Goal: Information Seeking & Learning: Learn about a topic

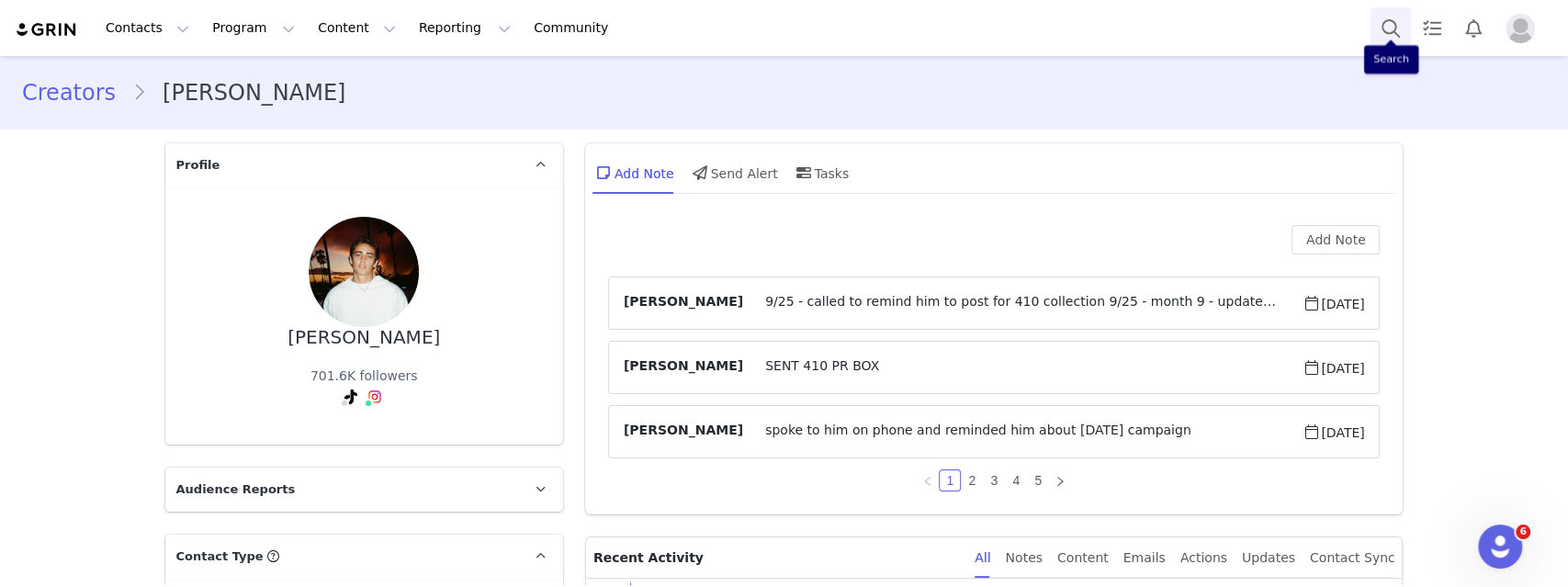
scroll to position [5172, 0]
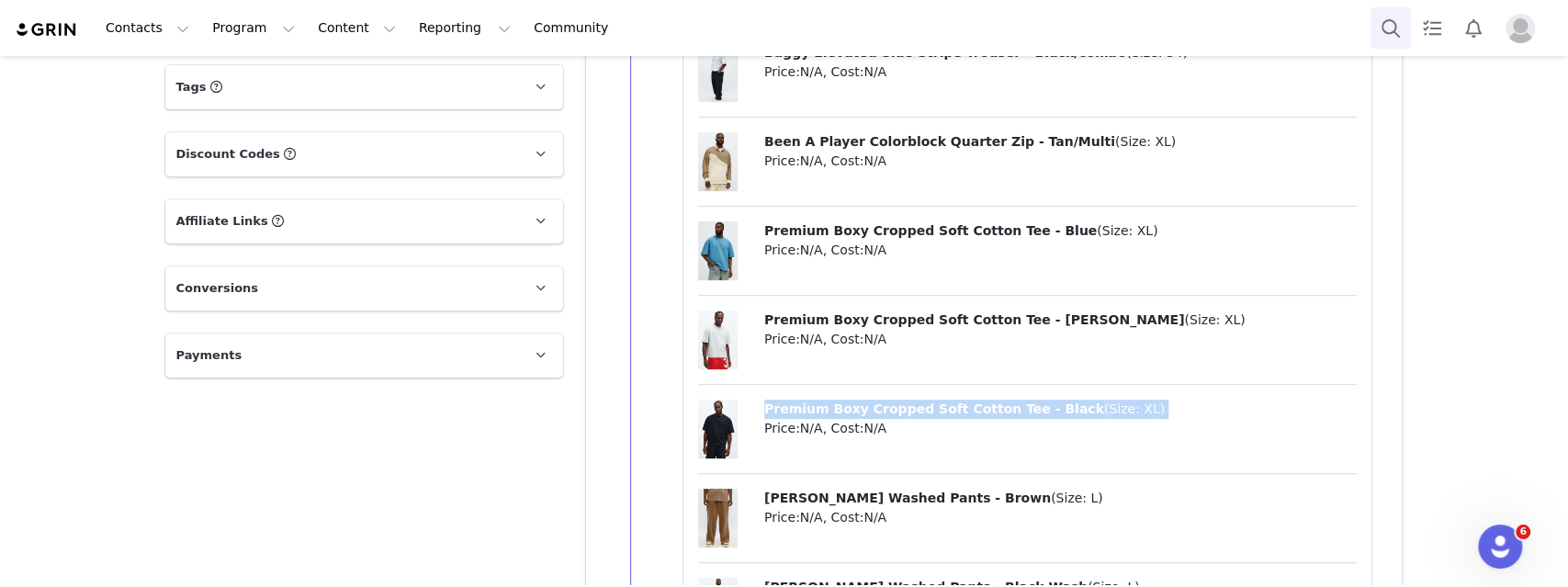
click at [1380, 35] on button "Search" at bounding box center [1391, 28] width 41 height 42
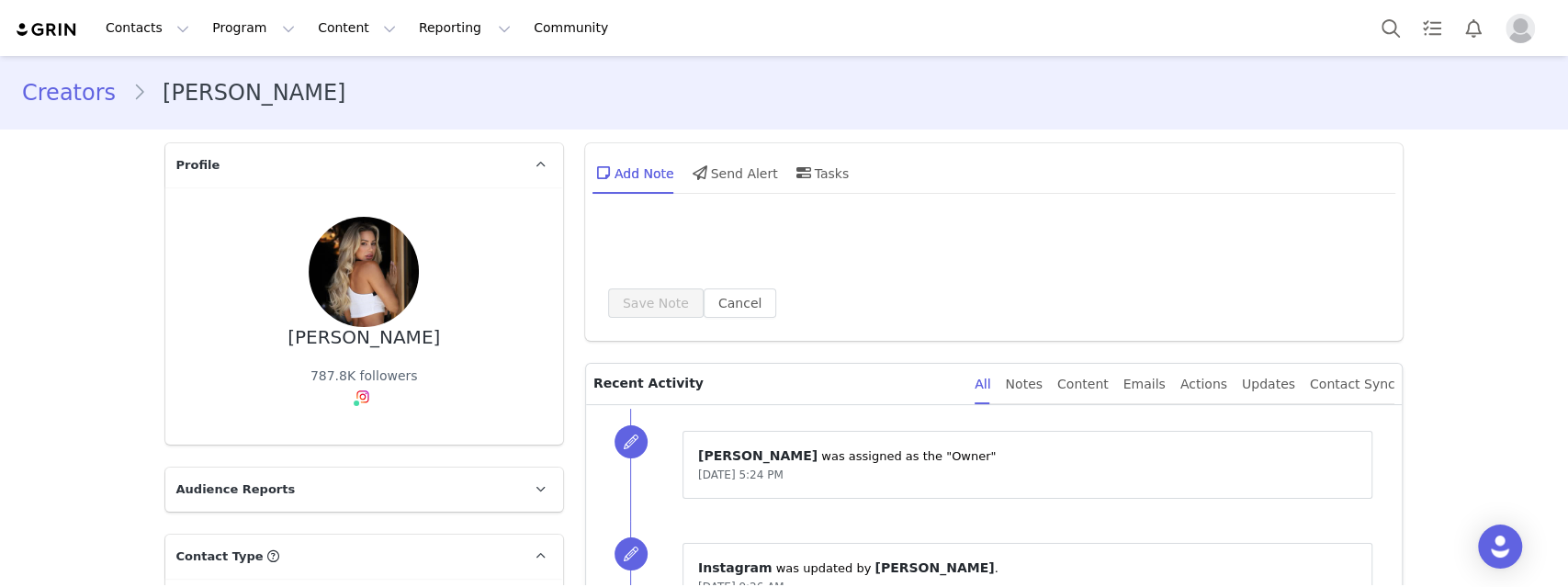
type input "+1 ([GEOGRAPHIC_DATA])"
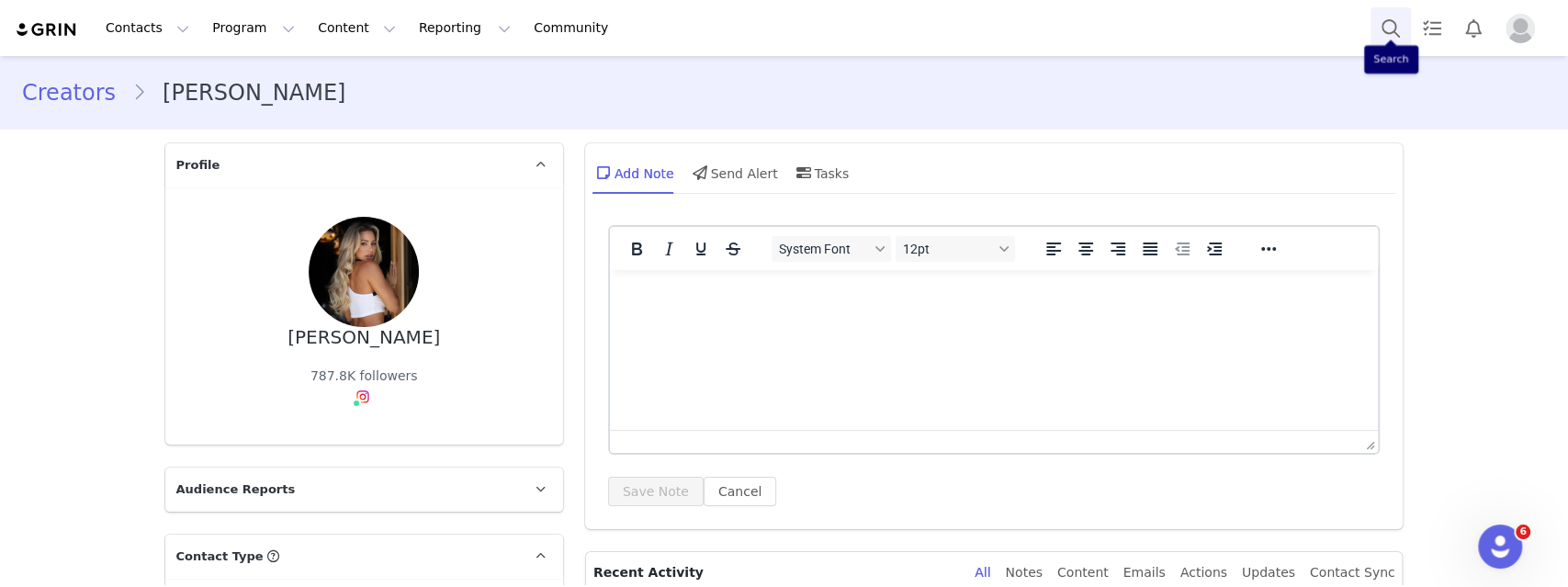
click at [1388, 33] on button "Search" at bounding box center [1391, 28] width 41 height 42
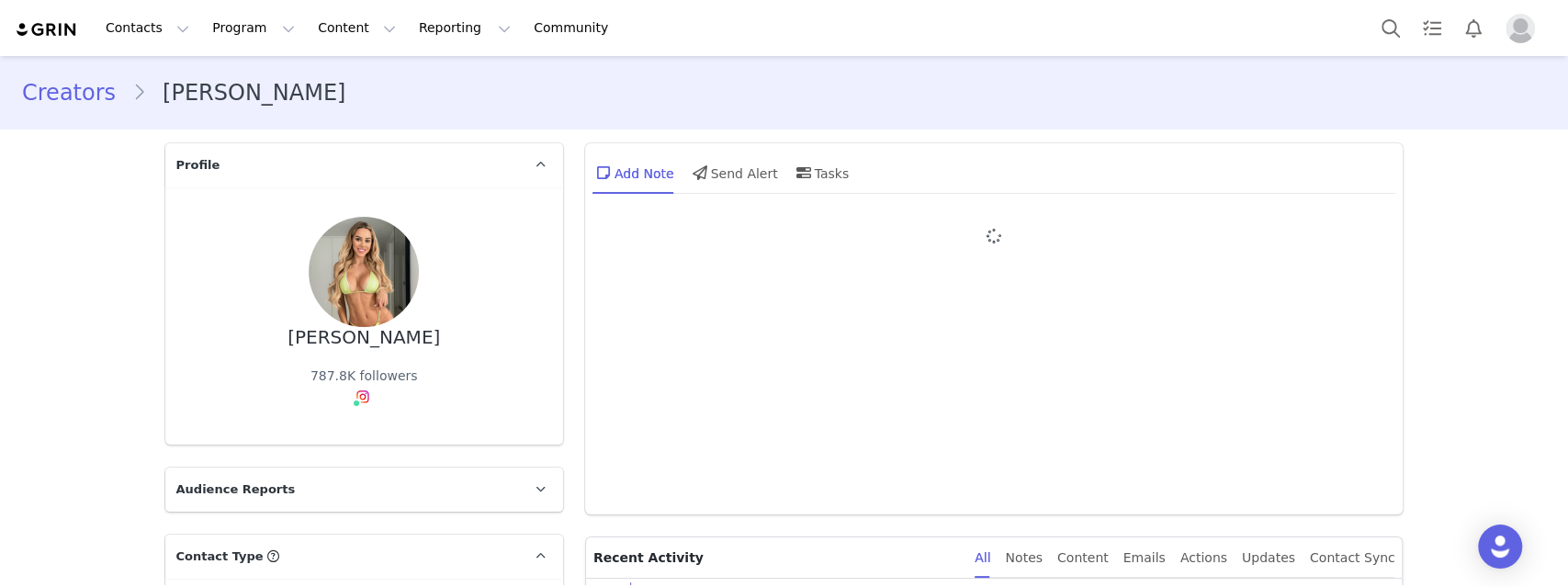
type input "+49 ([GEOGRAPHIC_DATA])"
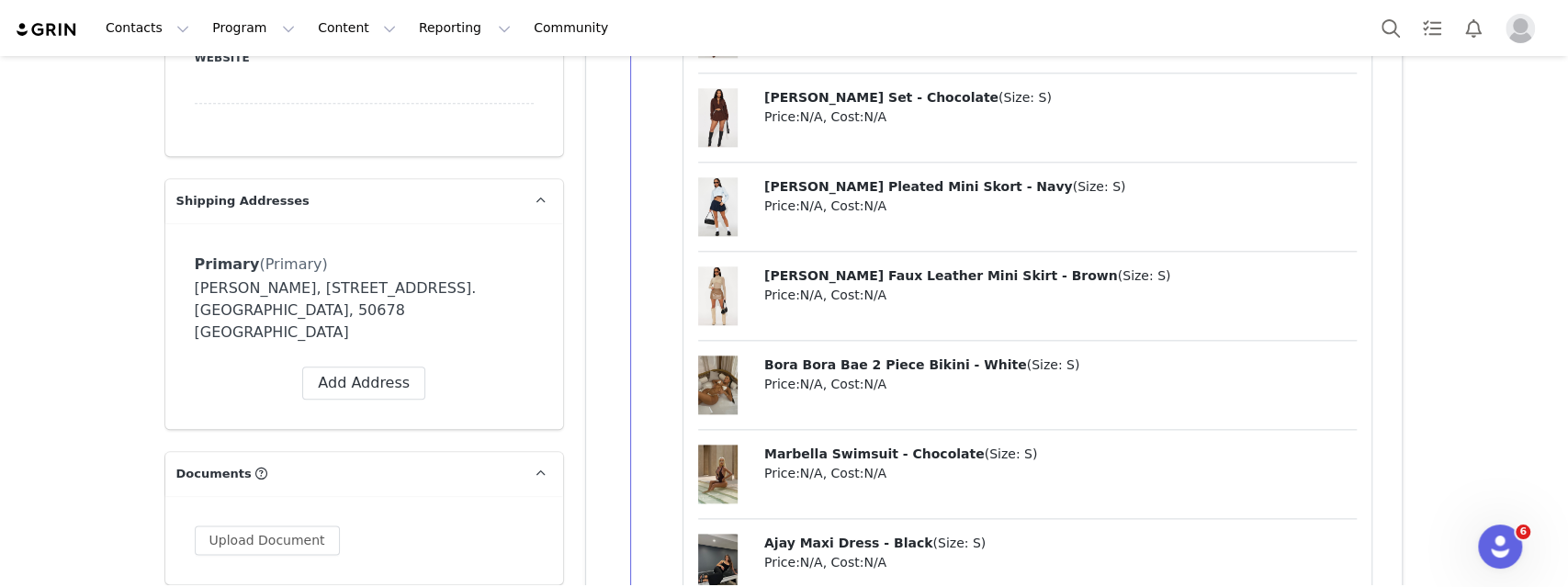
scroll to position [1499, 0]
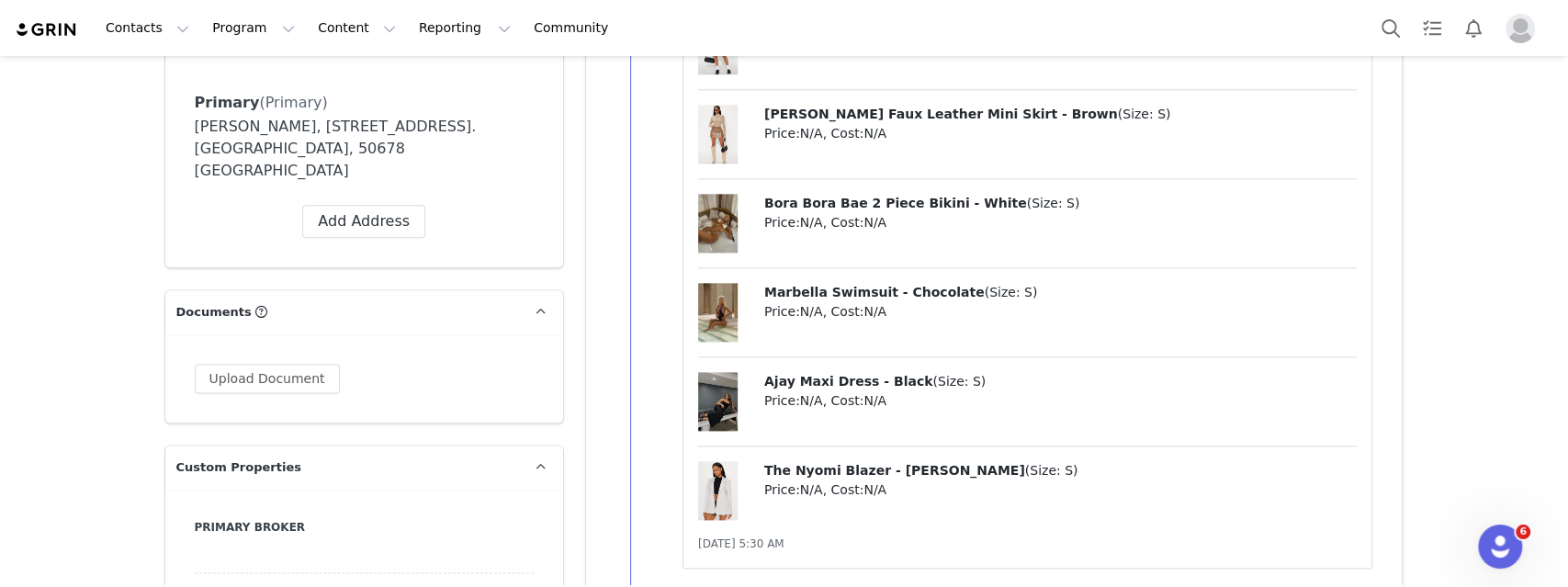
click at [831, 318] on p "Price: N/A , Cost: N/A" at bounding box center [1061, 312] width 594 height 19
click at [844, 299] on span "Marbella Swimsuit - Chocolate" at bounding box center [875, 291] width 220 height 14
click at [0, 0] on div "Contacts Contacts Creators Prospects Applicants Program Program Activations Cam…" at bounding box center [784, 293] width 1568 height 587
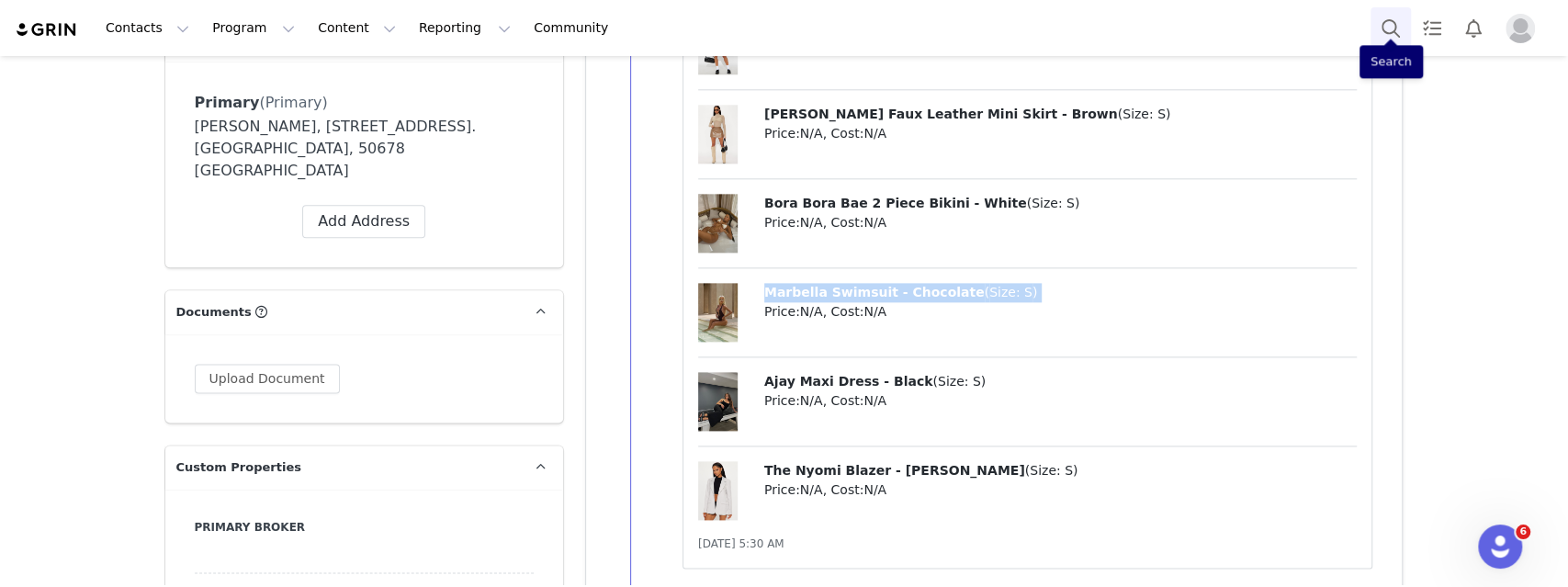
click at [1391, 21] on button "Search" at bounding box center [1391, 28] width 41 height 42
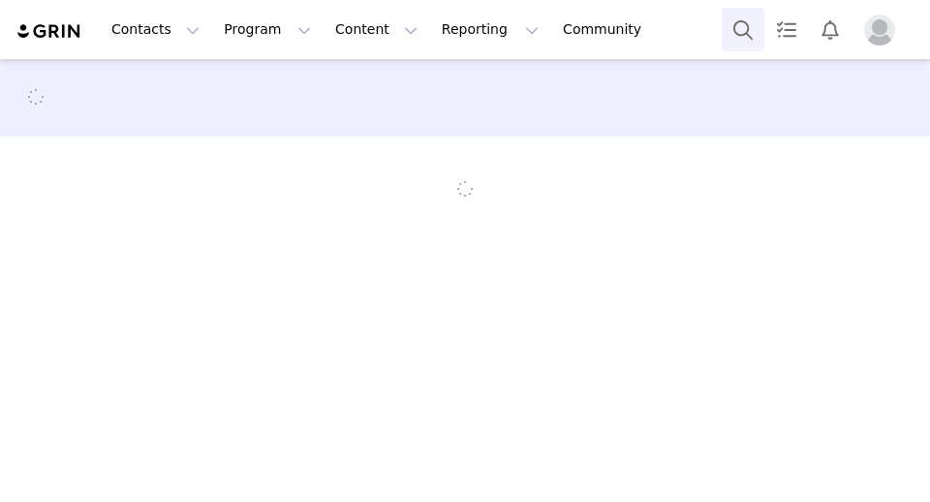
click at [739, 30] on button "Search" at bounding box center [742, 30] width 43 height 44
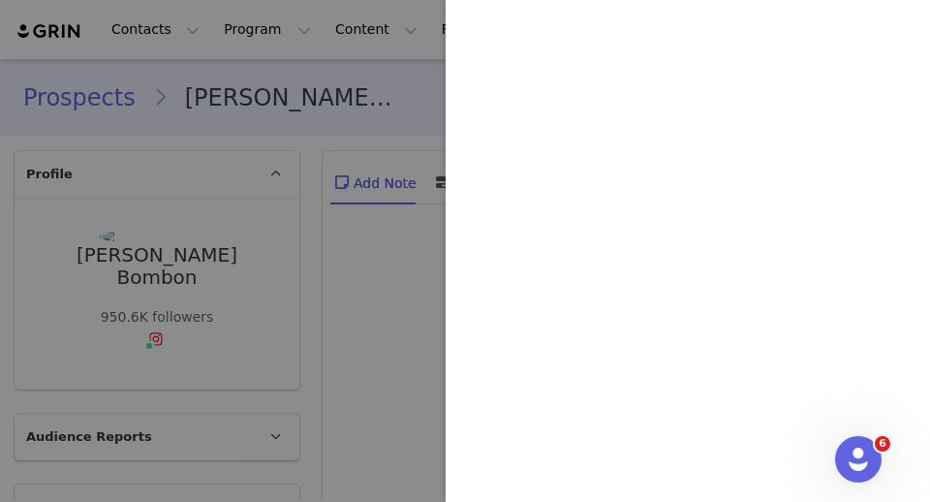
type input "+1 ([GEOGRAPHIC_DATA])"
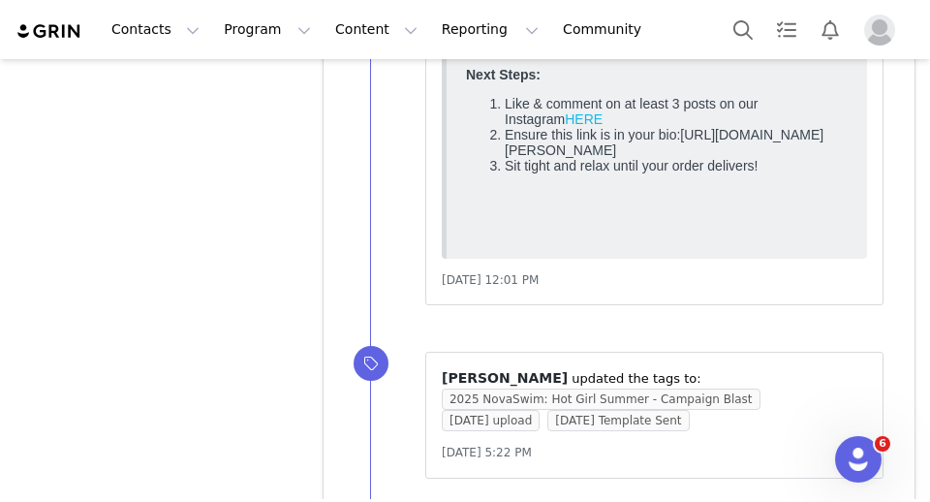
scroll to position [10799, 0]
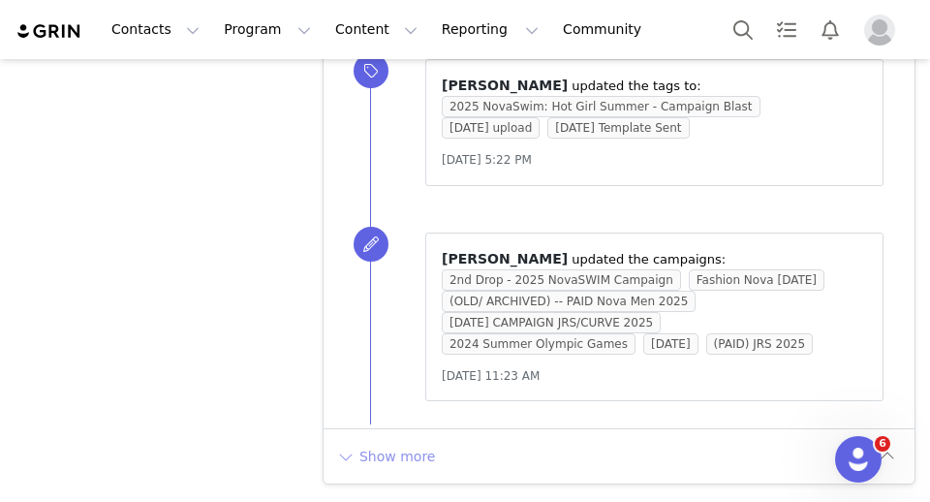
click at [422, 445] on button "Show more" at bounding box center [386, 456] width 102 height 31
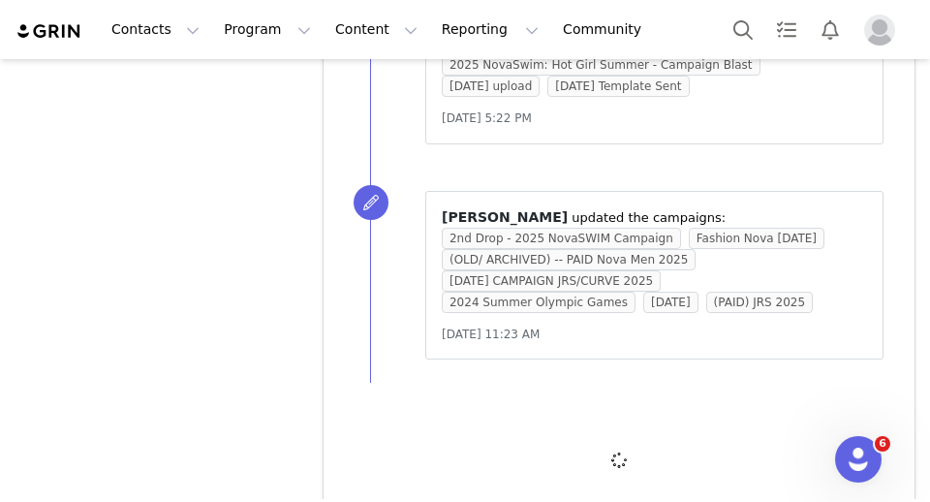
click at [420, 446] on div at bounding box center [618, 459] width 591 height 147
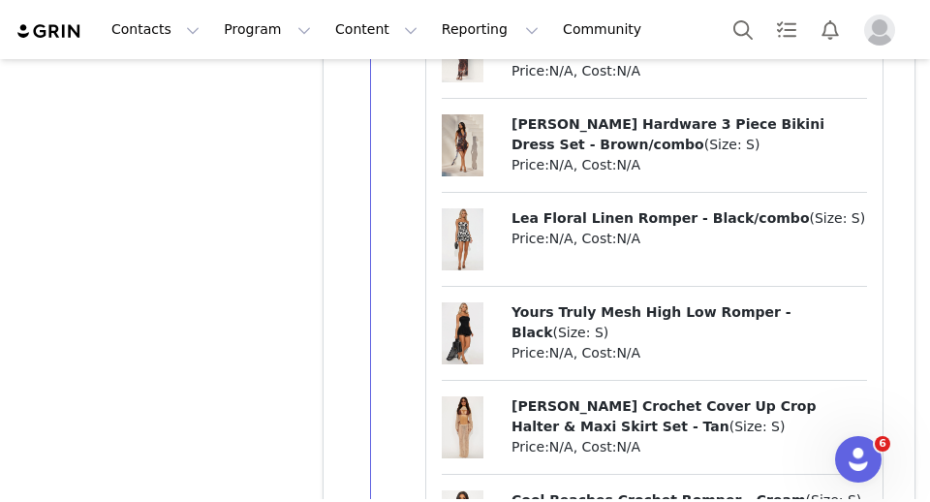
scroll to position [21843, 0]
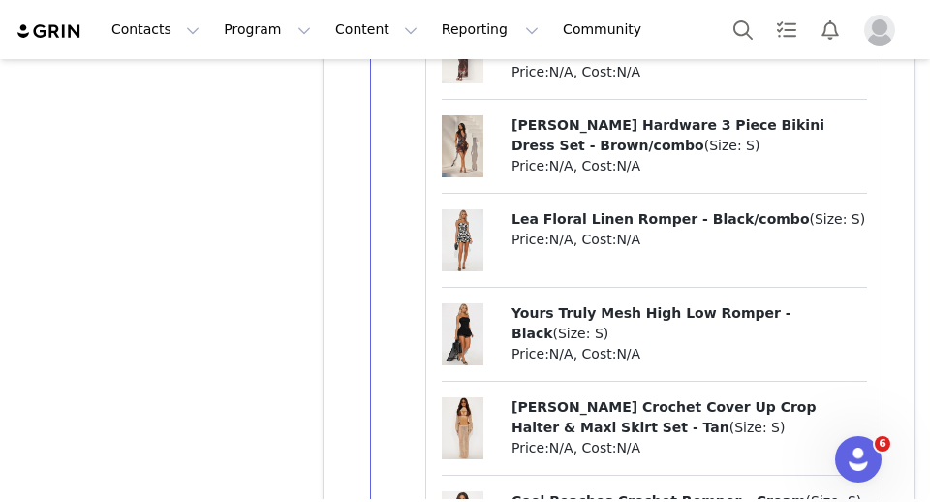
click at [590, 215] on div "Flights Over Feelings Bodysuit - Rust ( Size: S ) Price: N/A , Cost: N/A Tequil…" at bounding box center [654, 248] width 425 height 2332
click at [572, 153] on span "Jaden Ruffle Hardware 3 Piece Bikini Dress Set - Brown/combo" at bounding box center [667, 135] width 313 height 36
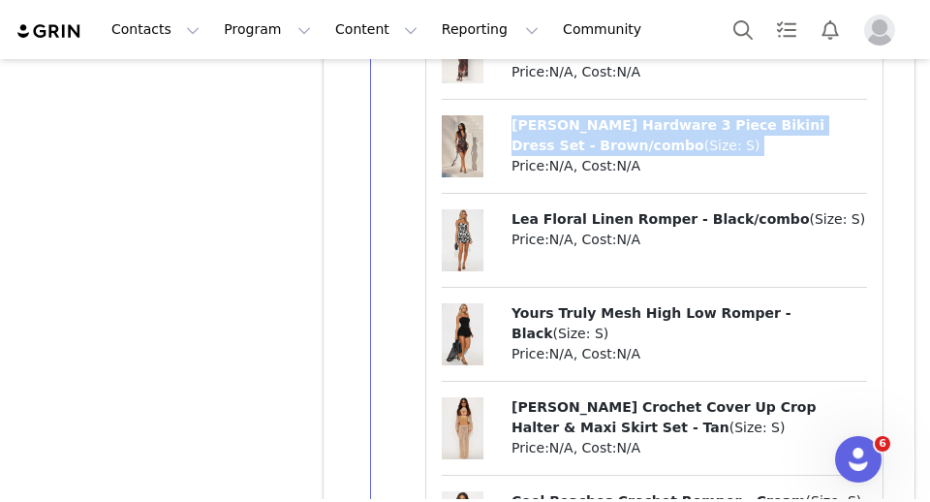
copy p "Jaden Ruffle Hardware 3 Piece Bikini Dress Set - Brown/combo ( Size: S )"
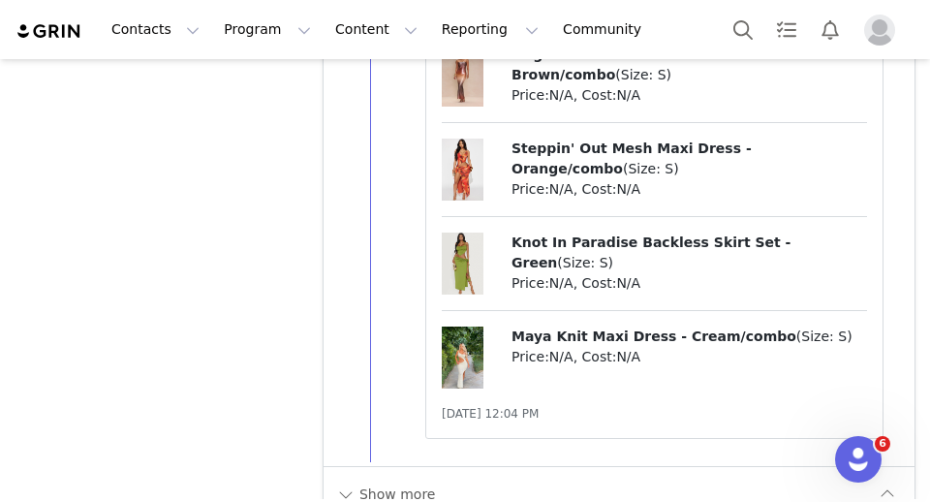
scroll to position [27949, 0]
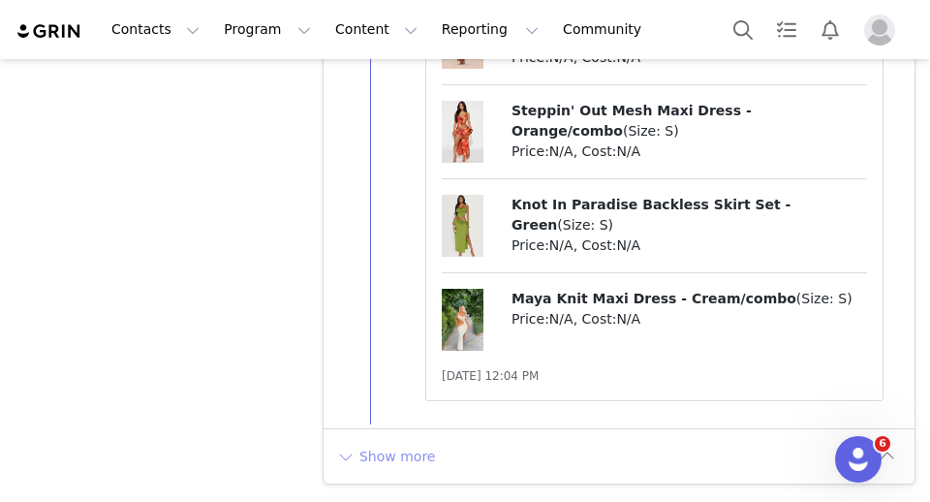
click at [413, 448] on button "Show more" at bounding box center [386, 456] width 102 height 31
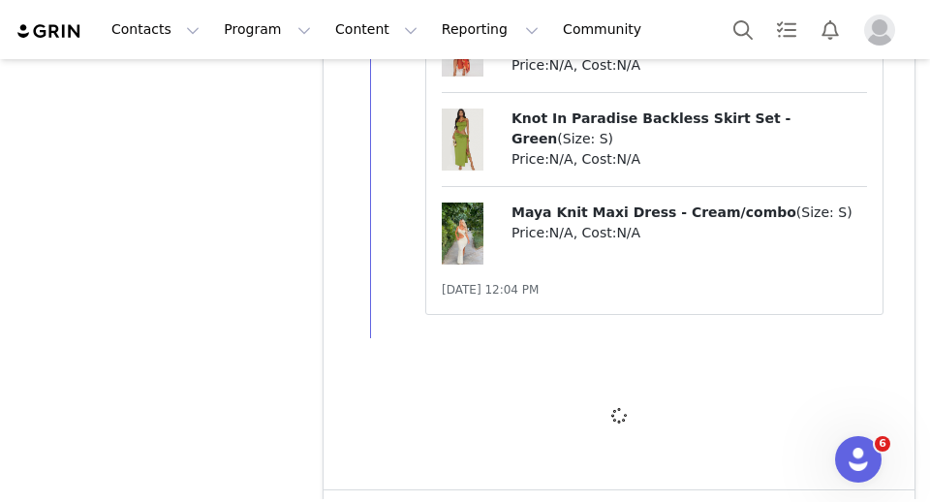
click at [413, 448] on div at bounding box center [618, 415] width 591 height 147
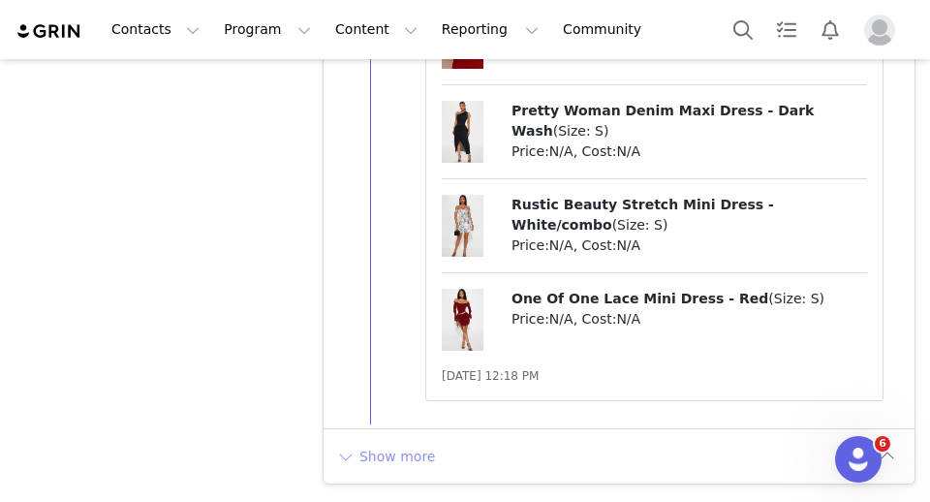
scroll to position [34595, 0]
click at [401, 465] on button "Show more" at bounding box center [386, 456] width 102 height 31
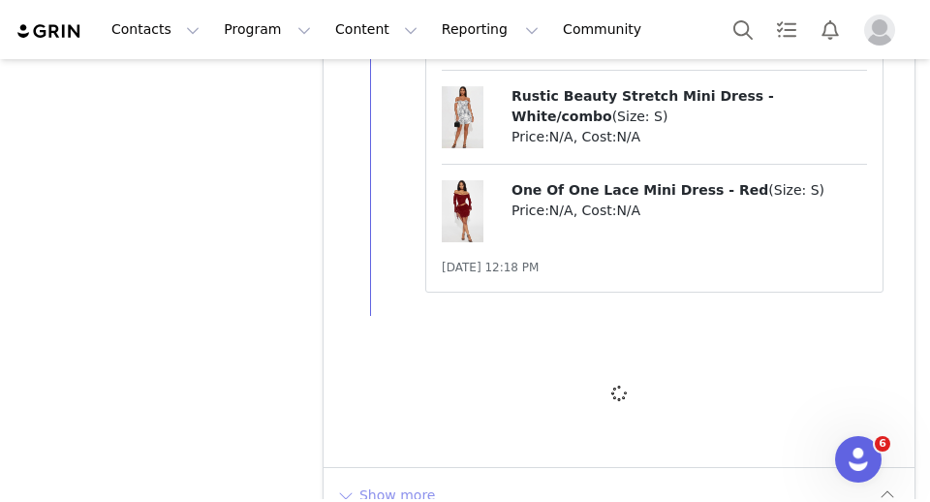
click at [401, 465] on div at bounding box center [618, 393] width 591 height 147
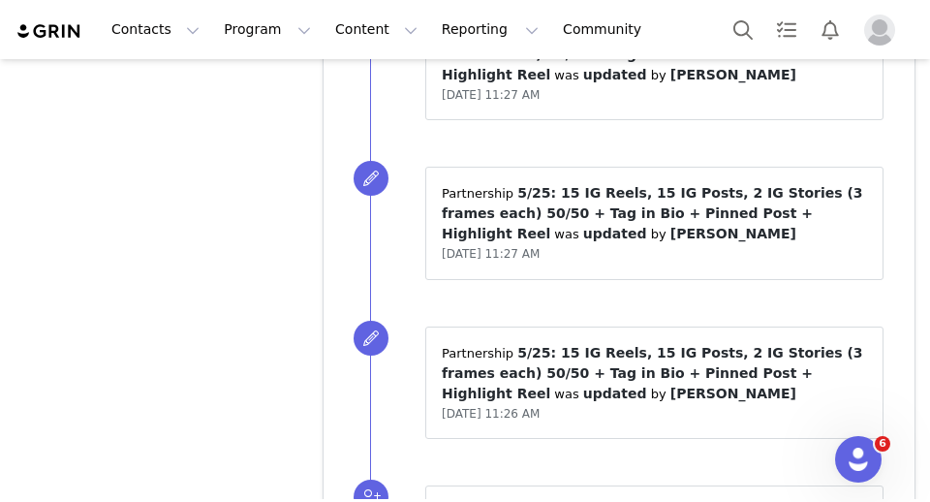
scroll to position [37846, 0]
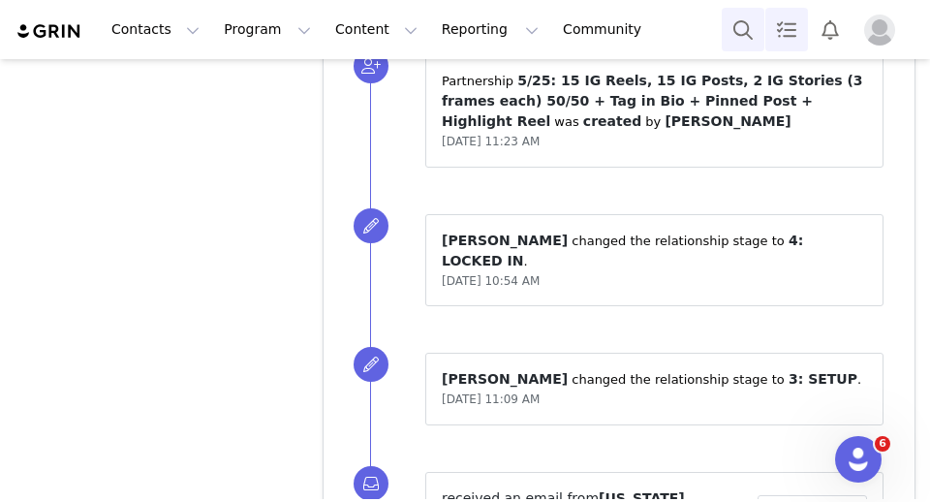
click at [768, 32] on link "Tasks" at bounding box center [786, 30] width 43 height 44
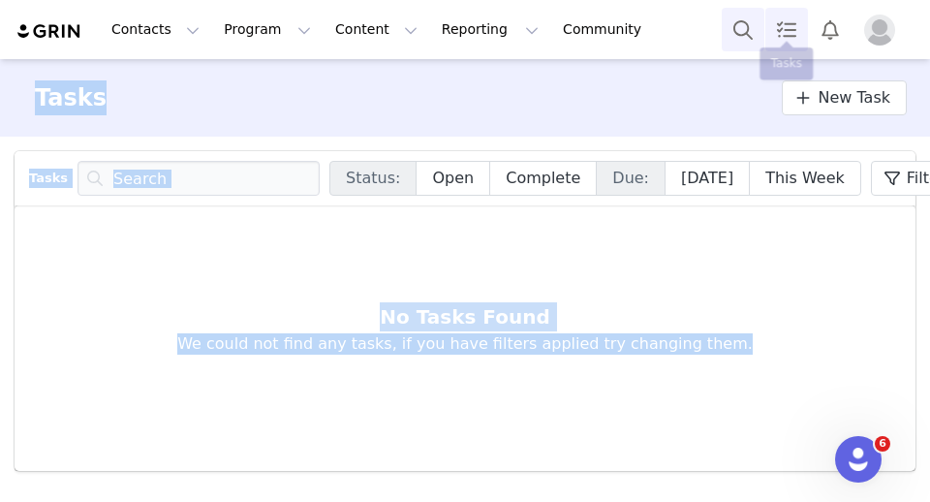
click at [746, 32] on button "Search" at bounding box center [742, 30] width 43 height 44
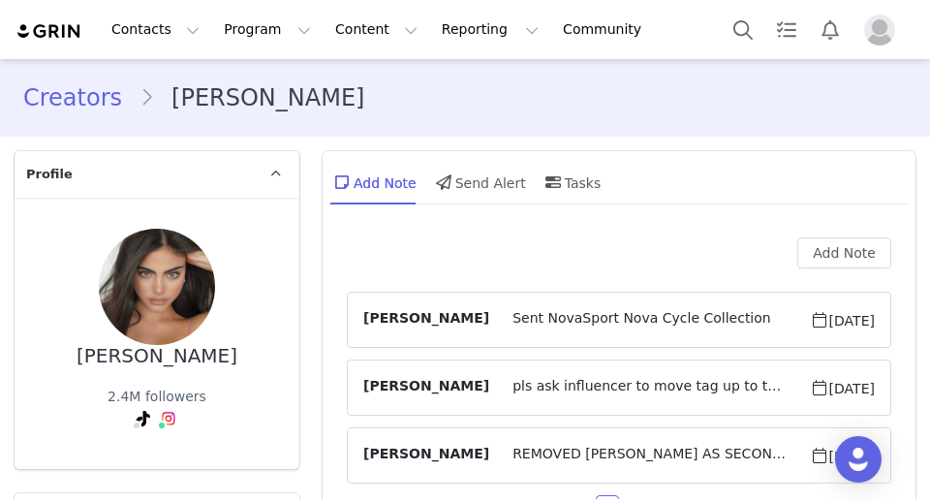
type input "+1 ([GEOGRAPHIC_DATA])"
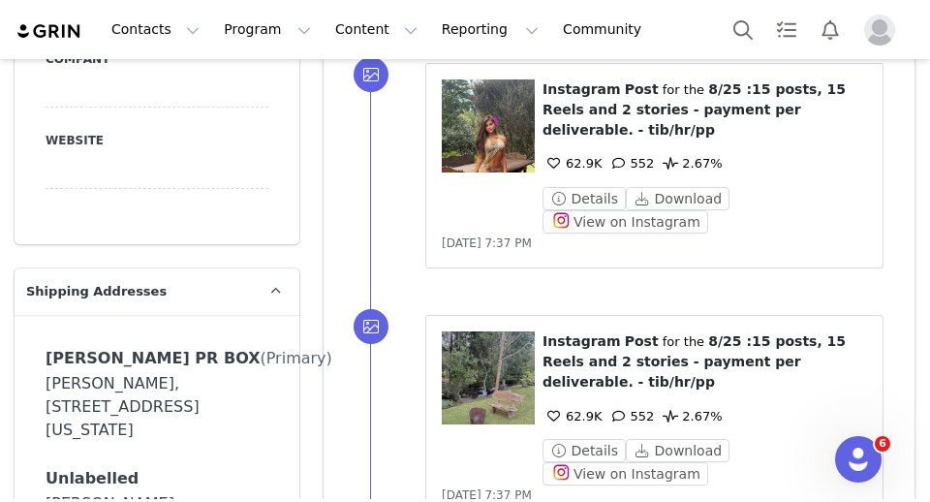
scroll to position [1161, 0]
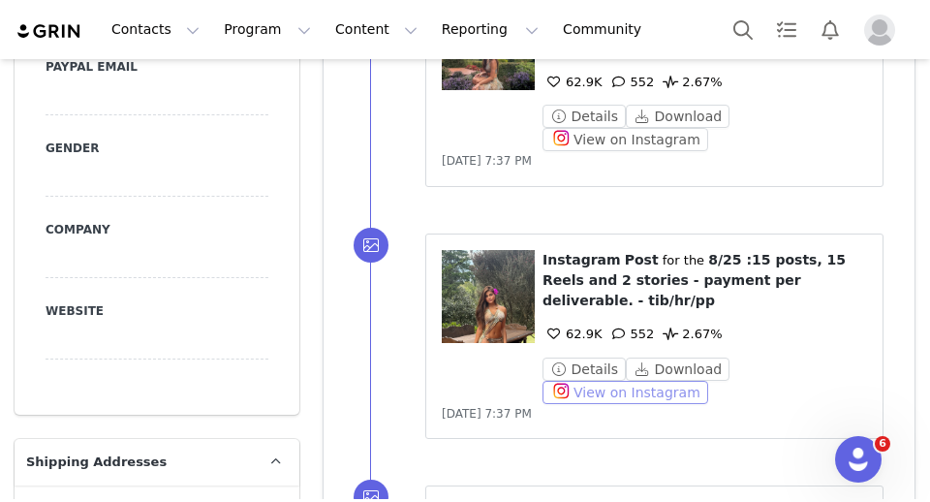
click at [566, 386] on button "View on Instagram" at bounding box center [625, 392] width 166 height 23
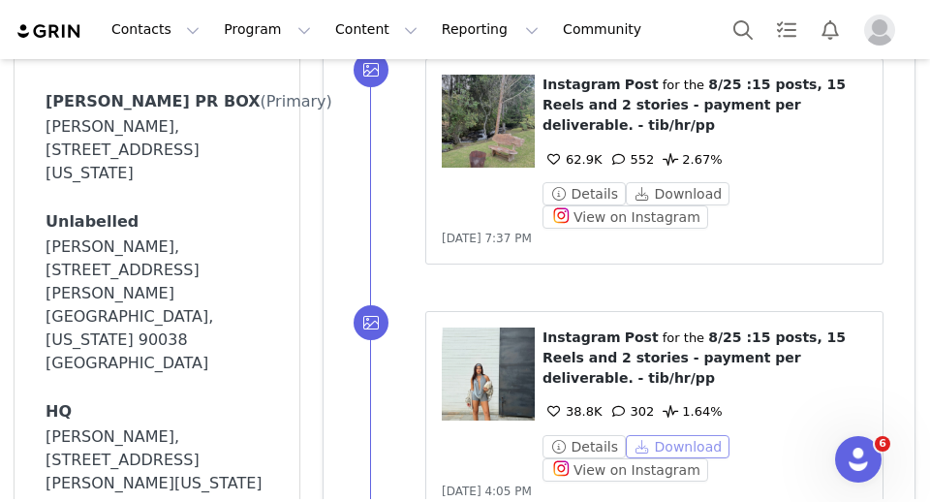
scroll to position [1612, 0]
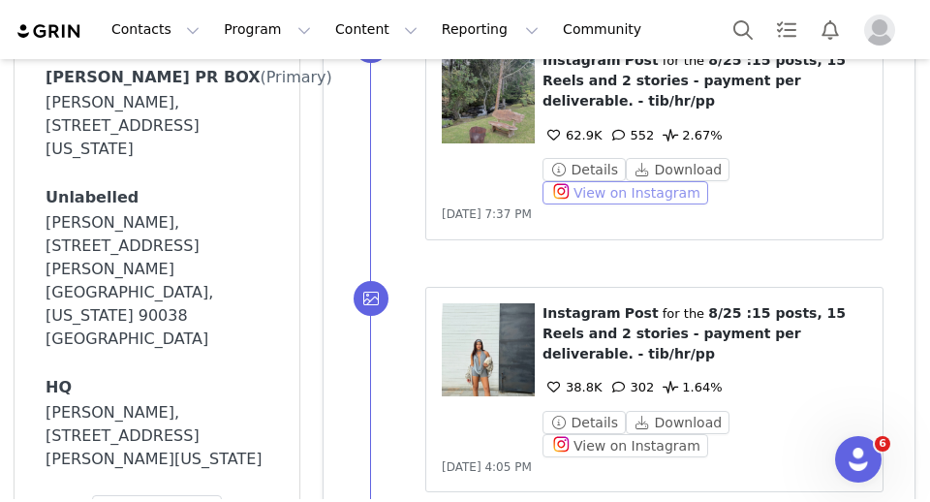
click at [615, 195] on button "View on Instagram" at bounding box center [625, 192] width 166 height 23
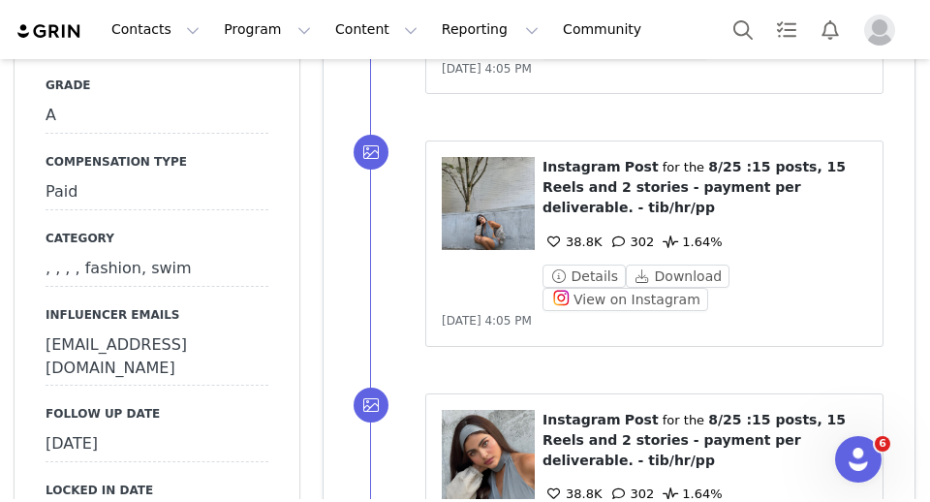
scroll to position [2927, 0]
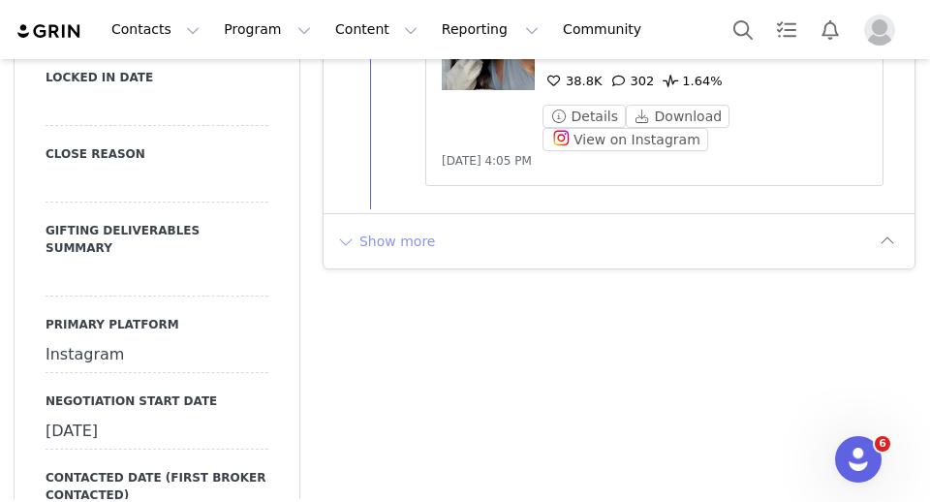
drag, startPoint x: 423, startPoint y: 221, endPoint x: 414, endPoint y: 236, distance: 17.8
click at [423, 221] on div "Show more" at bounding box center [618, 240] width 591 height 55
click at [414, 237] on button "Show more" at bounding box center [386, 241] width 102 height 31
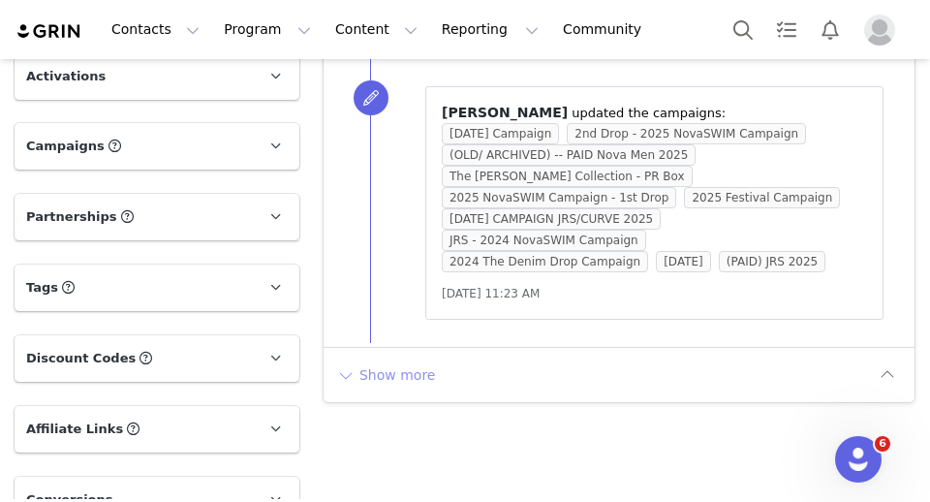
scroll to position [5673, 0]
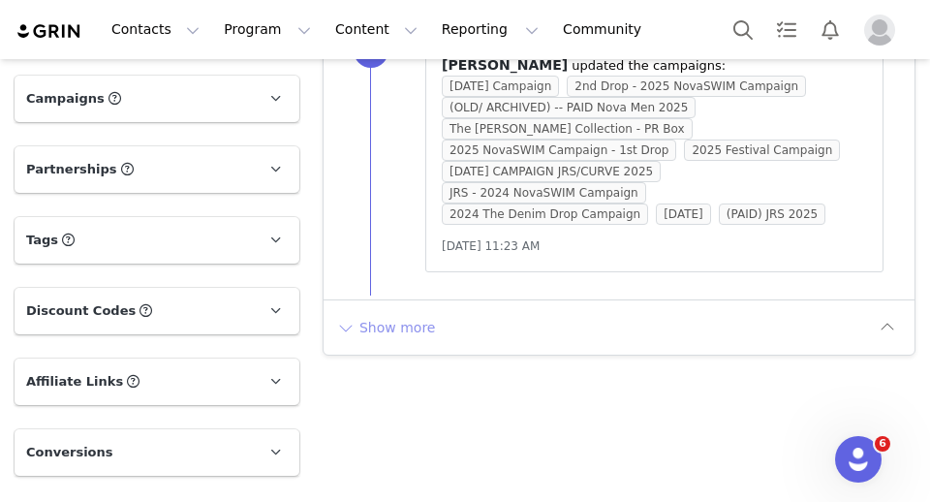
click at [413, 319] on button "Show more" at bounding box center [386, 327] width 102 height 31
click at [413, 319] on div at bounding box center [618, 372] width 591 height 147
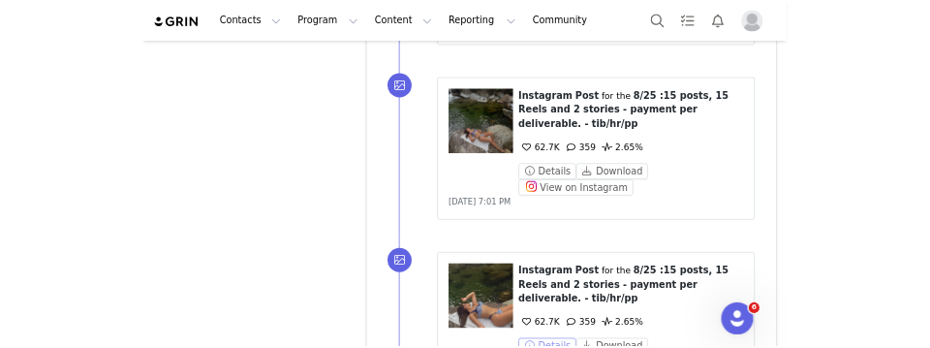
scroll to position [6527, 0]
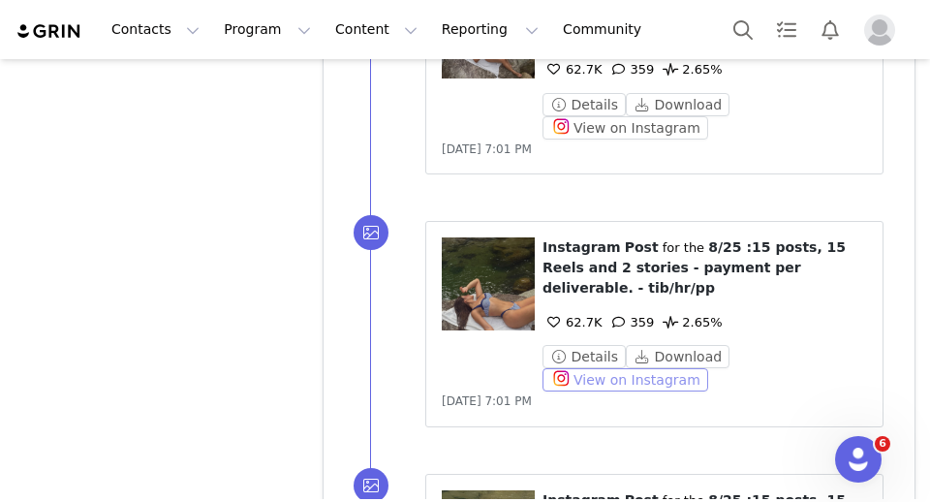
click at [636, 368] on button "View on Instagram" at bounding box center [625, 379] width 166 height 23
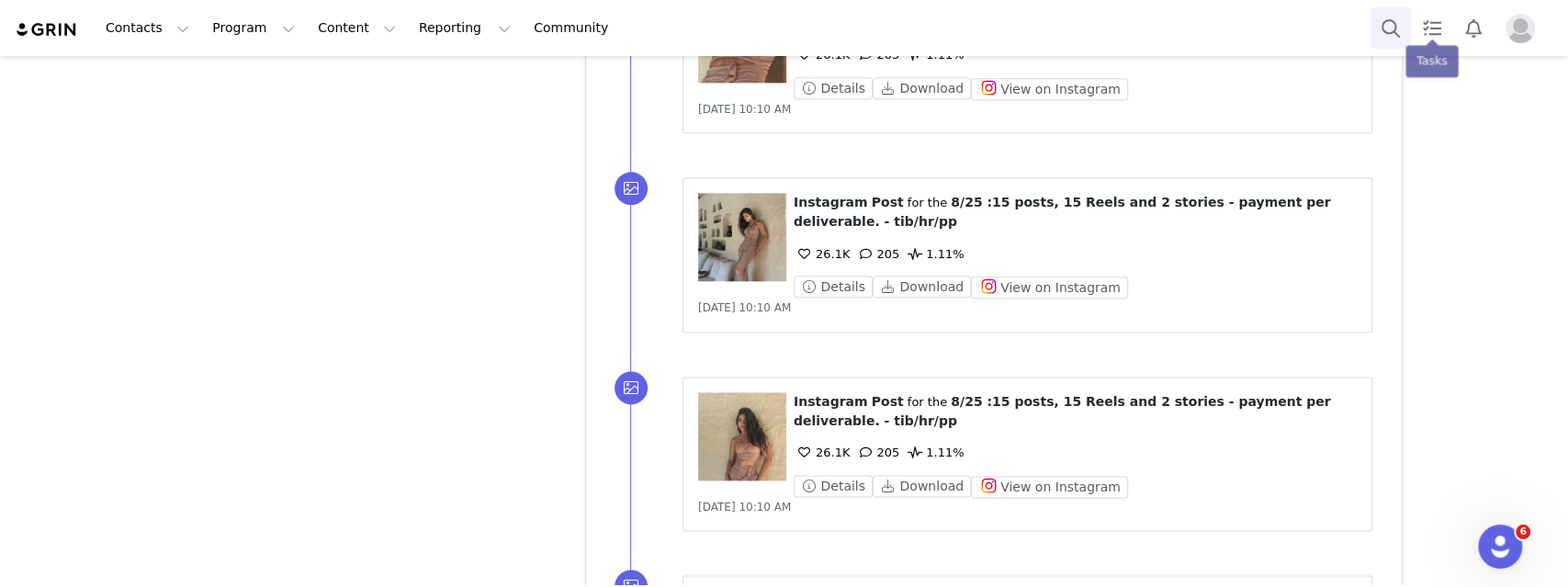
click at [881, 30] on button "Search" at bounding box center [1391, 28] width 41 height 42
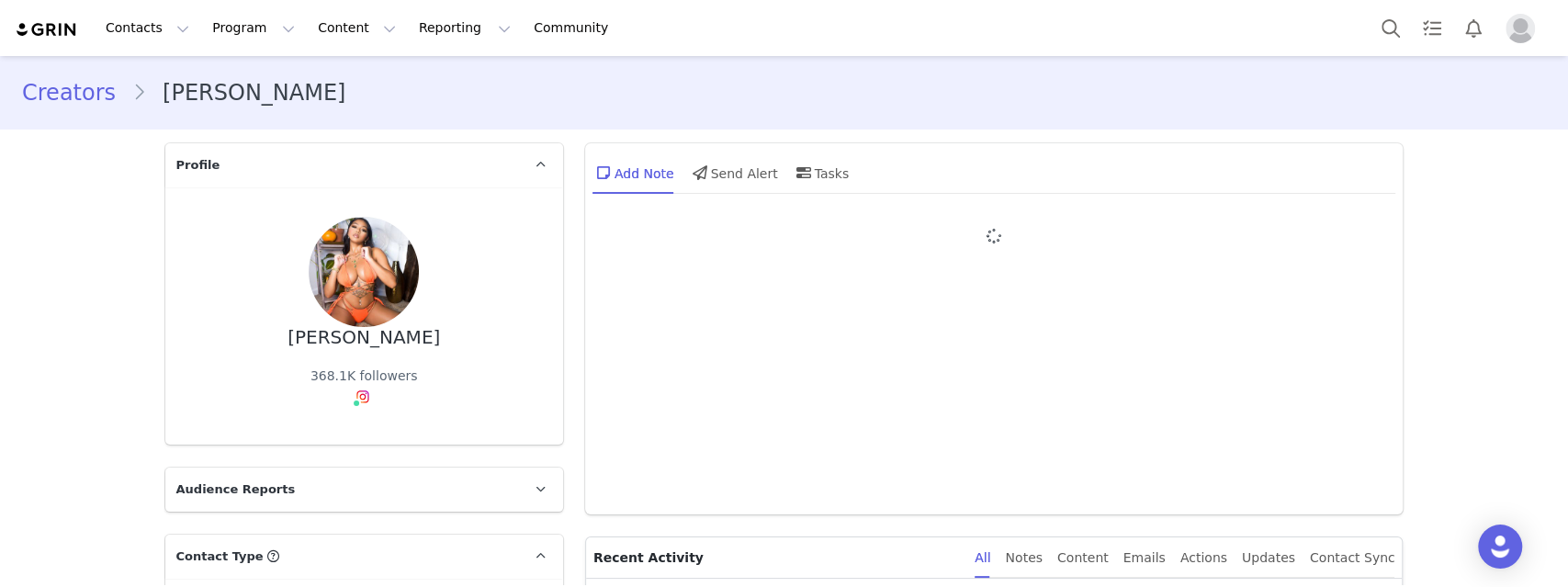
type input "+1 ([GEOGRAPHIC_DATA])"
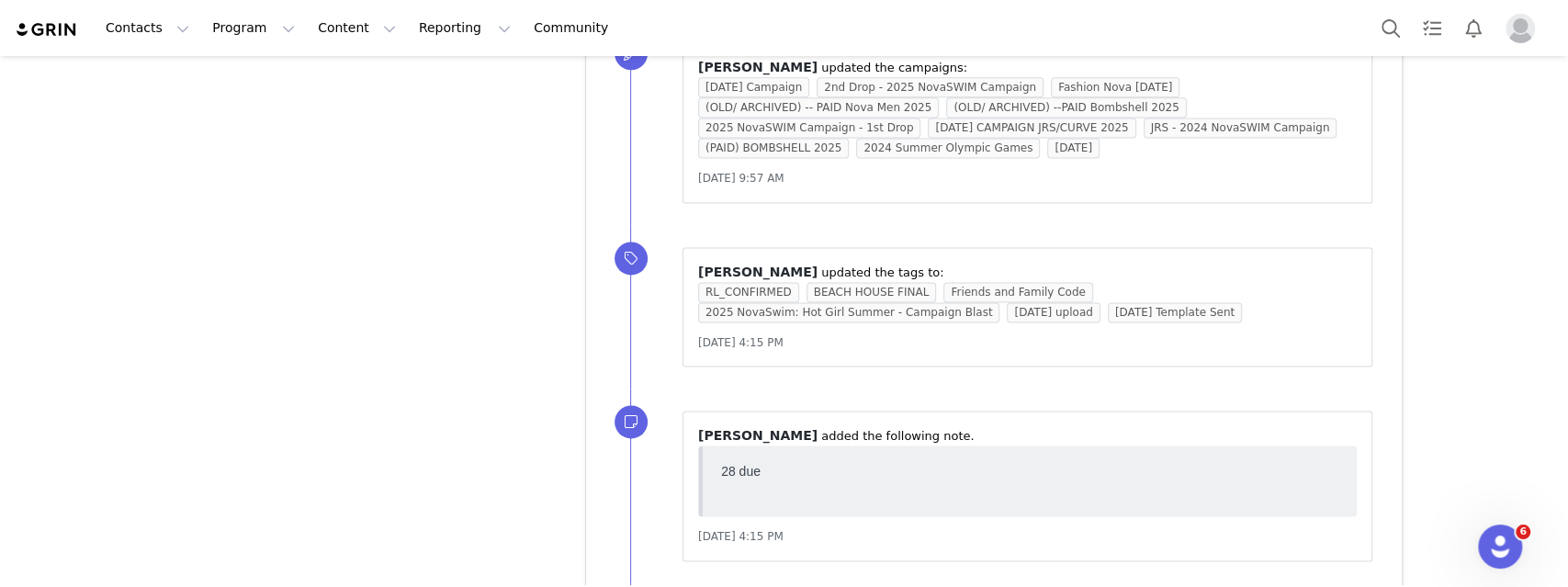
scroll to position [6665, 0]
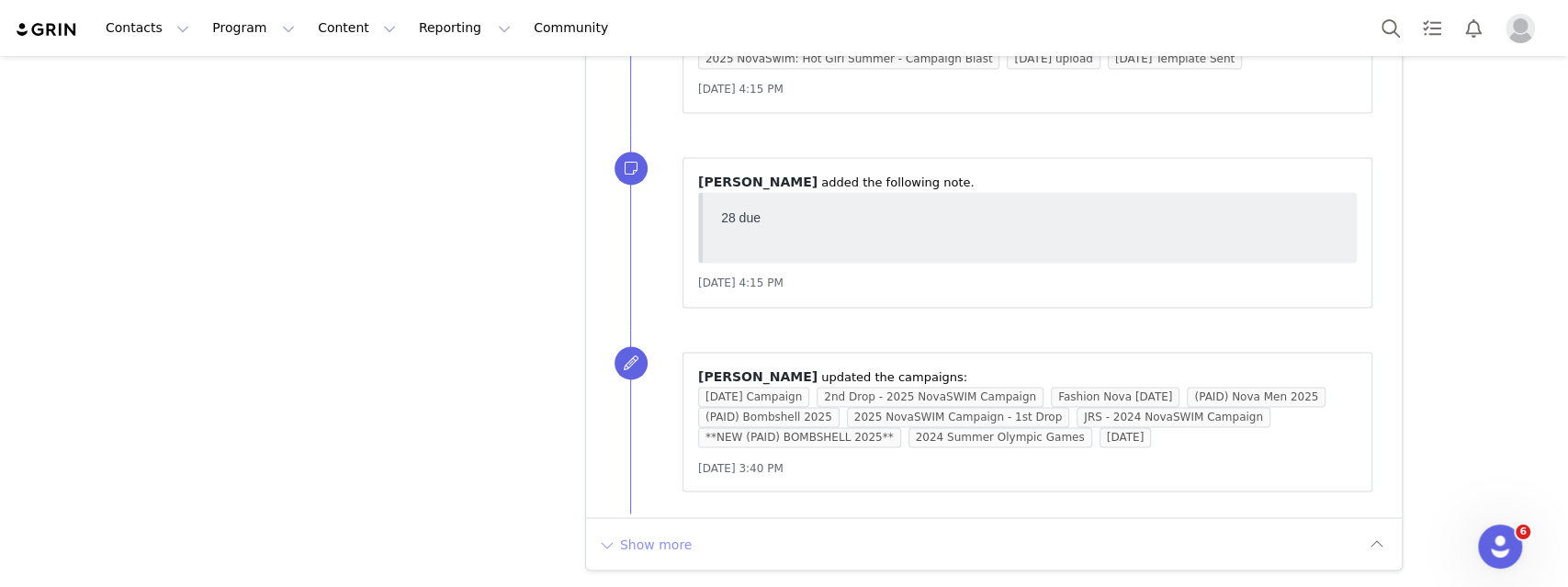
click at [671, 530] on button "Show more" at bounding box center [645, 543] width 97 height 29
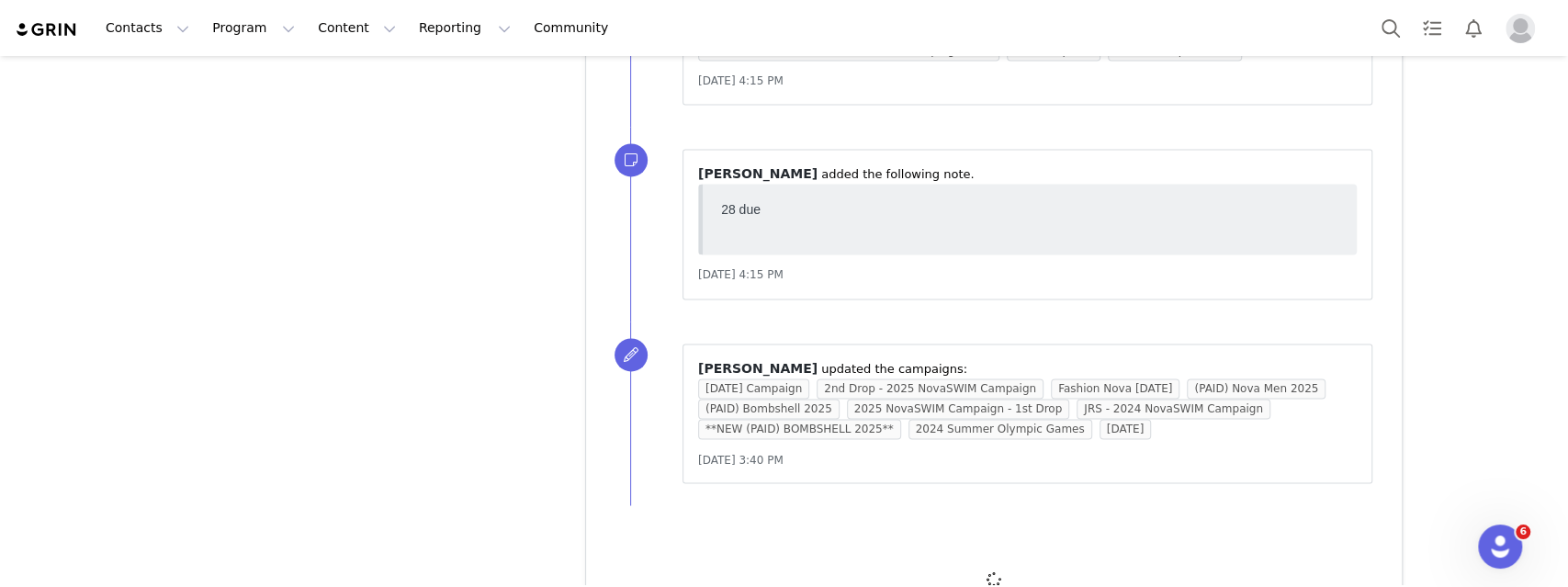
click at [671, 530] on div at bounding box center [994, 578] width 817 height 139
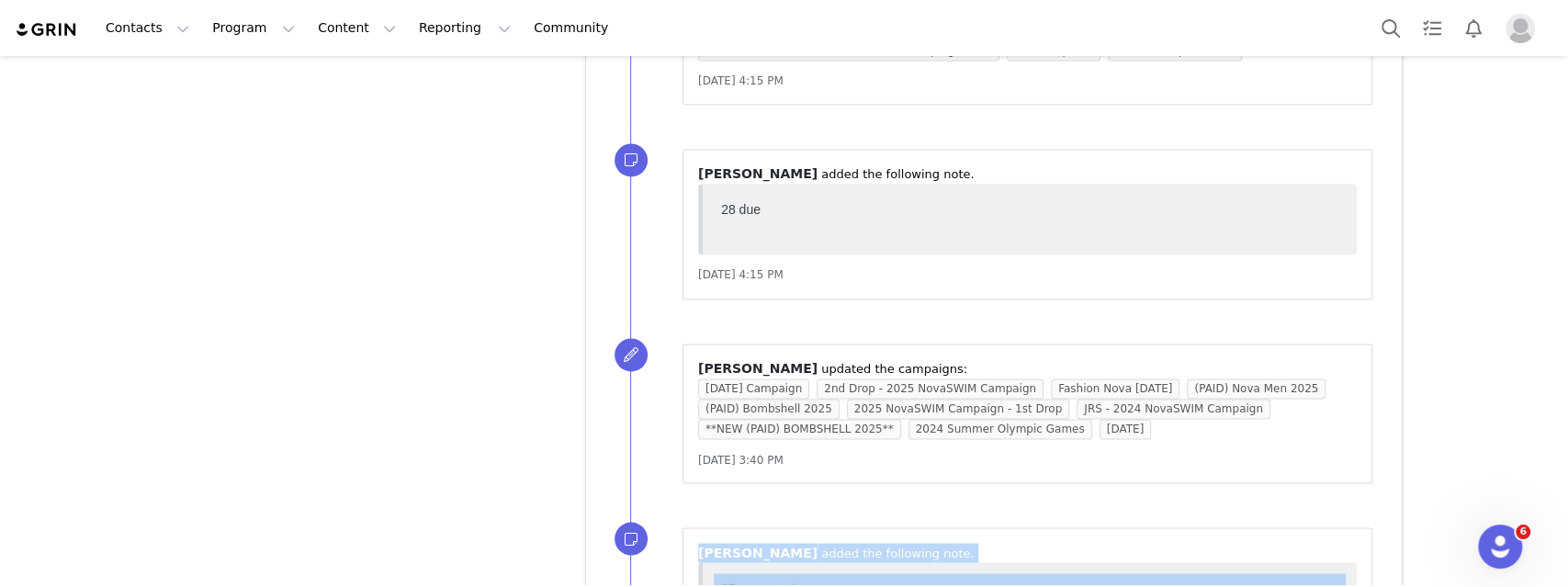
scroll to position [0, 0]
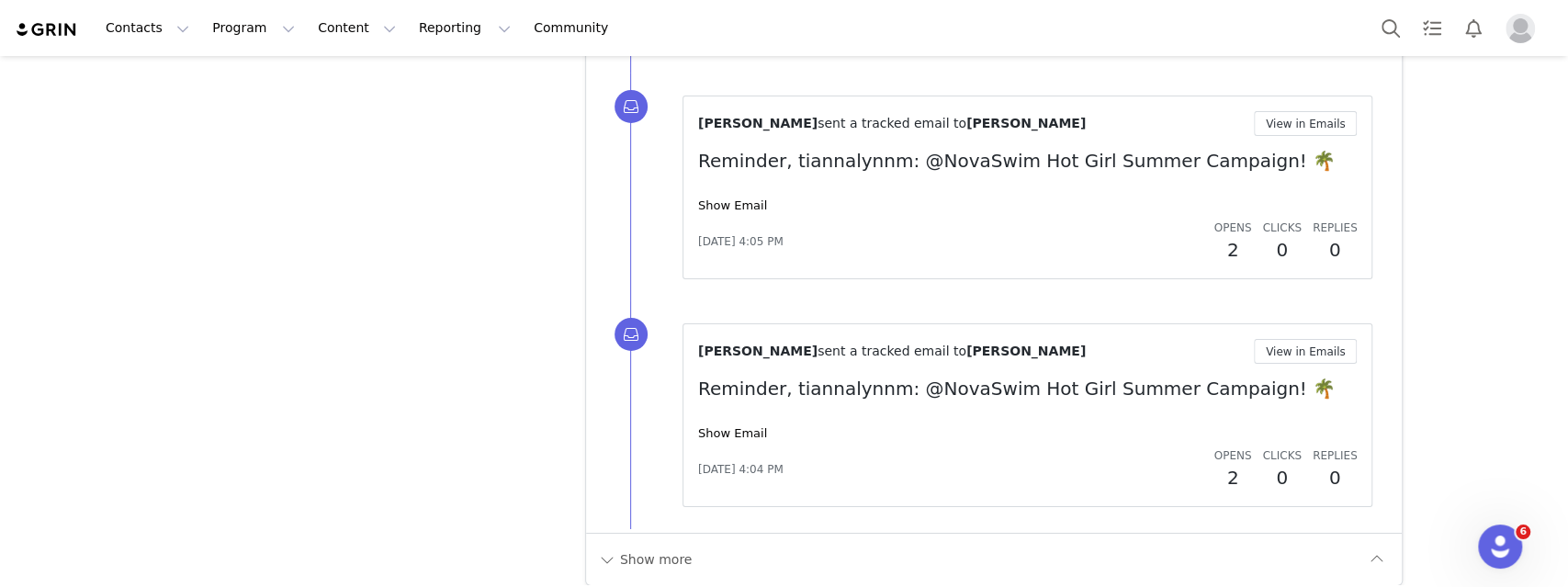
scroll to position [8929, 0]
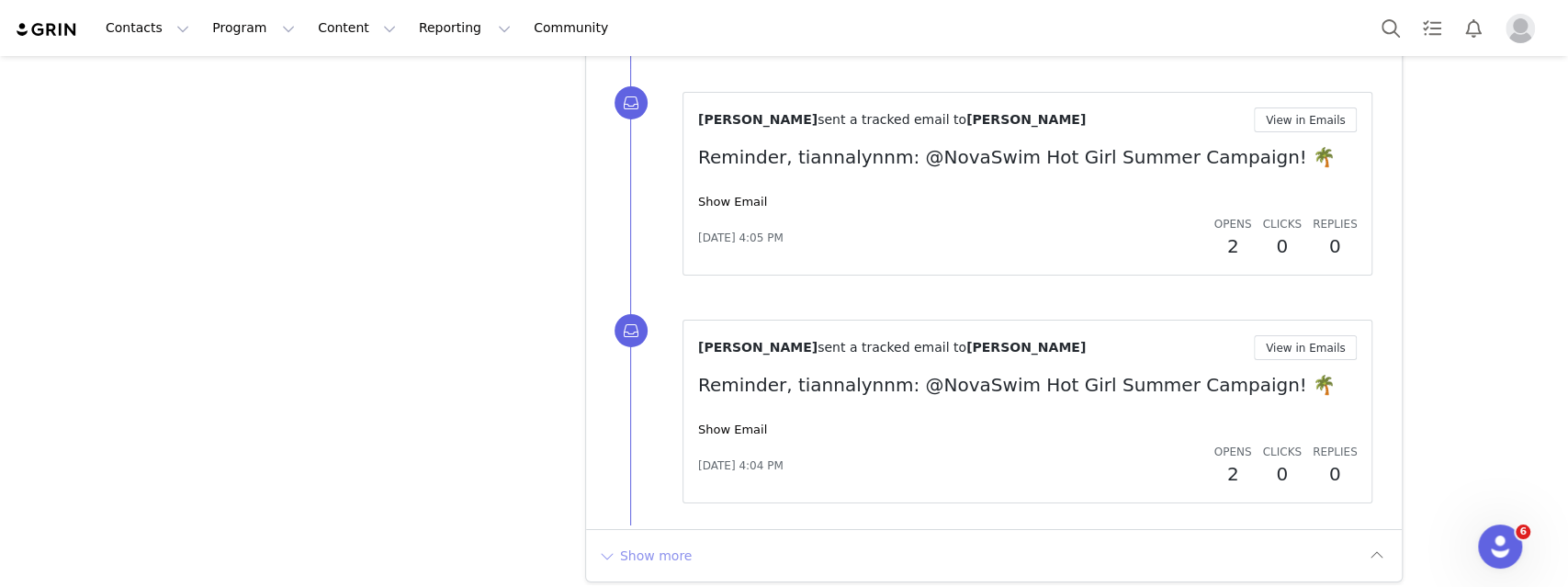
click at [665, 546] on button "Show more" at bounding box center [645, 555] width 97 height 29
click at [665, 546] on div at bounding box center [994, 598] width 817 height 139
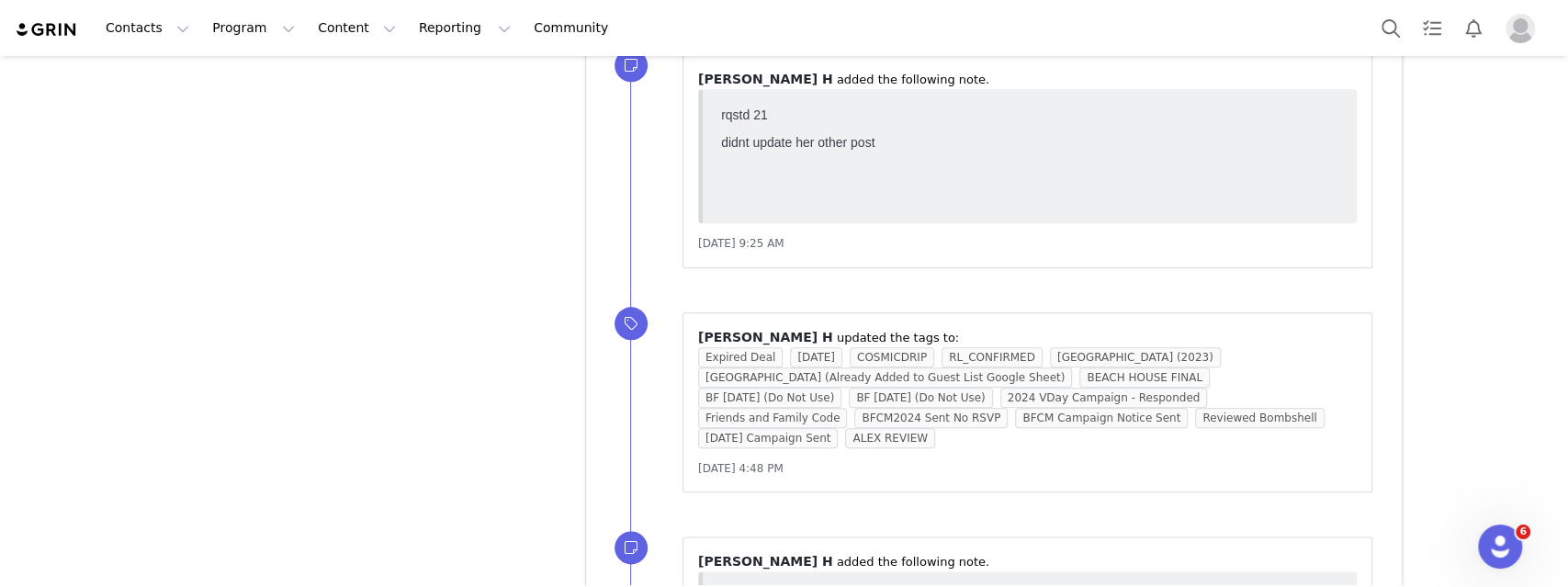
scroll to position [10855, 0]
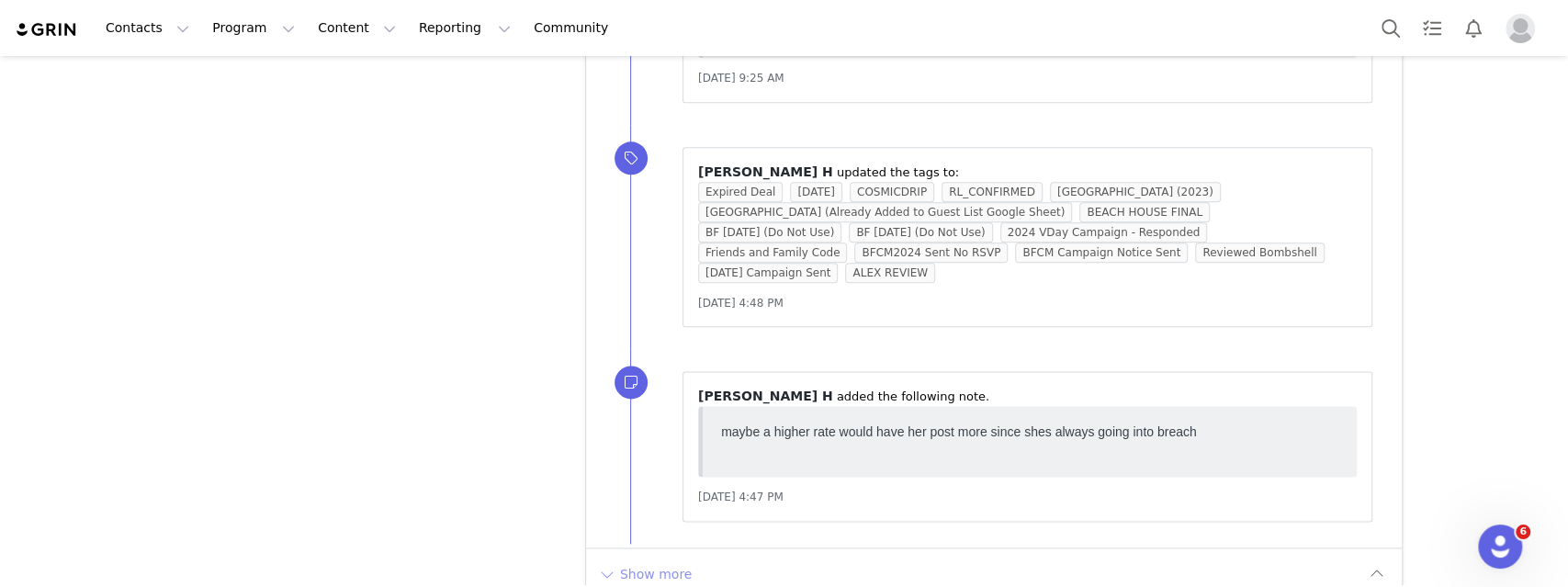
click at [663, 559] on button "Show more" at bounding box center [645, 574] width 97 height 29
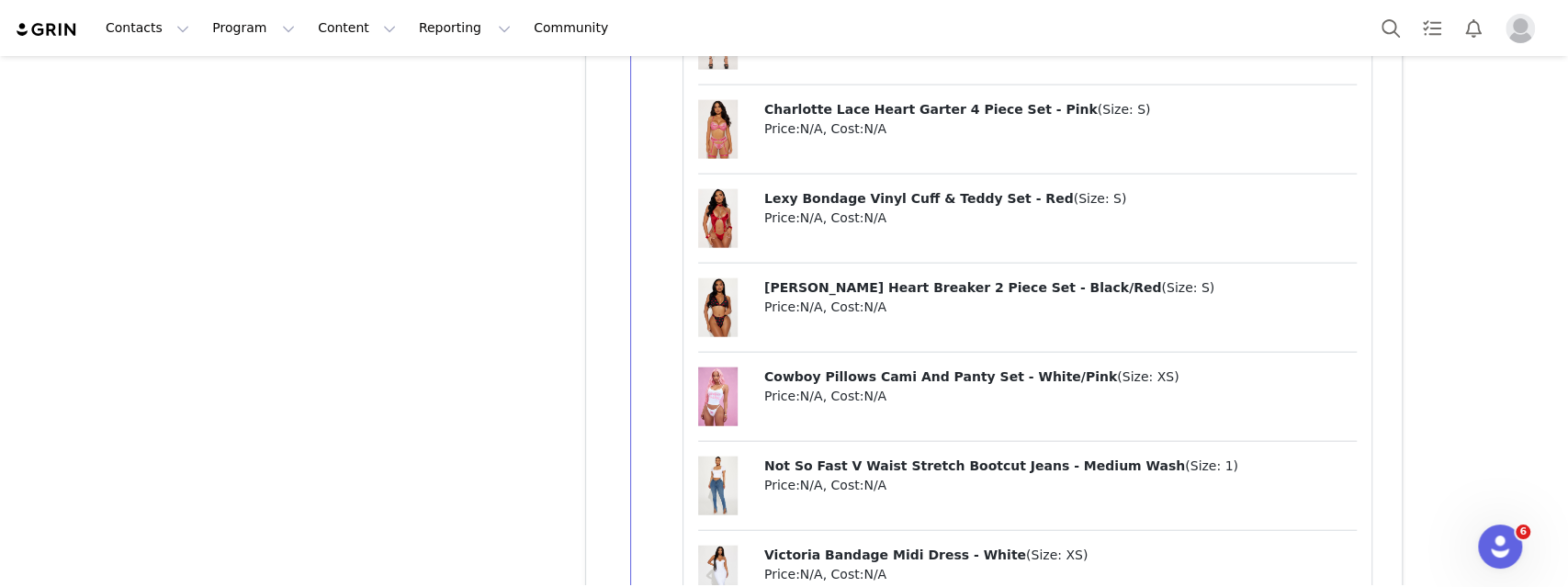
scroll to position [12390, 0]
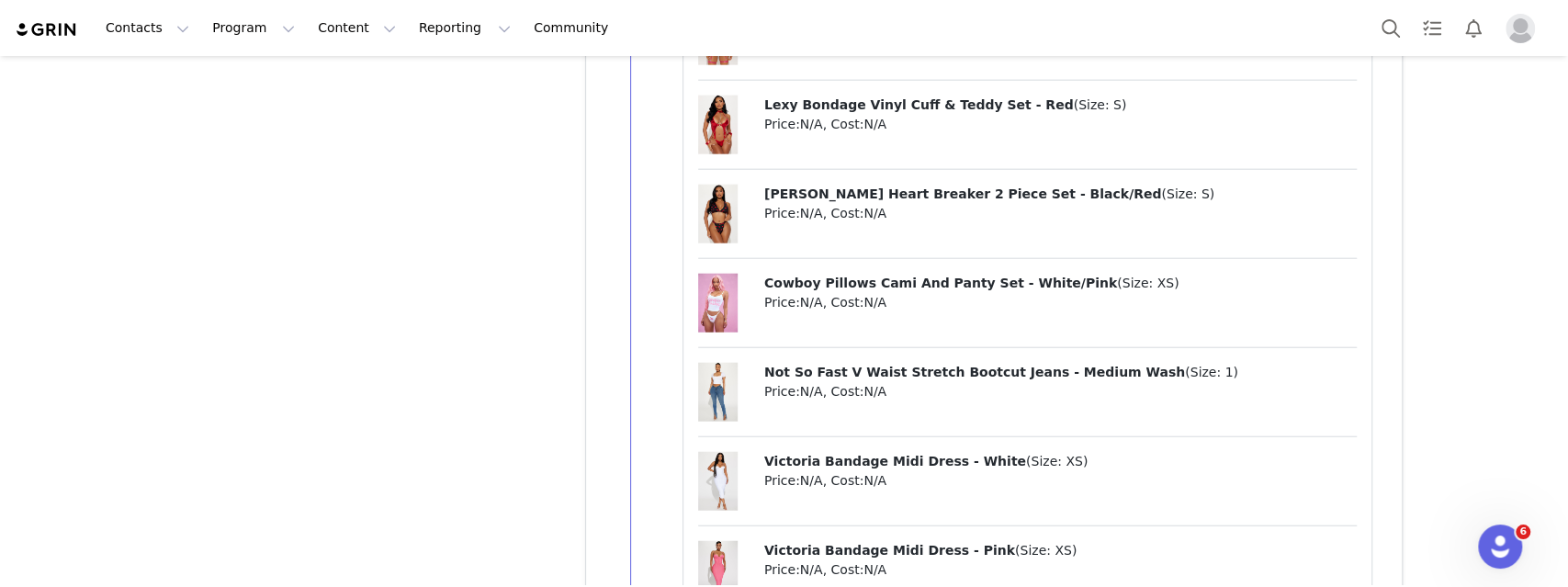
click at [886, 274] on p "Cowboy Pillows Cami And Panty Set - White/Pink ( Size: XS )" at bounding box center [1061, 284] width 594 height 19
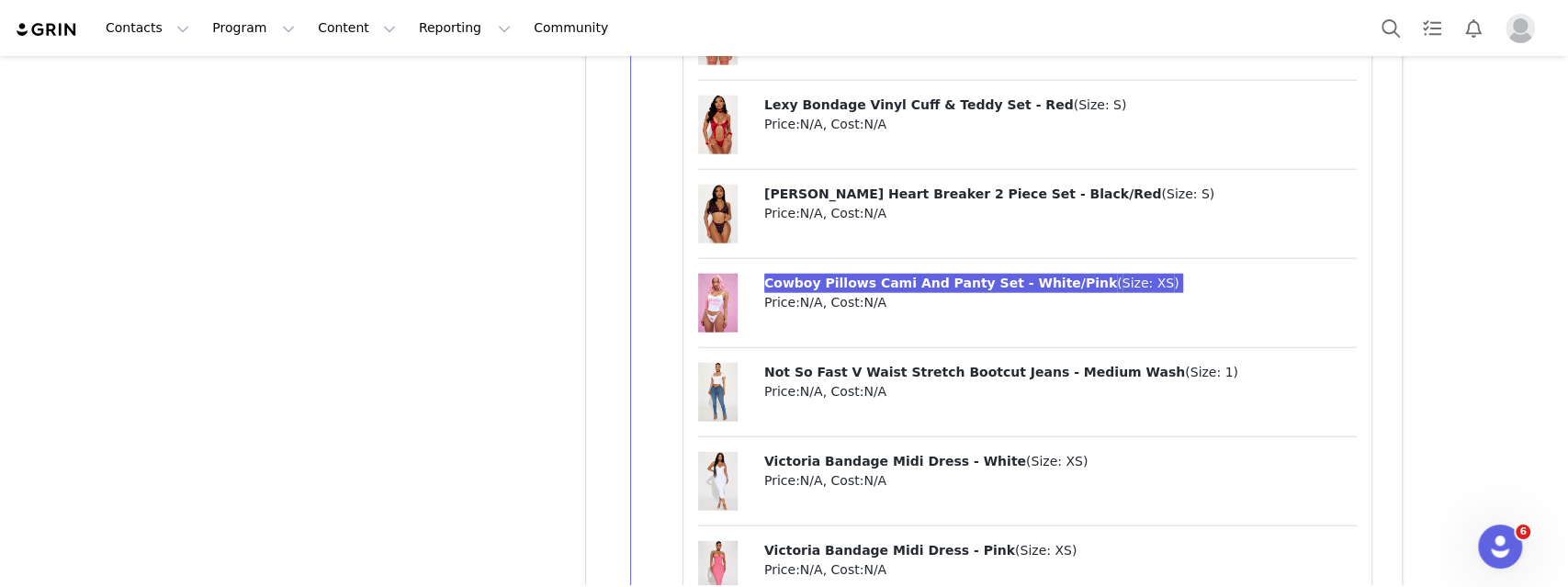
click at [0, 0] on div "Contacts Contacts Creators Prospects Applicants Program Program Activations Cam…" at bounding box center [784, 293] width 1568 height 587
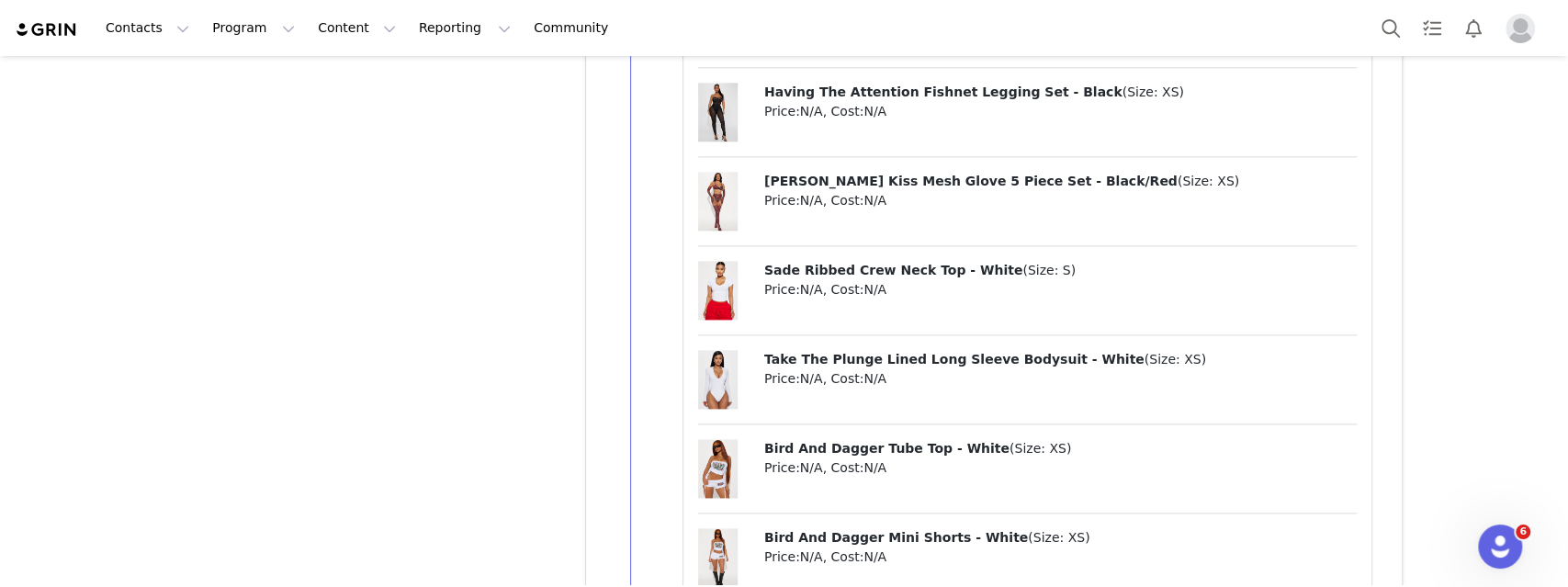
scroll to position [15628, 0]
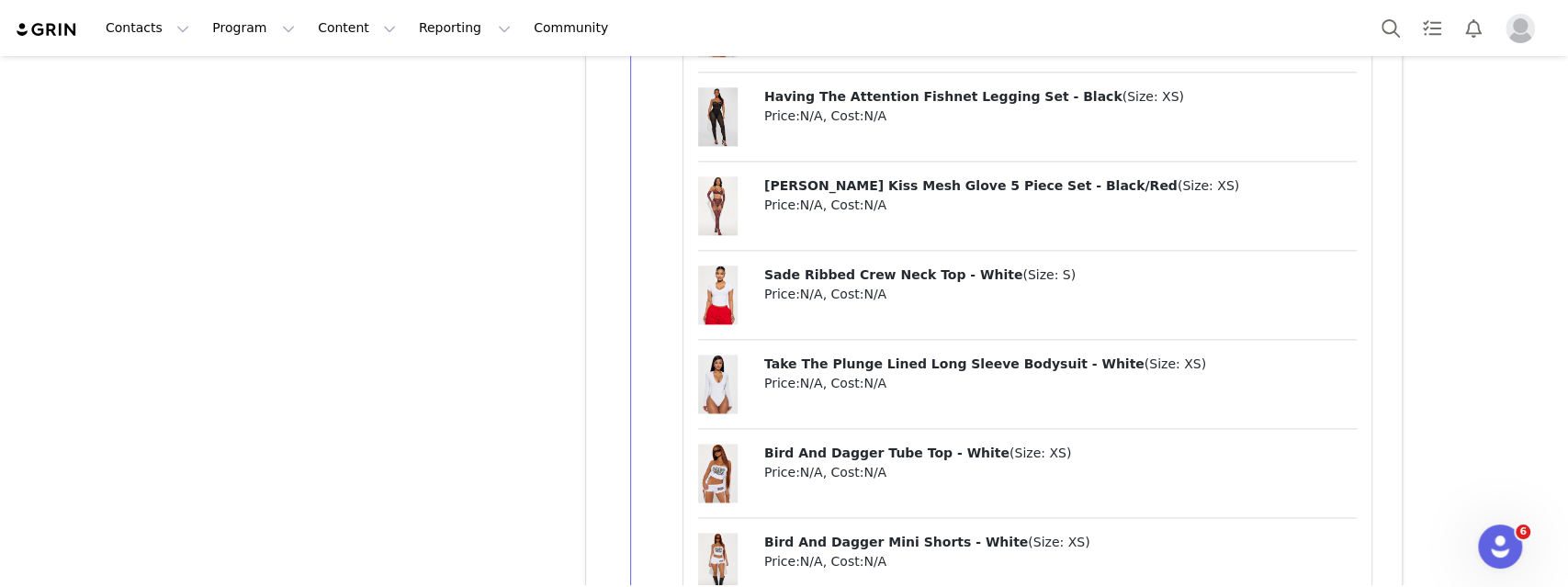
click at [858, 355] on p "Take The Plunge Lined Long Sleeve Bodysuit - White ( Size: XS )" at bounding box center [1061, 364] width 594 height 19
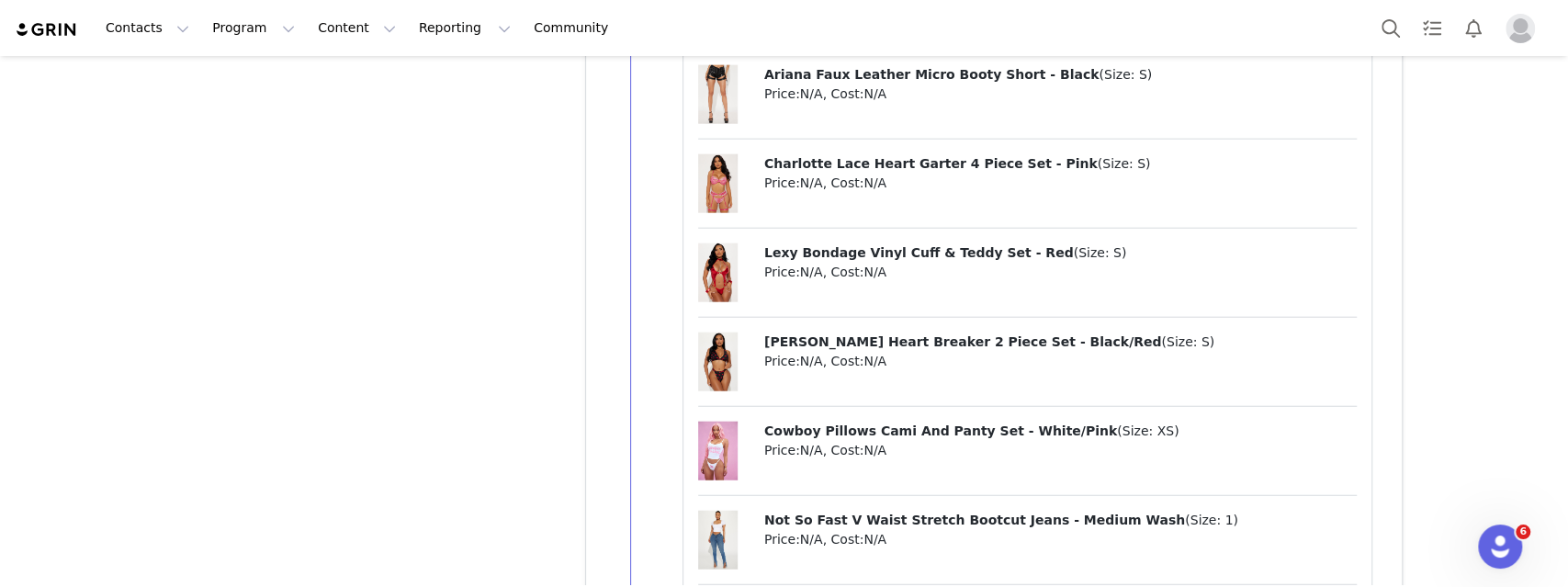
scroll to position [16999, 0]
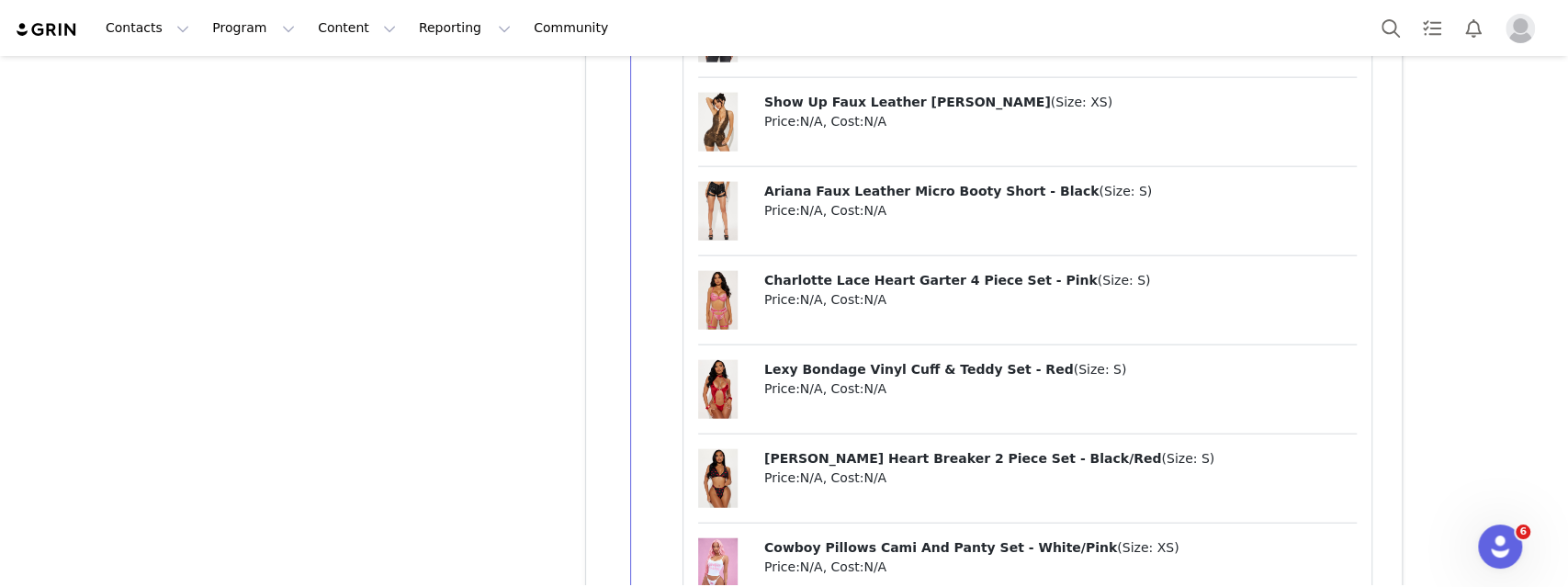
click at [959, 271] on p "Charlotte Lace Heart Garter 4 Piece Set - Pink ( Size: S )" at bounding box center [1061, 281] width 594 height 19
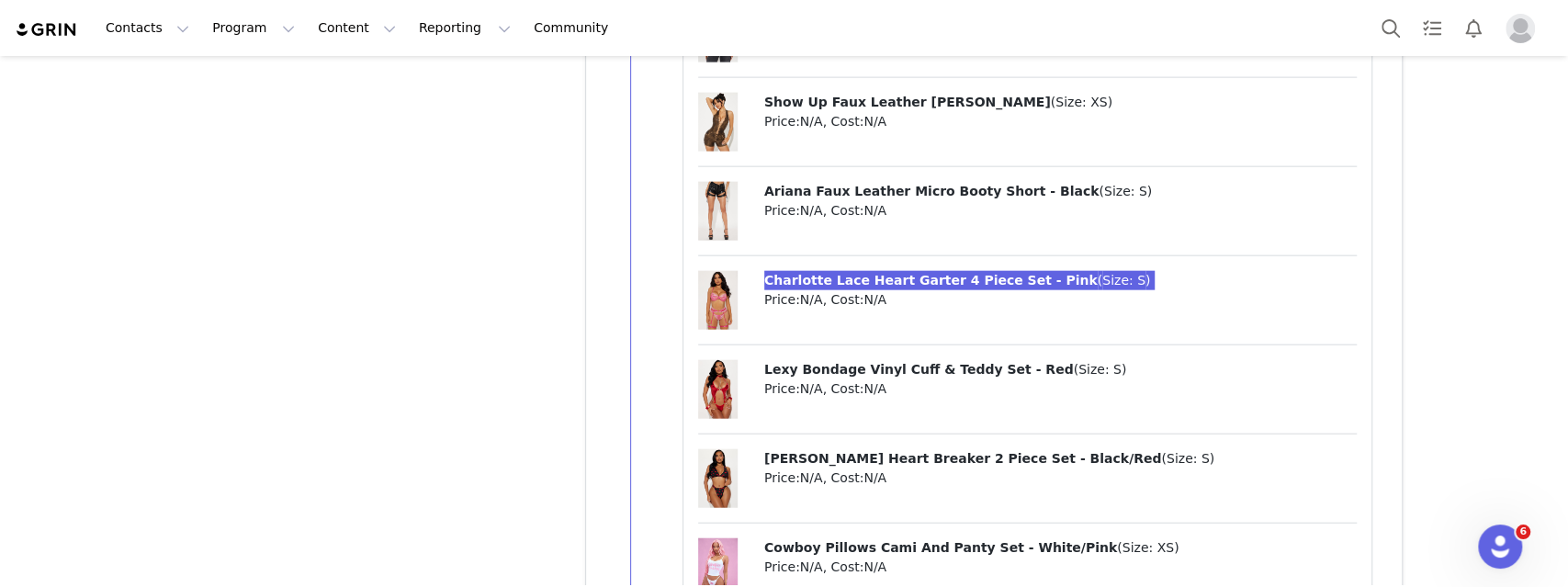
click at [0, 0] on div "Contacts Contacts Creators Prospects Applicants Program Program Activations Cam…" at bounding box center [784, 293] width 1568 height 587
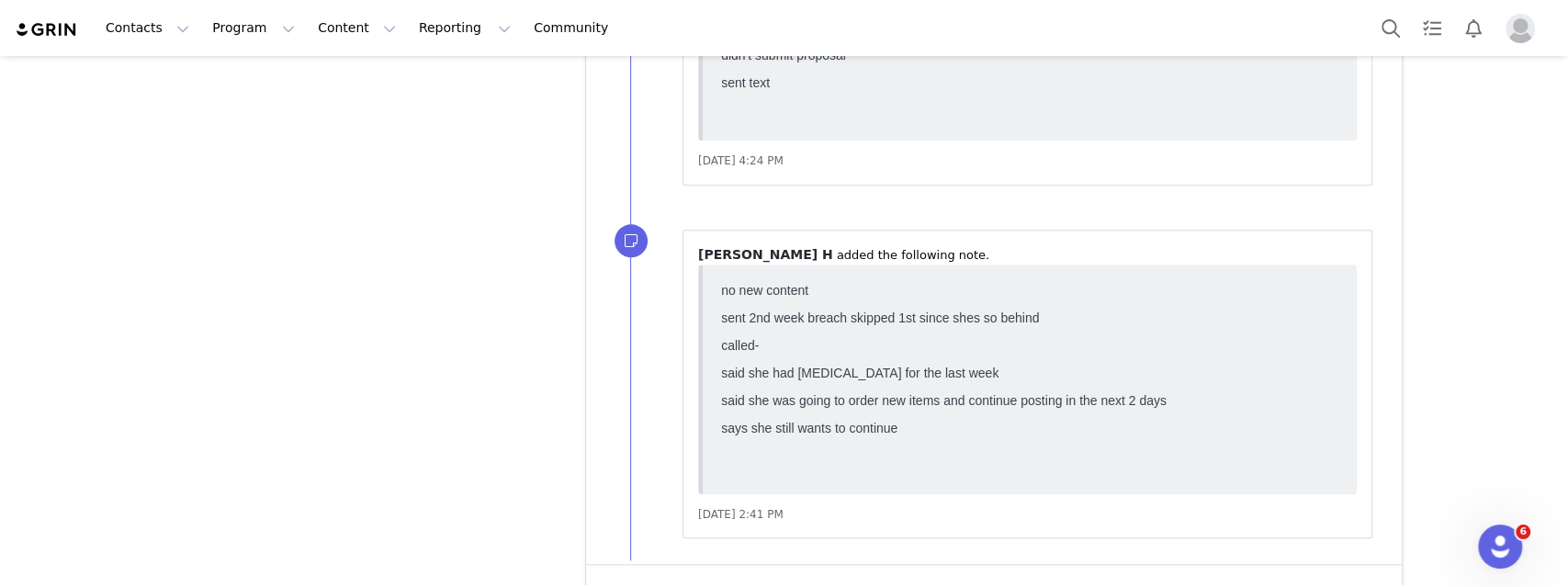
scroll to position [19942, 0]
click at [663, 576] on button "Show more" at bounding box center [645, 590] width 97 height 29
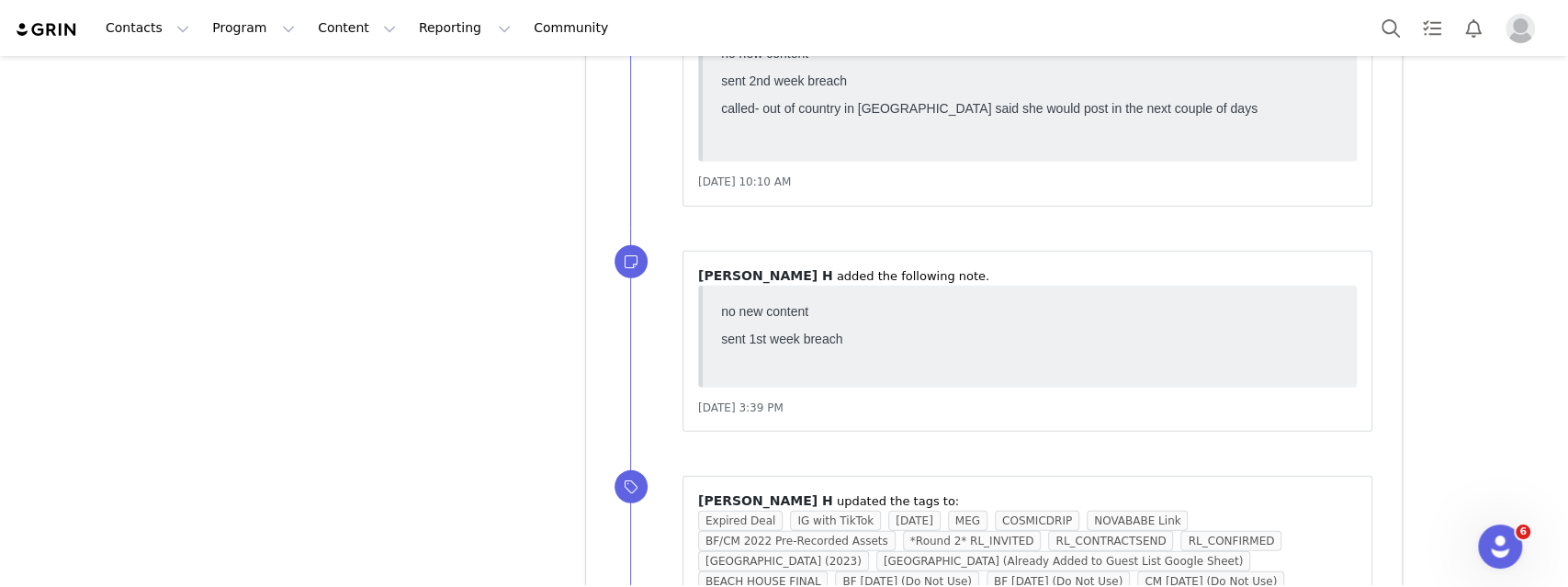
scroll to position [22254, 0]
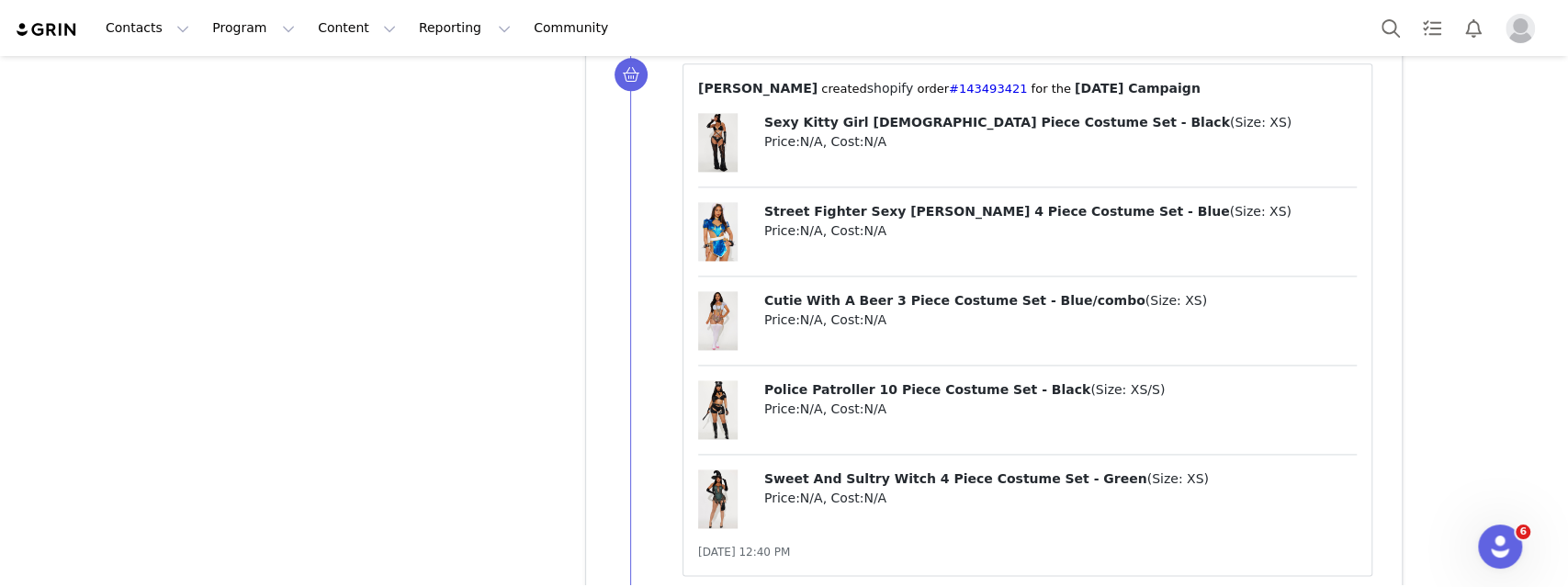
scroll to position [25163, 0]
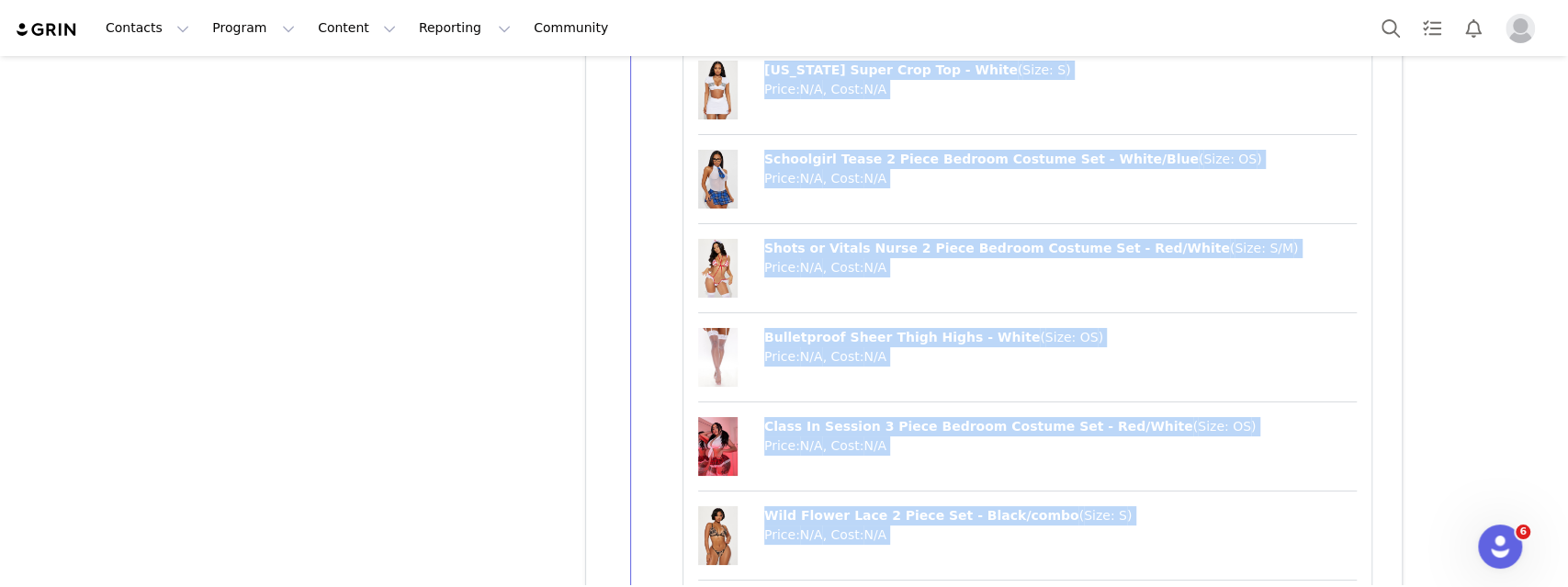
scroll to position [28154, 0]
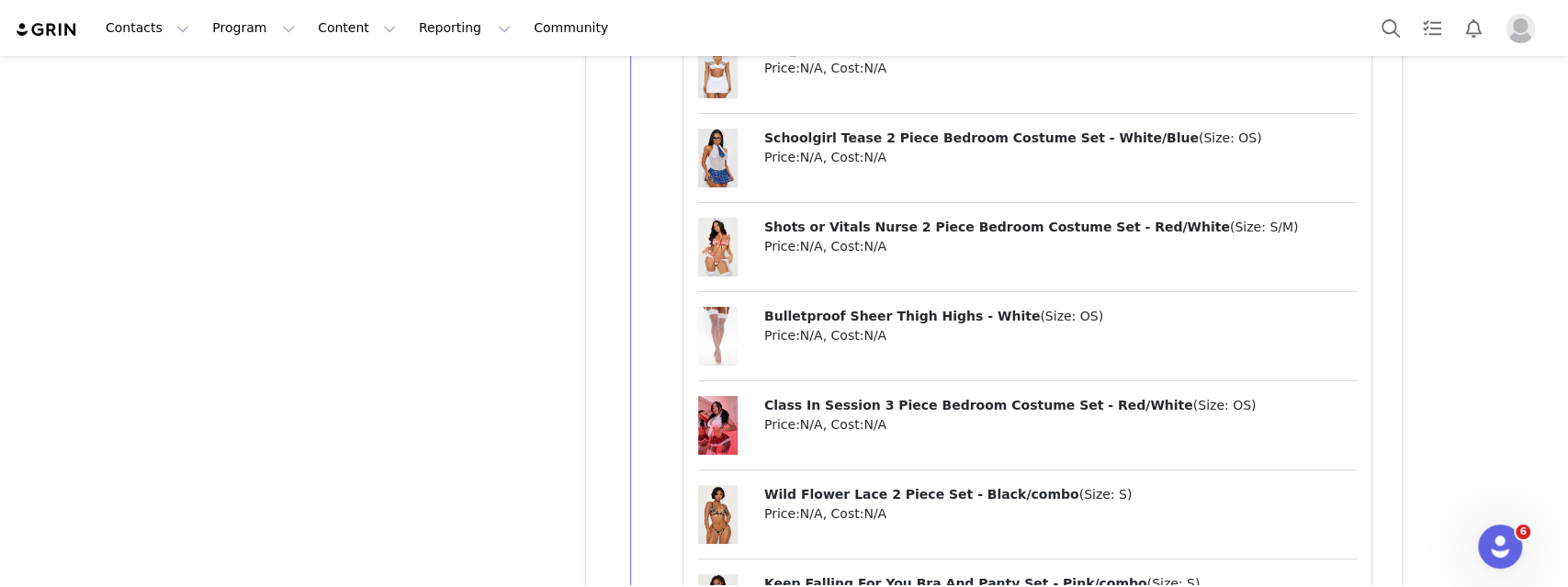
click at [875, 308] on span "Bulletproof Sheer Thigh Highs - White" at bounding box center [902, 315] width 276 height 14
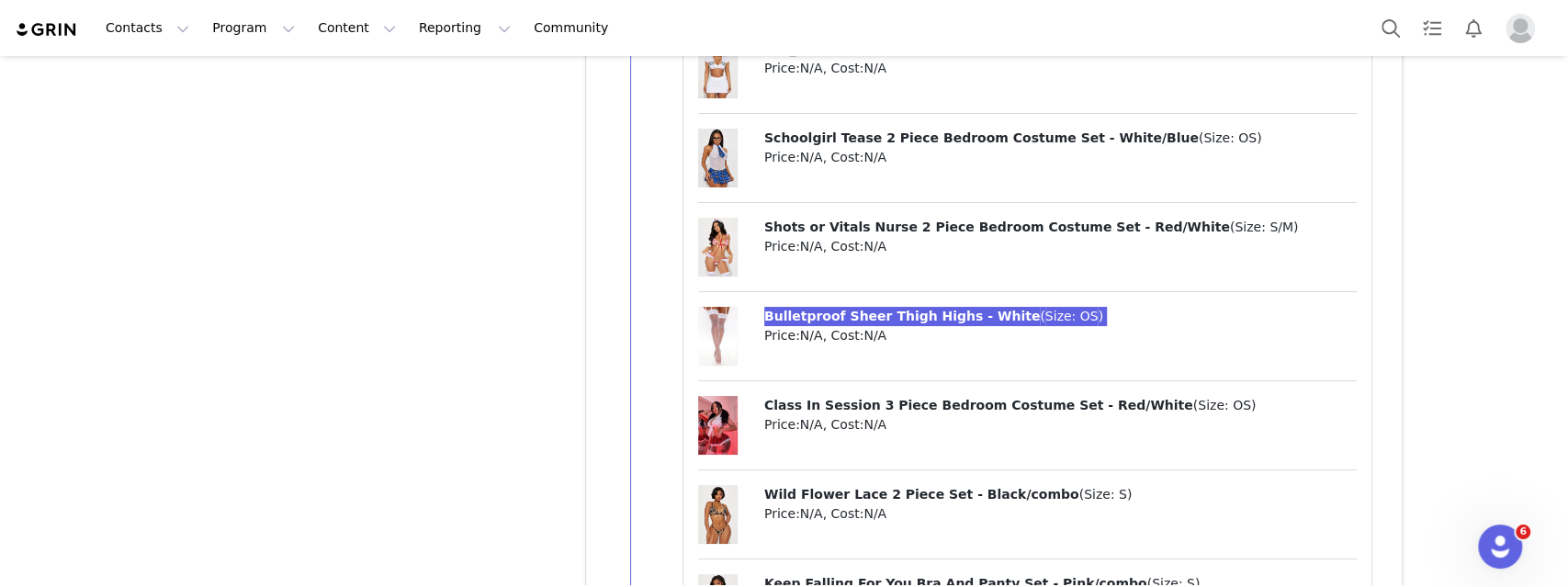
click at [0, 0] on div "Contacts Contacts Creators Prospects Applicants Program Program Activations Cam…" at bounding box center [784, 293] width 1568 height 587
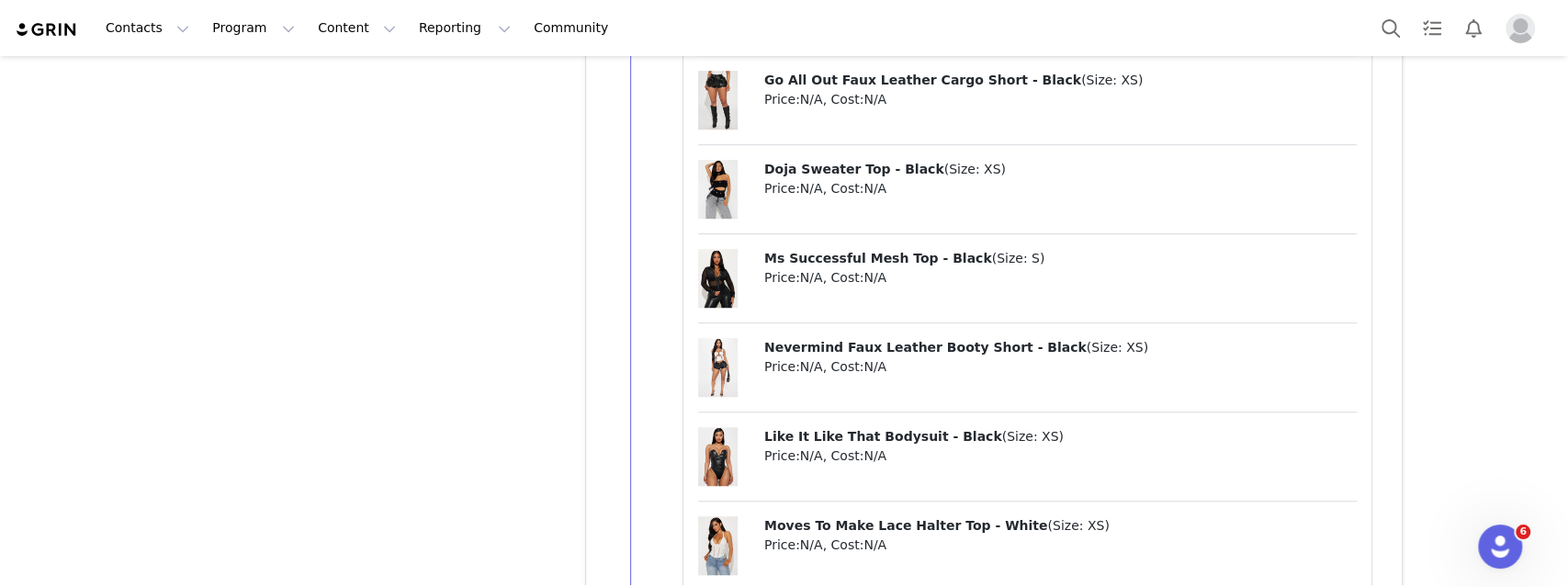
scroll to position [28971, 0]
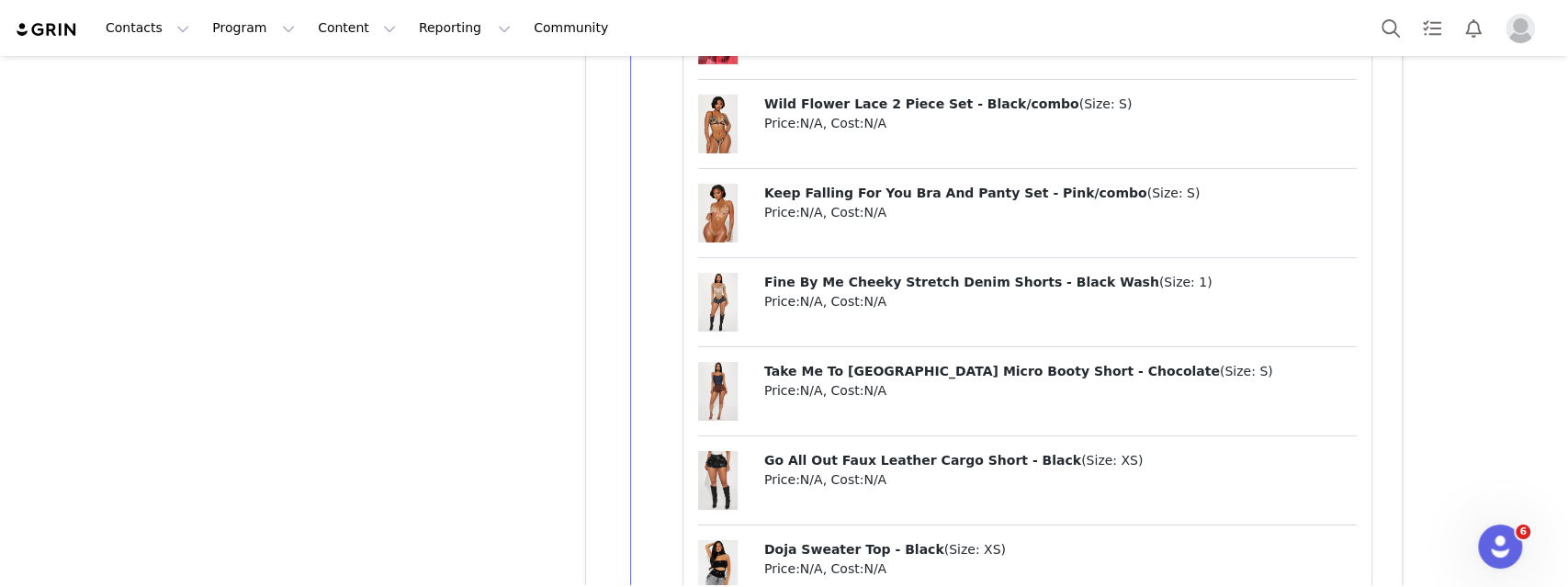
scroll to position [0, 0]
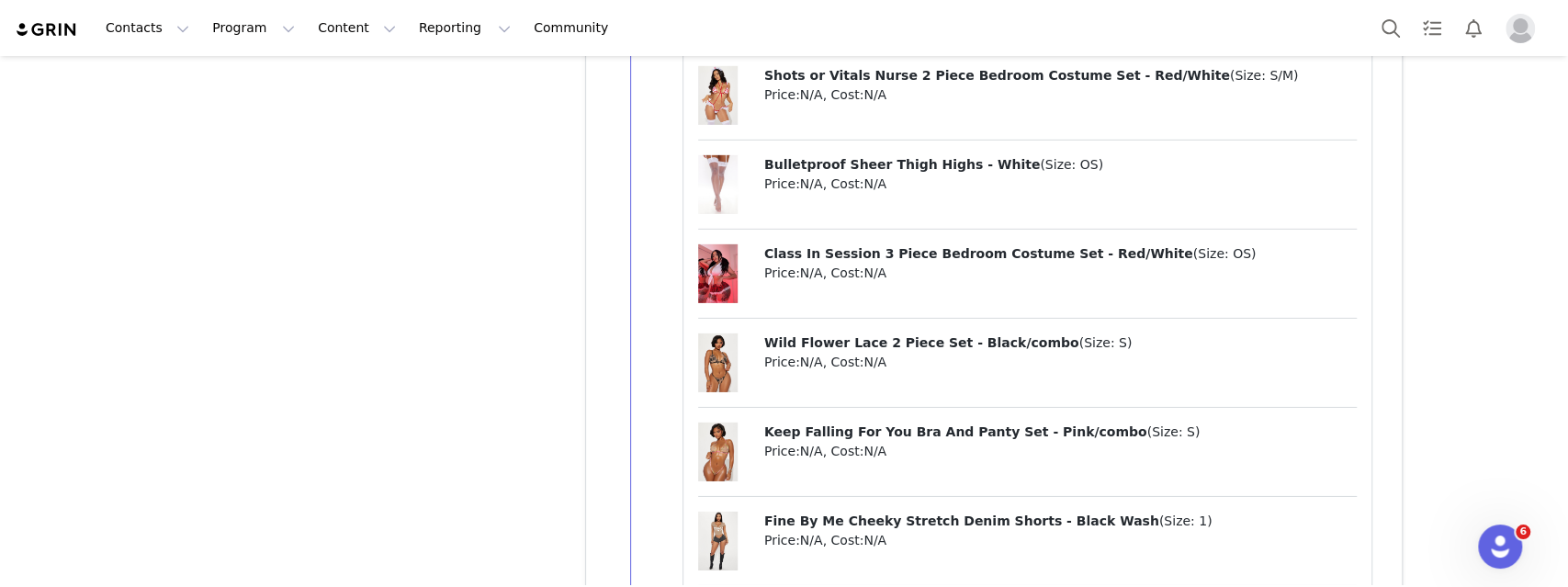
click at [886, 300] on div "Moto Mayhem Mid Rise Stretch Skinny Jeans - Medium Wash ( Size: 1 ) Price: N/A …" at bounding box center [1027, 325] width 659 height 1766
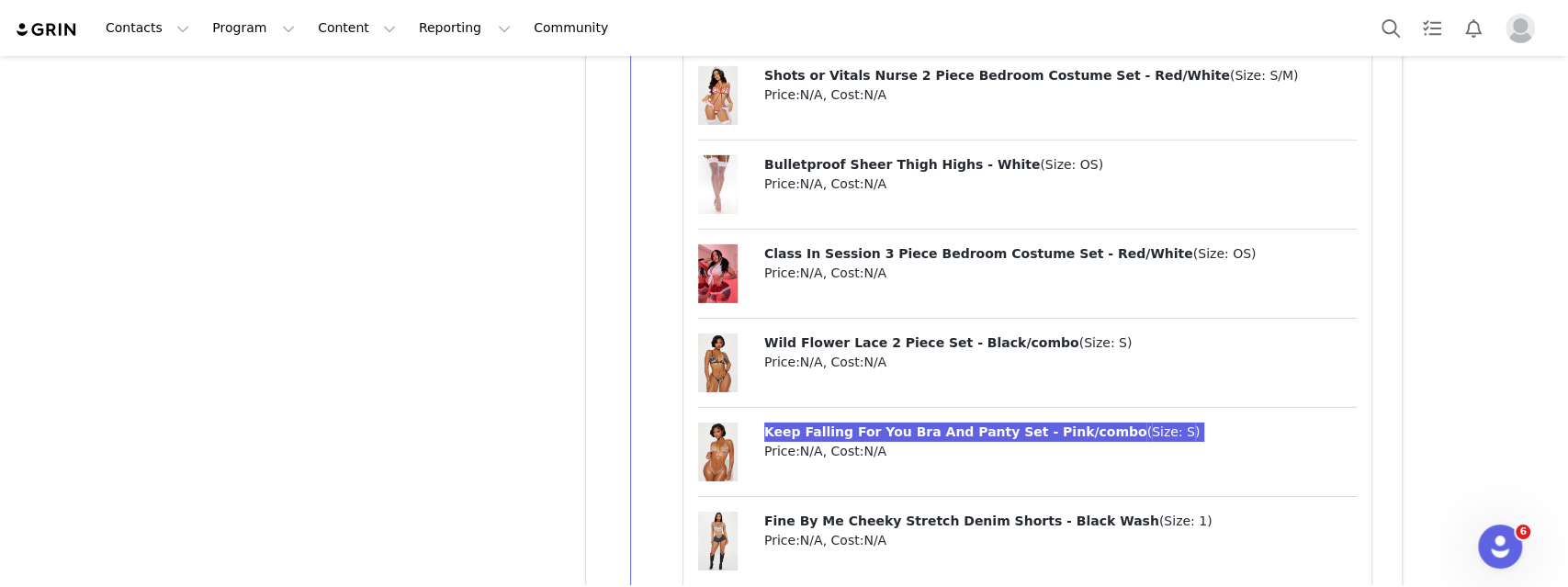
click at [0, 0] on div "Contacts Contacts Creators Prospects Applicants Program Program Activations Cam…" at bounding box center [784, 293] width 1568 height 587
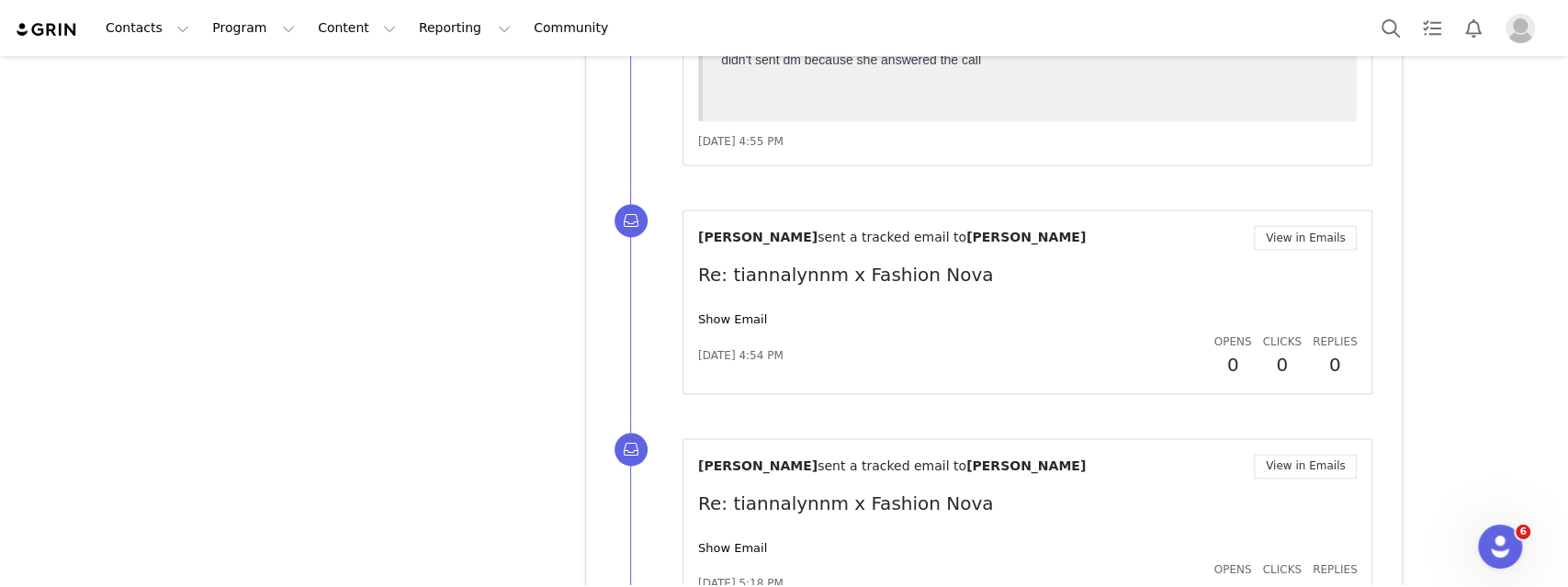
scroll to position [34585, 0]
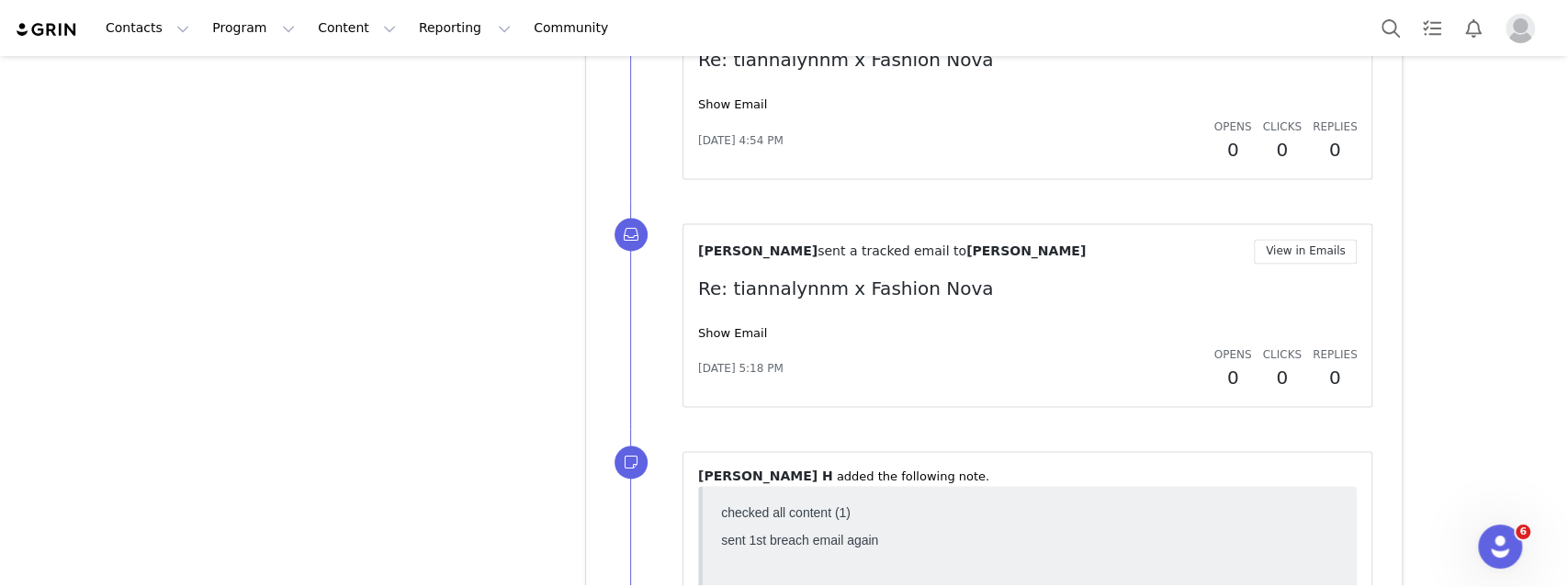
scroll to position [34997, 0]
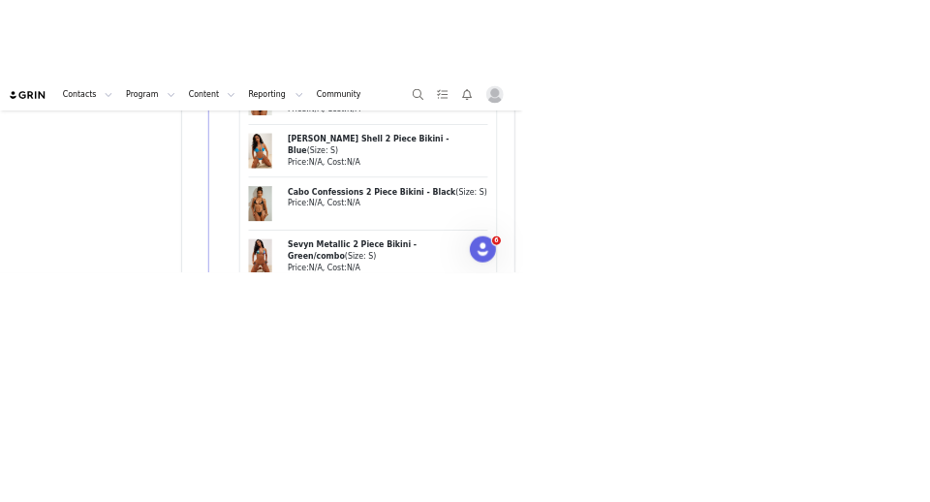
scroll to position [45667, 0]
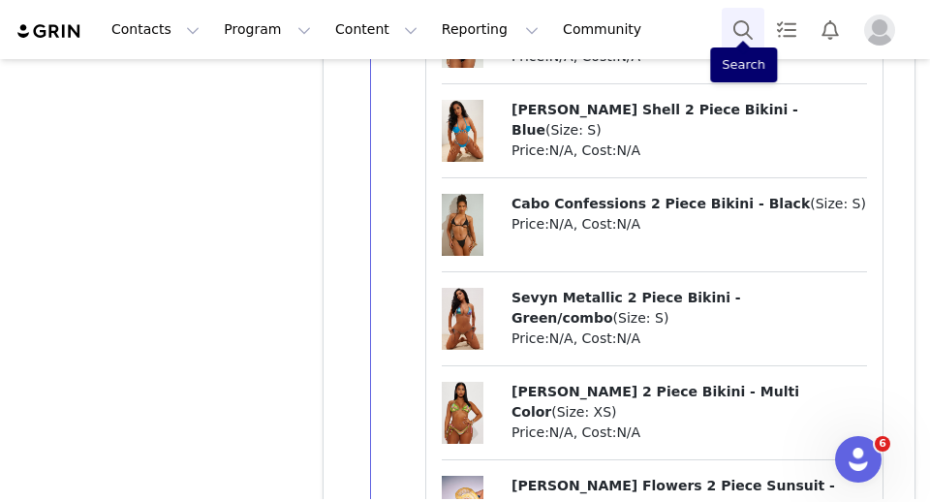
click at [737, 30] on button "Search" at bounding box center [742, 30] width 43 height 44
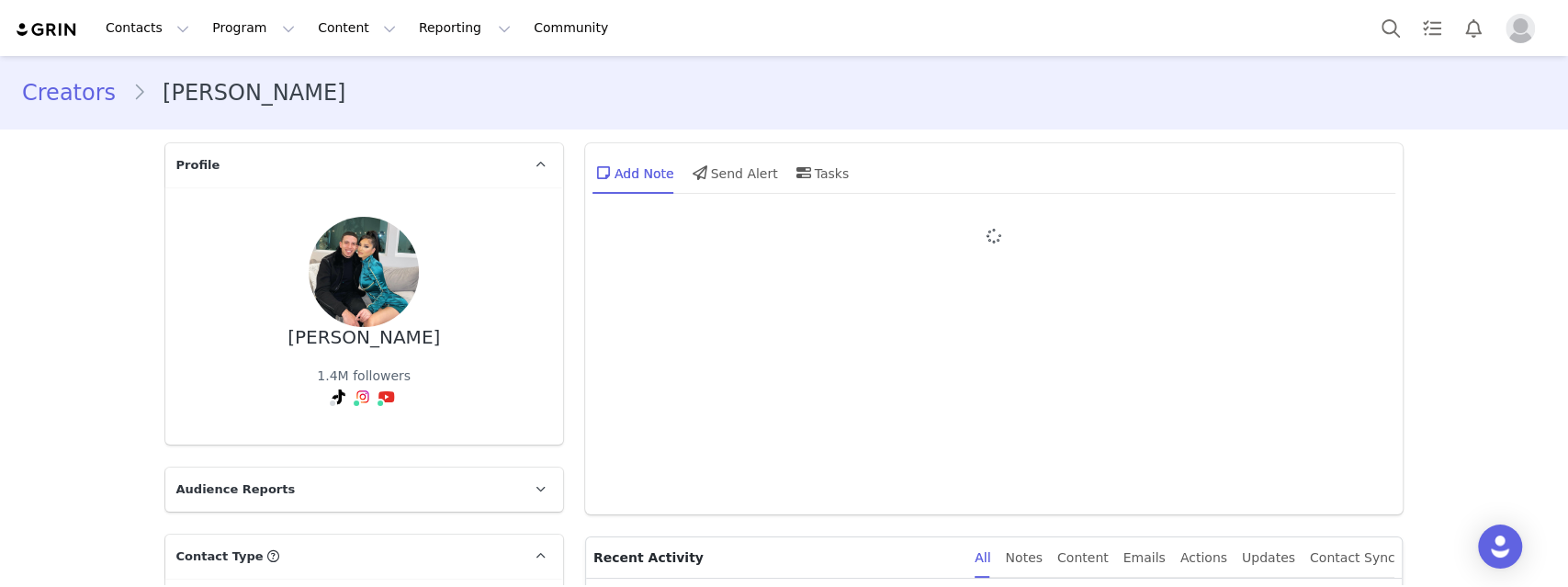
type input "+1 ([GEOGRAPHIC_DATA])"
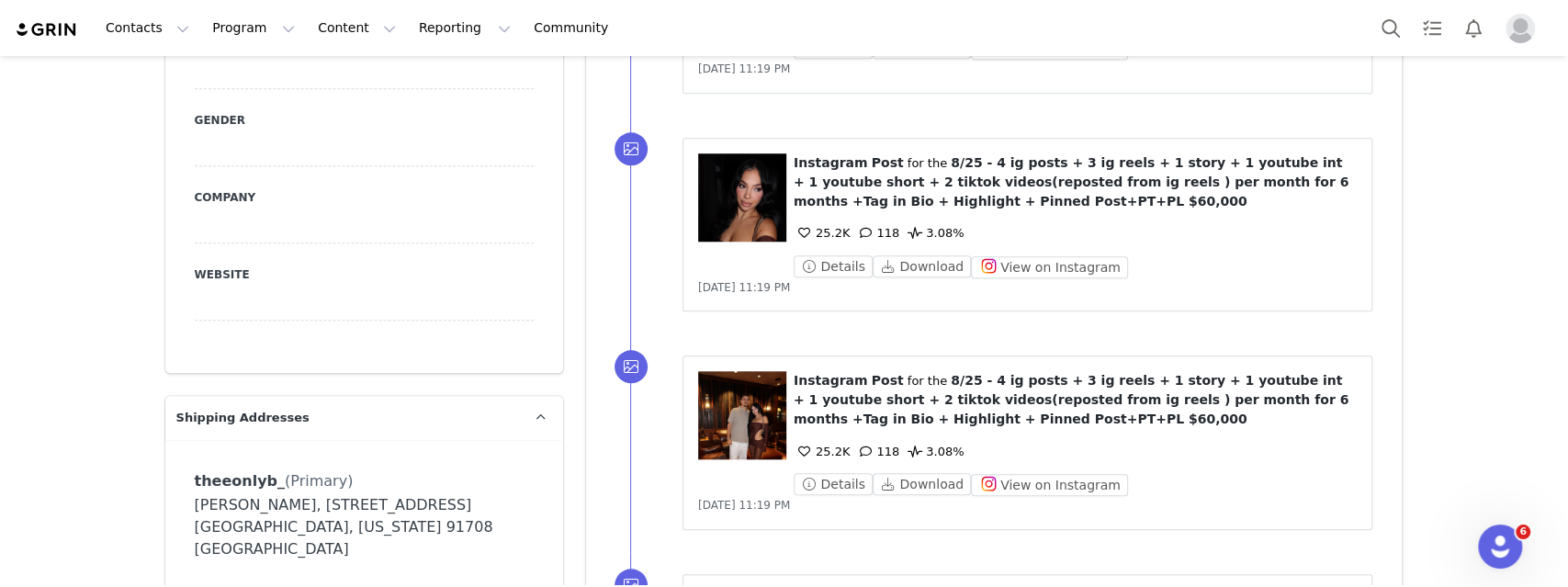
scroll to position [1141, 0]
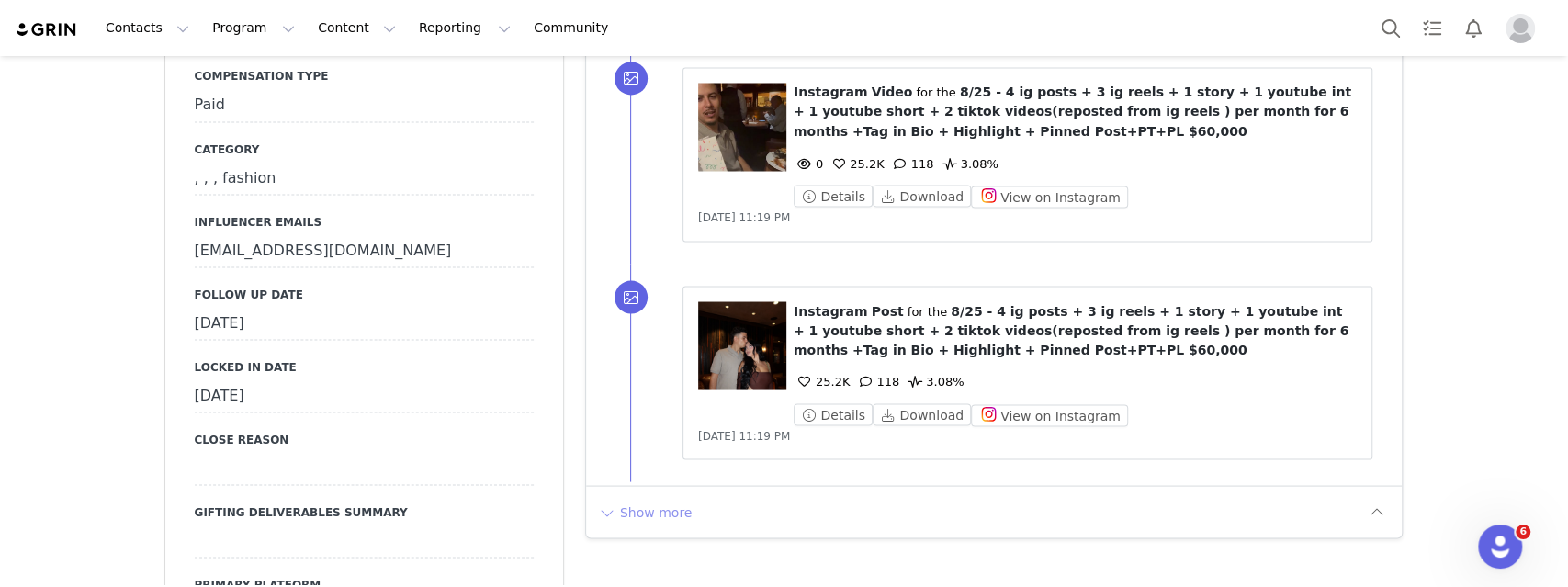
click at [665, 497] on button "Show more" at bounding box center [645, 511] width 97 height 29
click at [658, 491] on div at bounding box center [994, 554] width 817 height 139
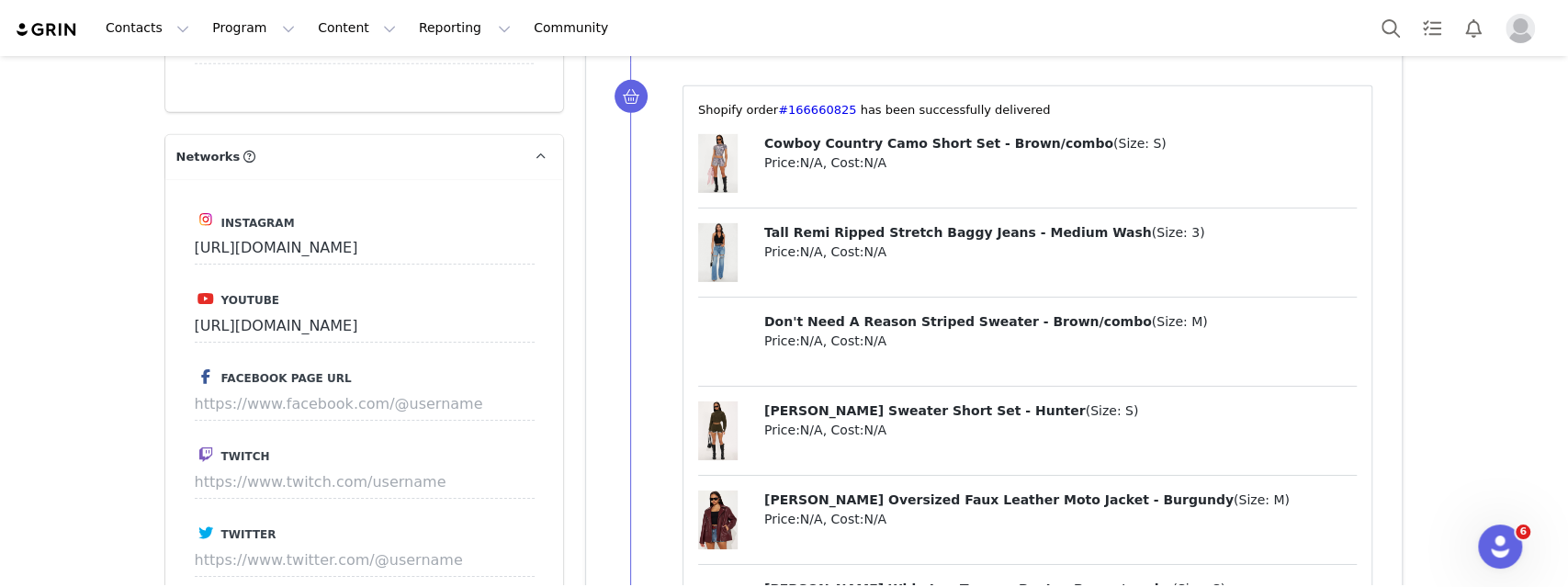
scroll to position [4009, 0]
click at [891, 402] on span "[PERSON_NAME] Sweater Short Set - Hunter" at bounding box center [925, 409] width 322 height 14
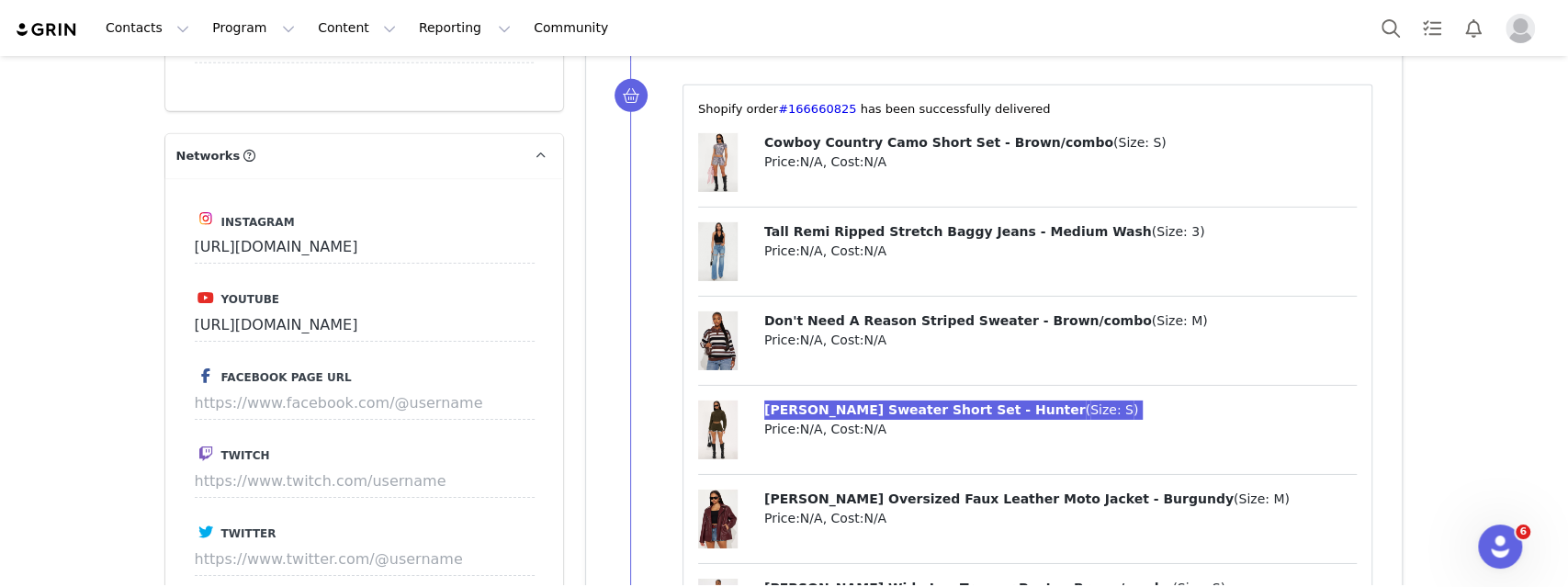
click at [0, 0] on div "Contacts Contacts Creators Prospects Applicants Program Program Activations Cam…" at bounding box center [784, 293] width 1568 height 587
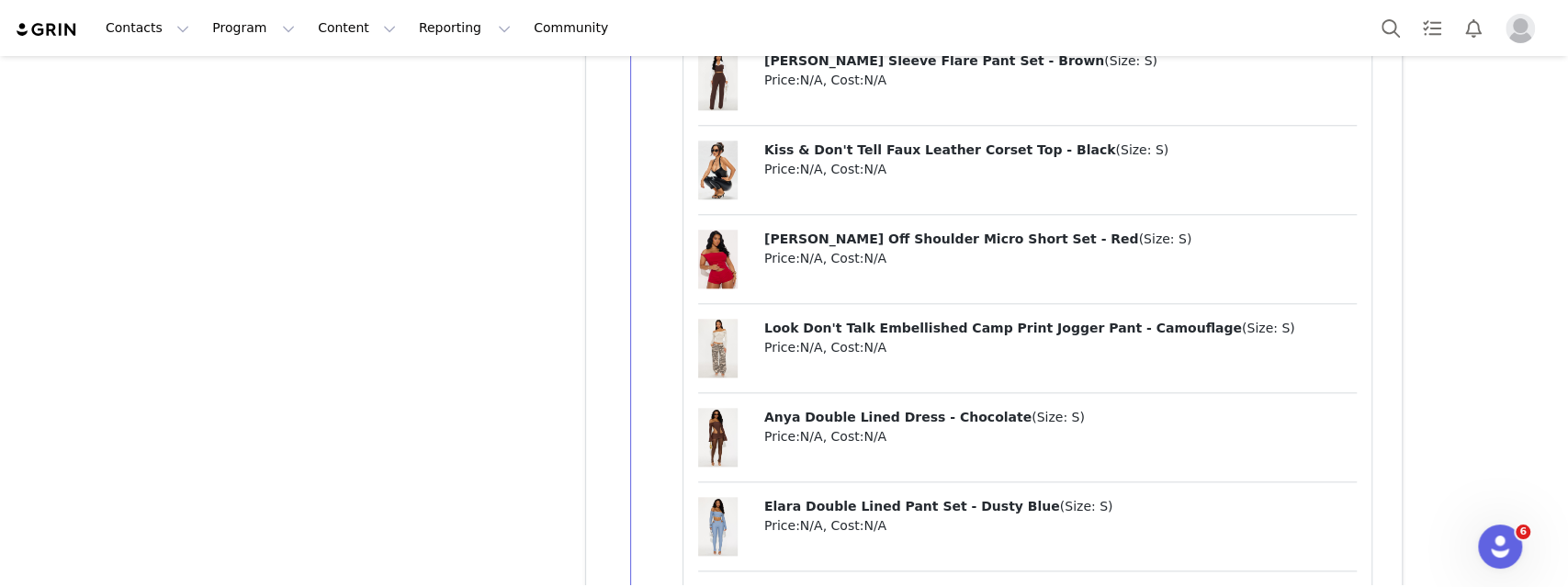
scroll to position [5775, 0]
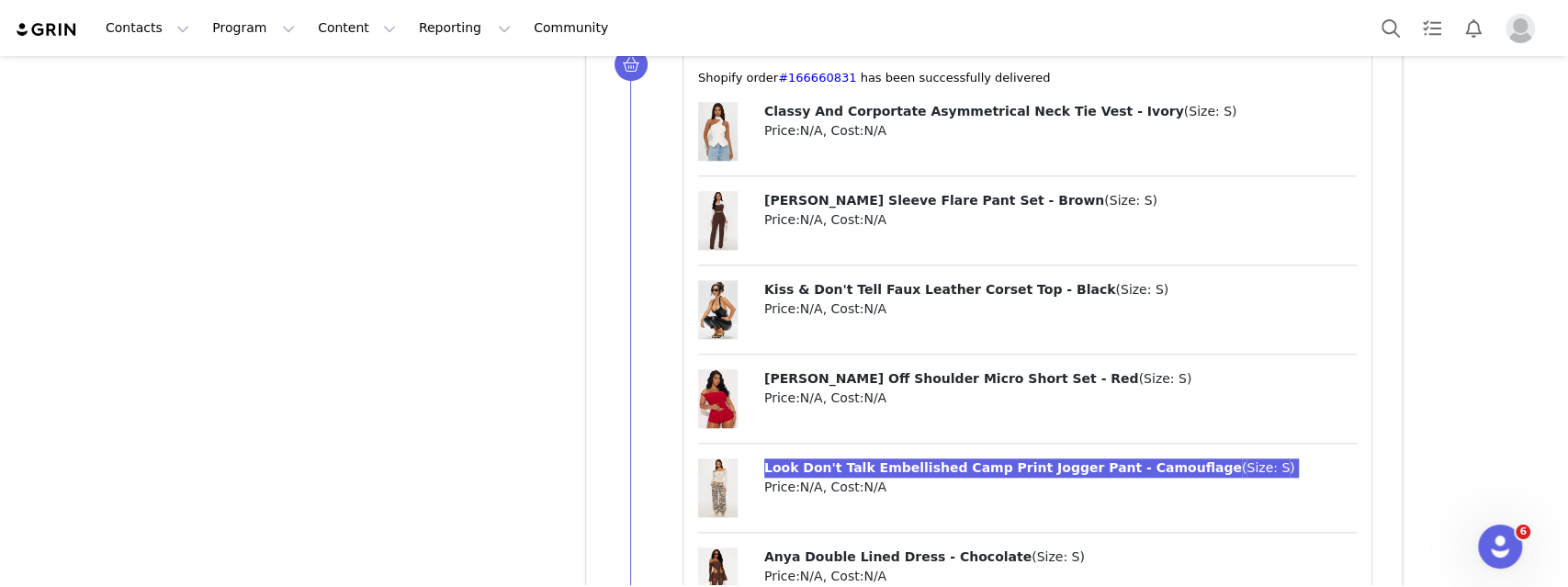
click at [0, 0] on div "Contacts Contacts Creators Prospects Applicants Program Program Activations Cam…" at bounding box center [784, 293] width 1568 height 587
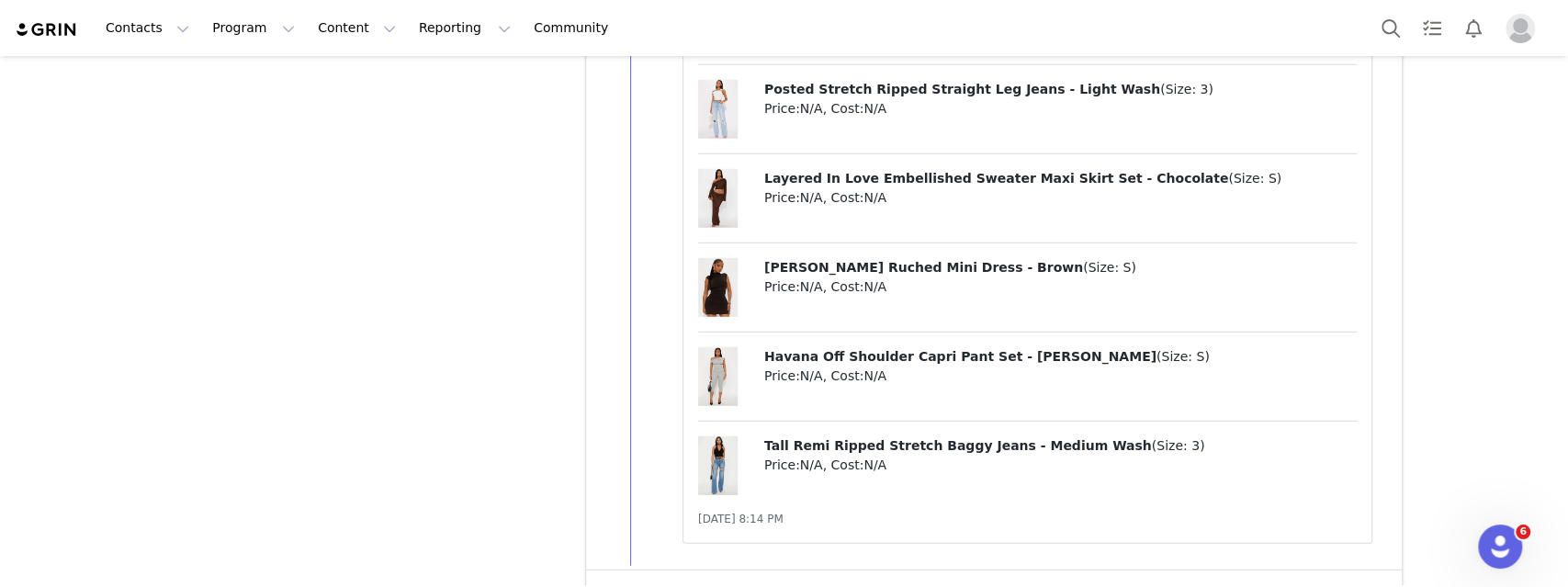
scroll to position [8148, 0]
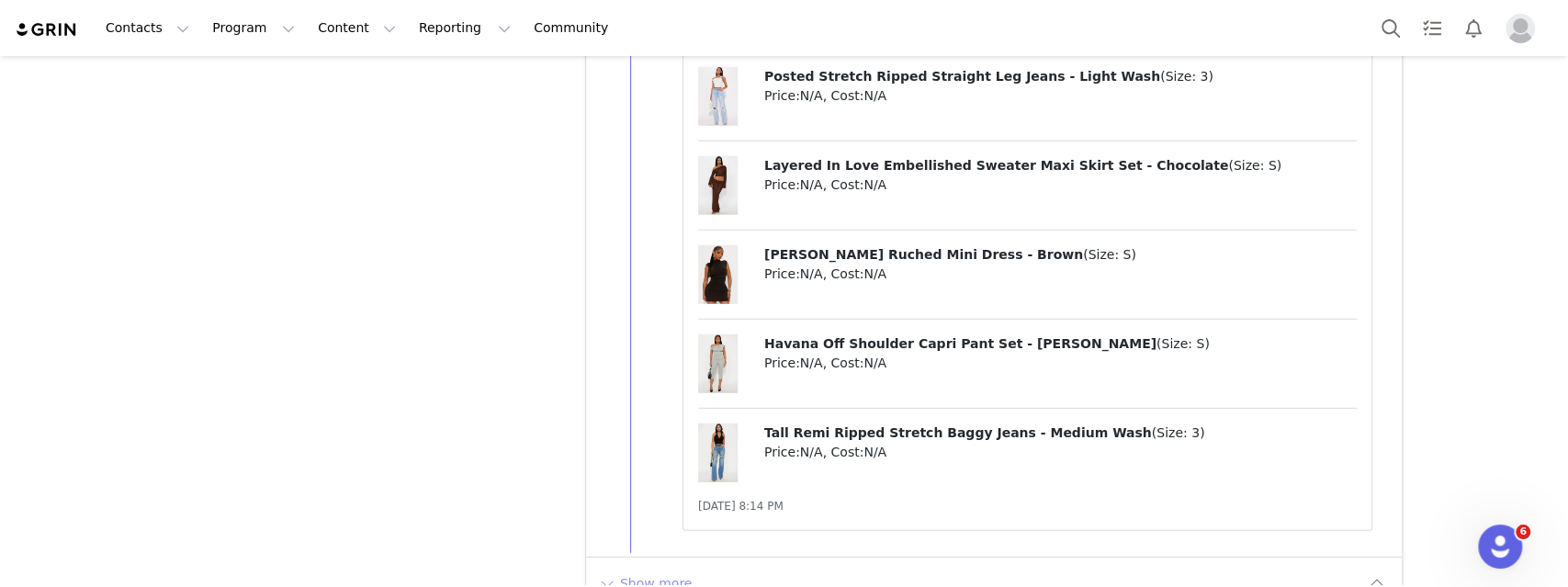
click at [661, 568] on button "Show more" at bounding box center [645, 582] width 97 height 29
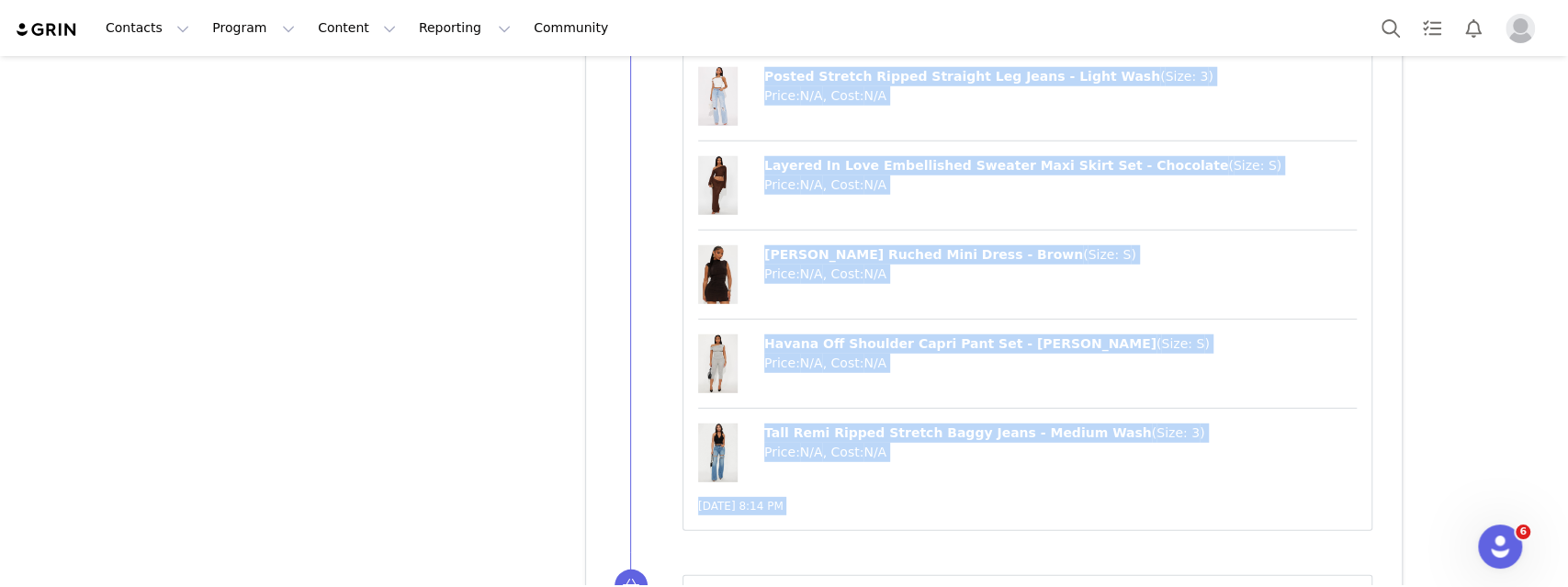
scroll to position [0, 0]
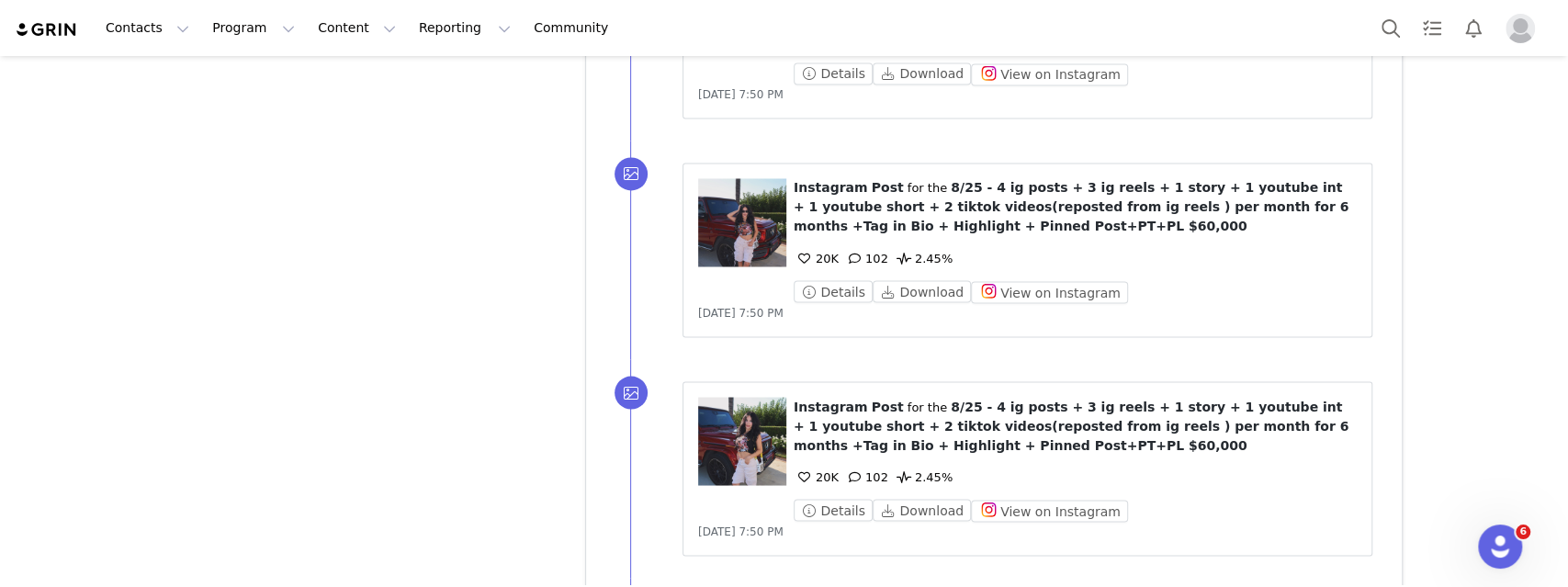
scroll to position [11763, 0]
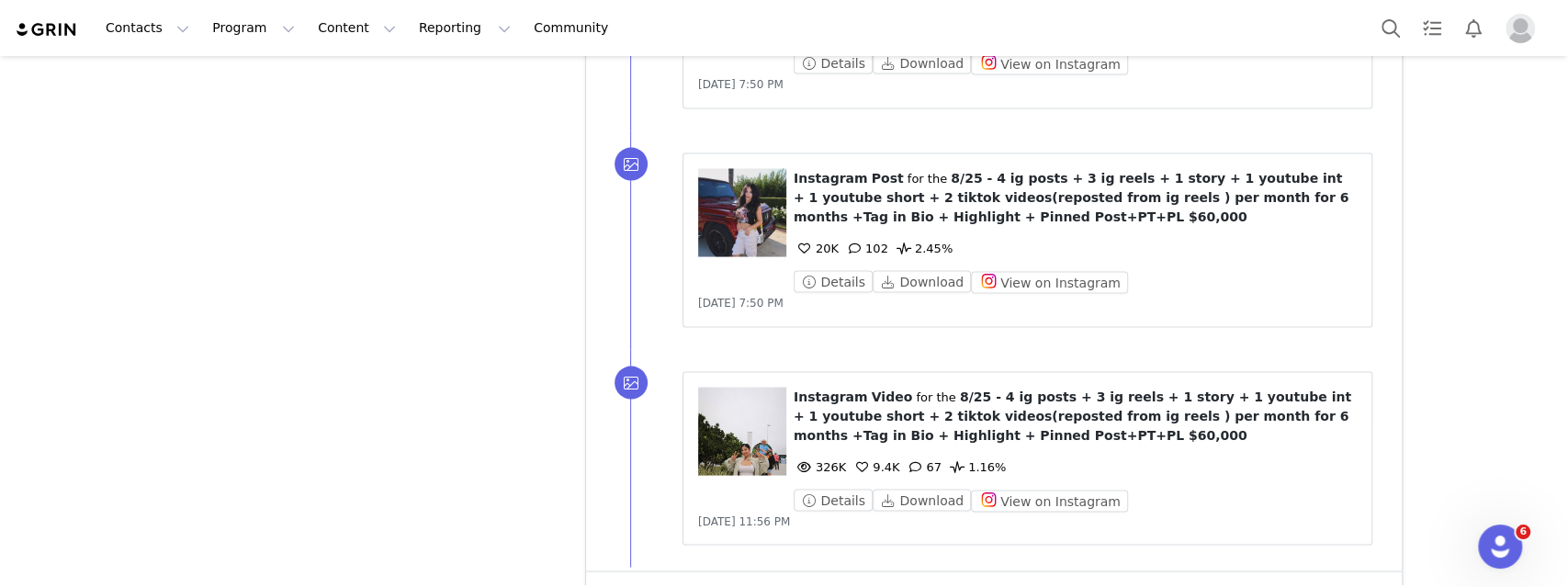
click at [637, 582] on button "Show more" at bounding box center [645, 596] width 97 height 29
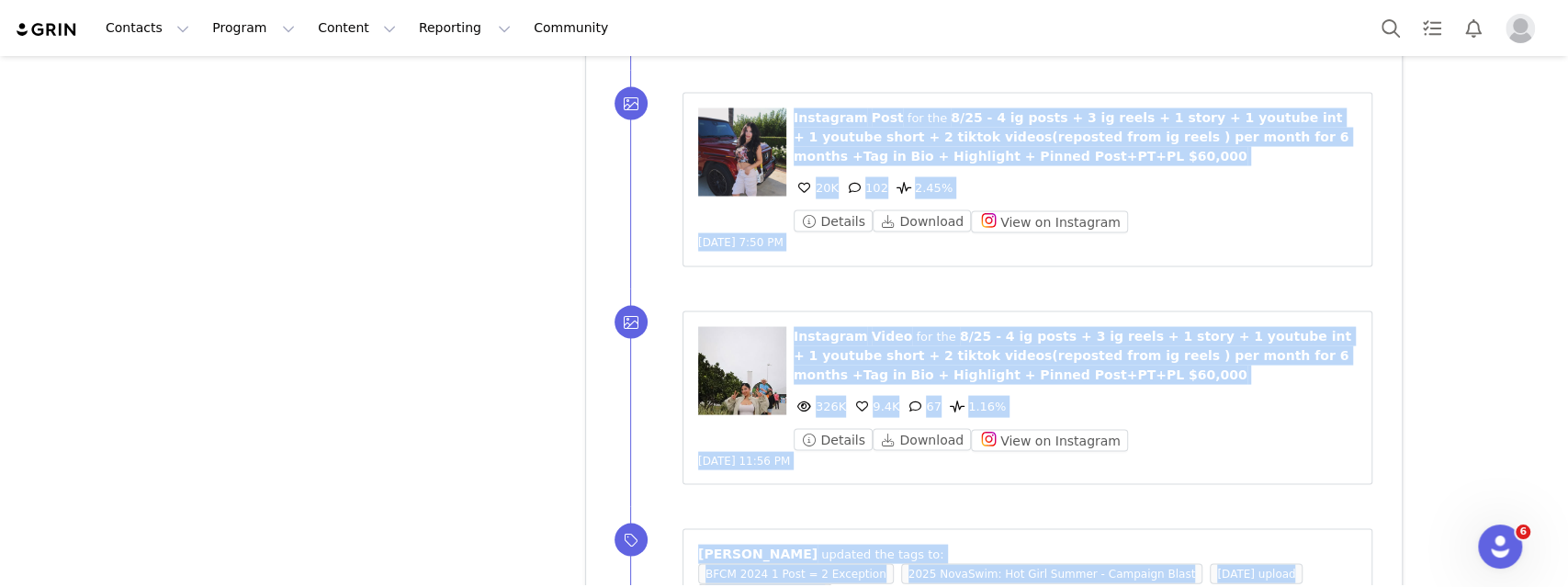
scroll to position [11982, 0]
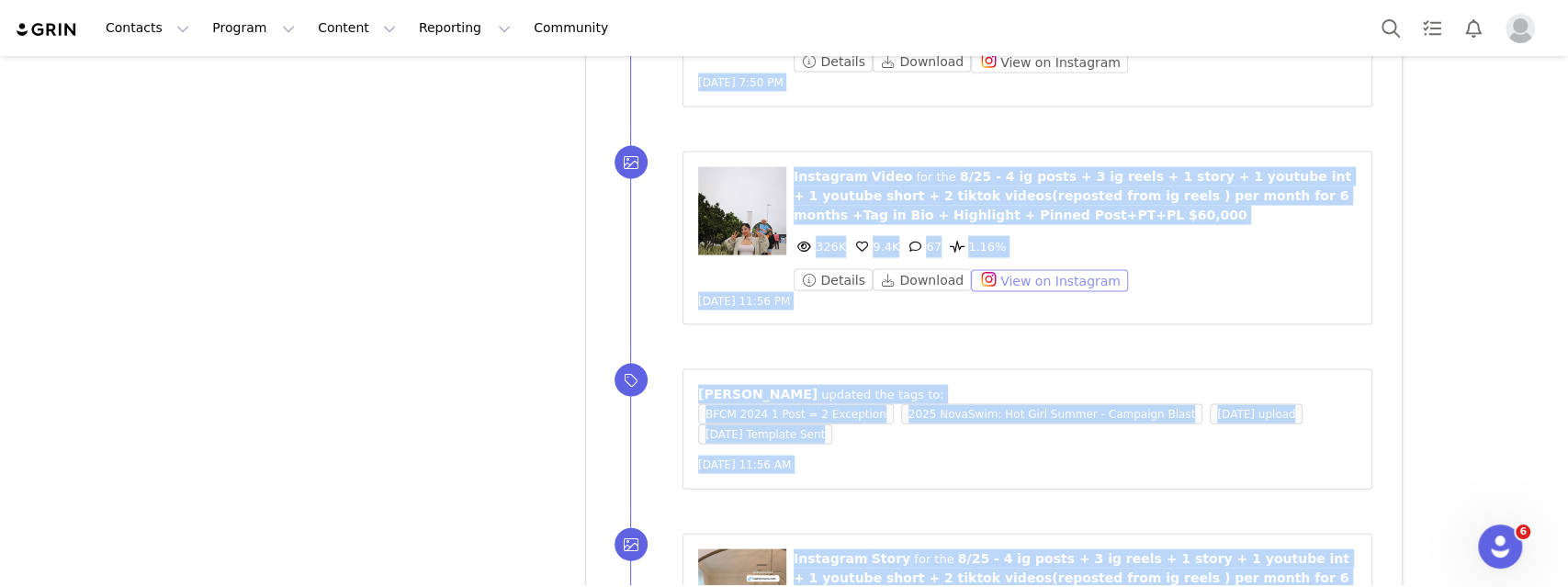
click at [1060, 270] on button "View on Instagram" at bounding box center [1050, 281] width 157 height 22
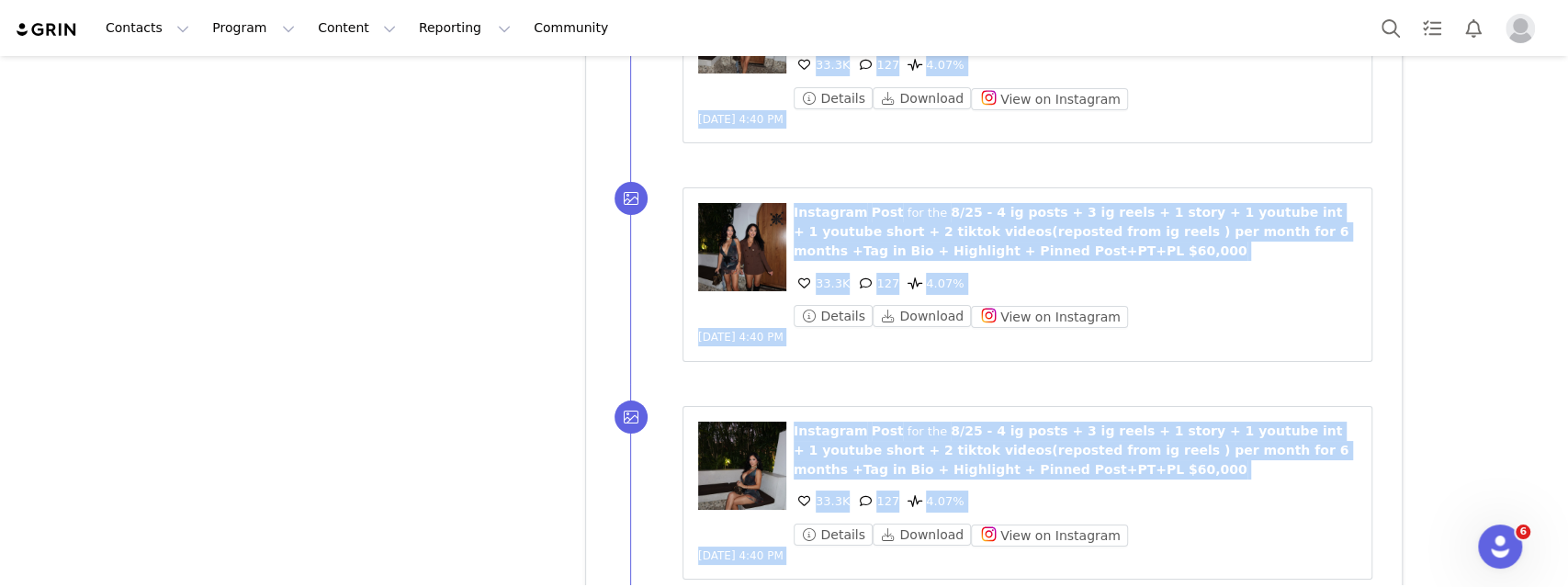
scroll to position [14003, 0]
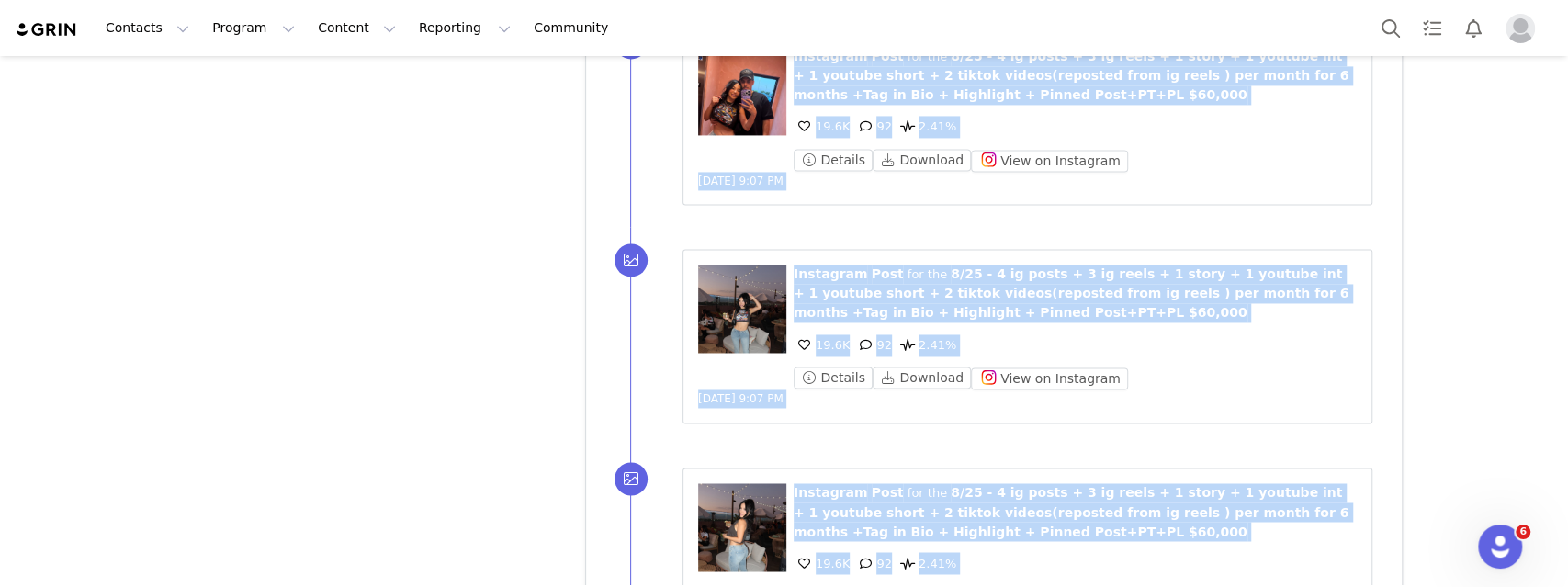
scroll to position [16065, 0]
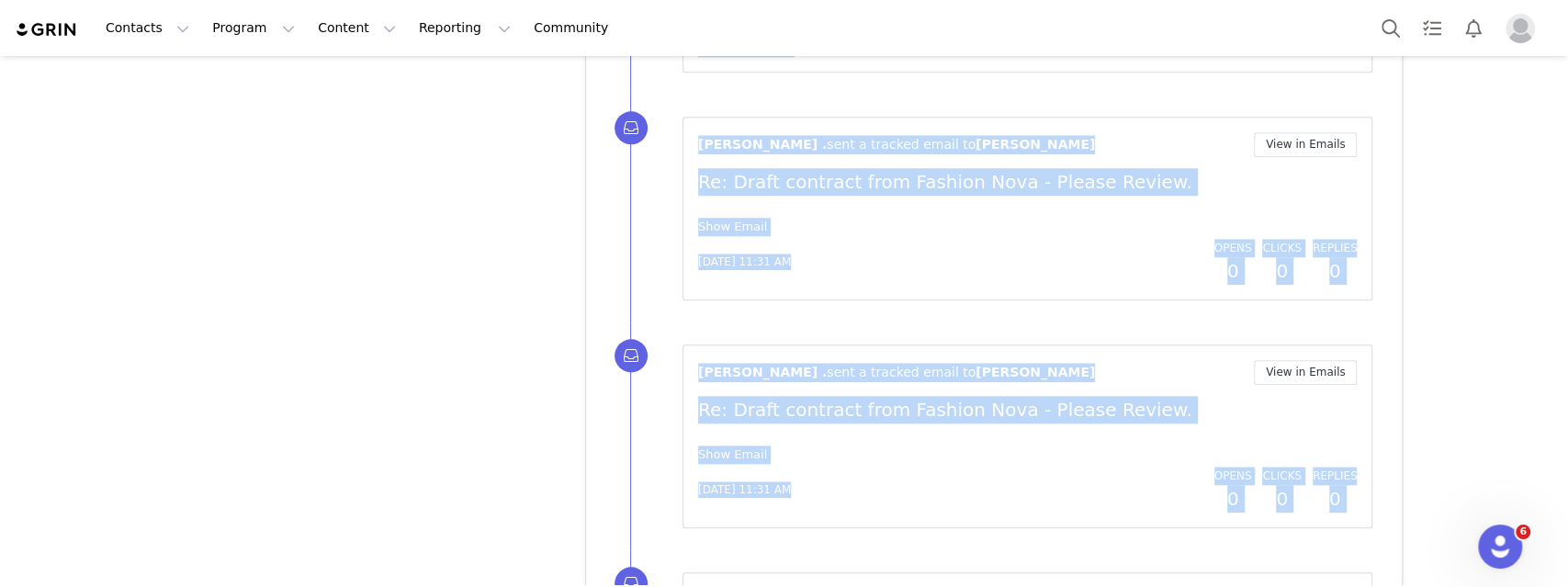
scroll to position [20177, 0]
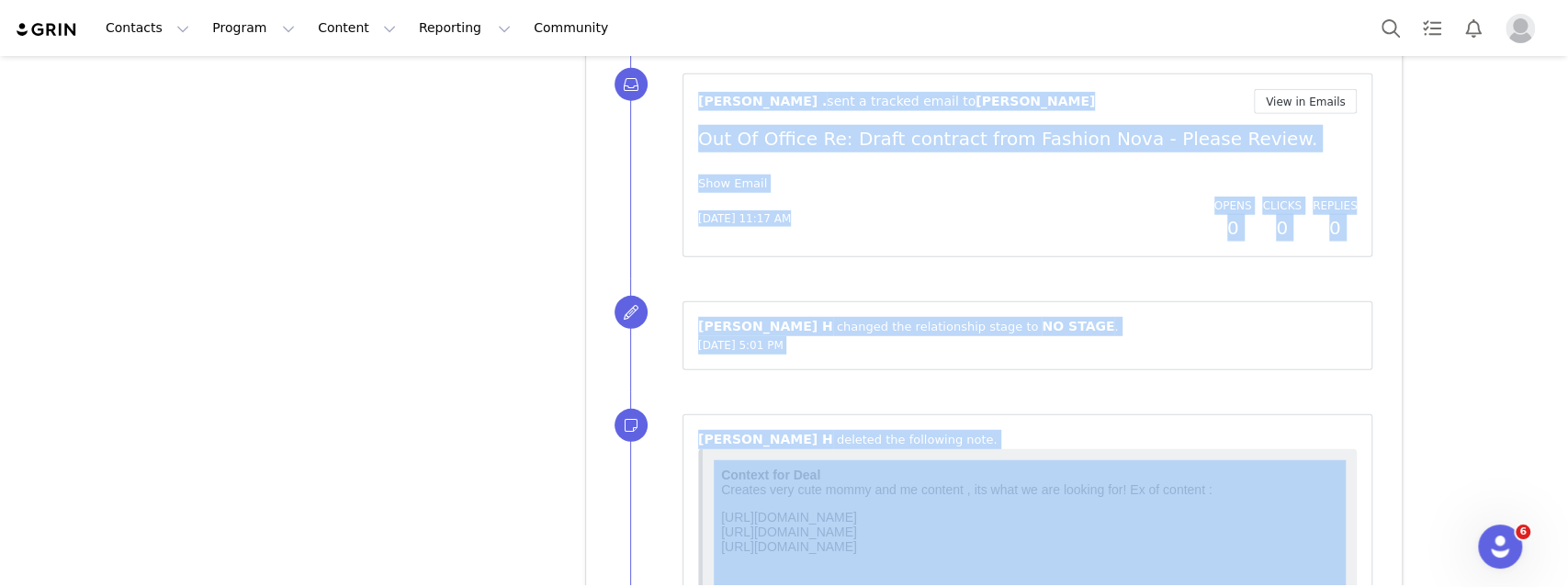
scroll to position [22267, 0]
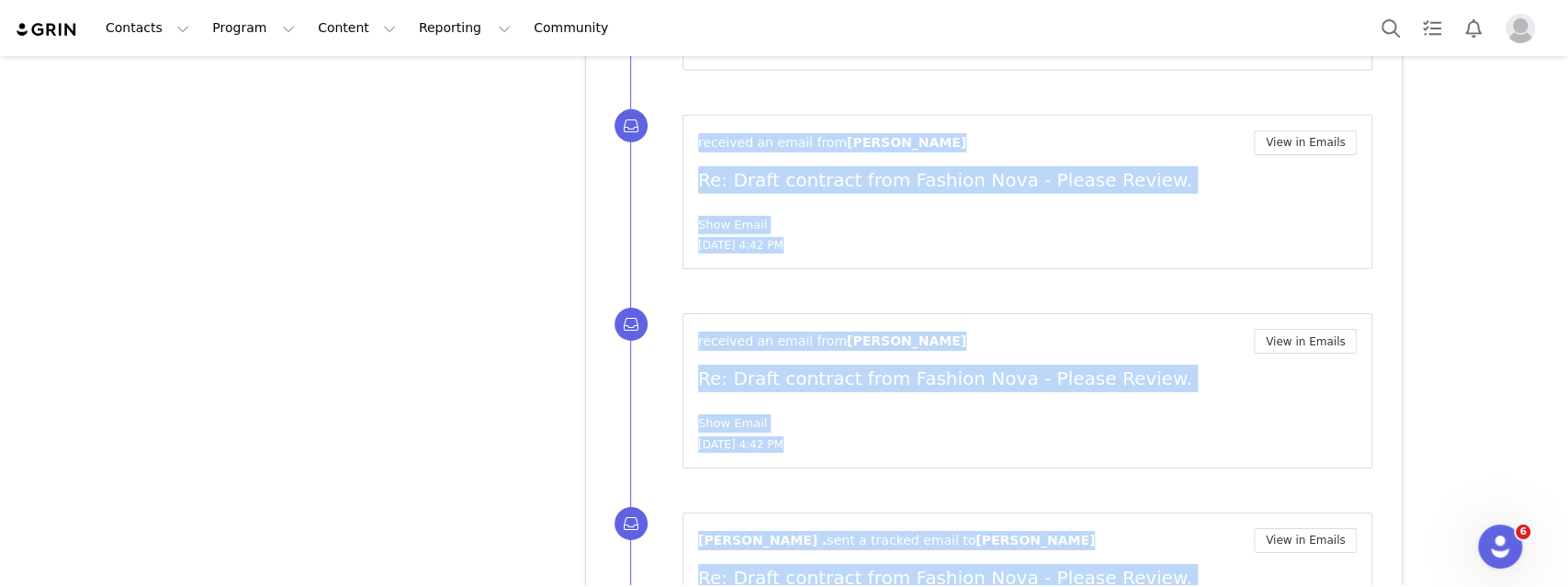
scroll to position [27617, 0]
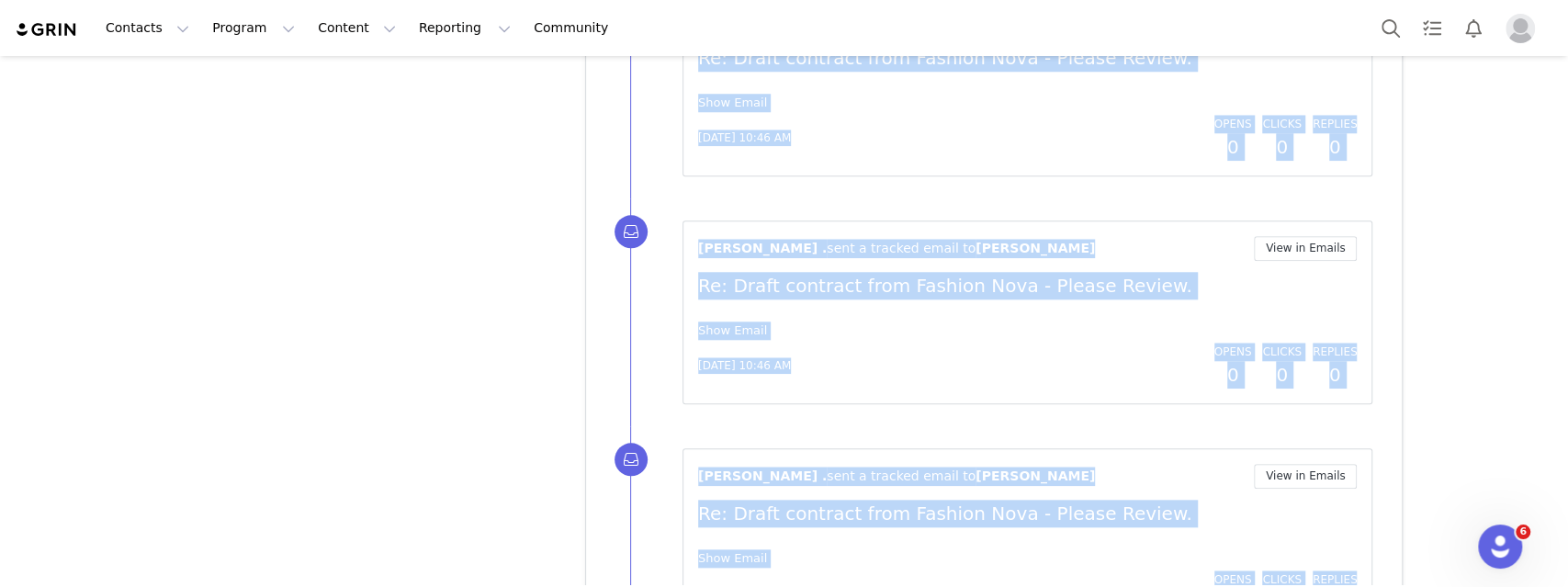
scroll to position [29488, 0]
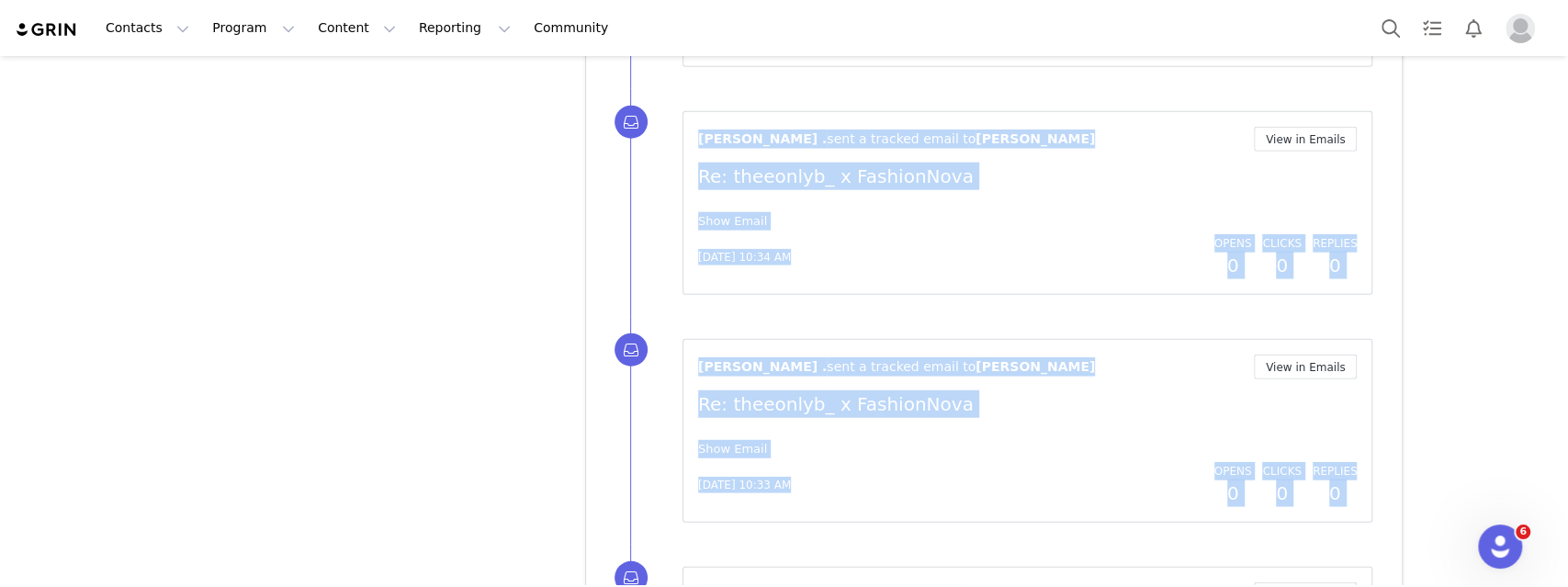
scroll to position [31615, 0]
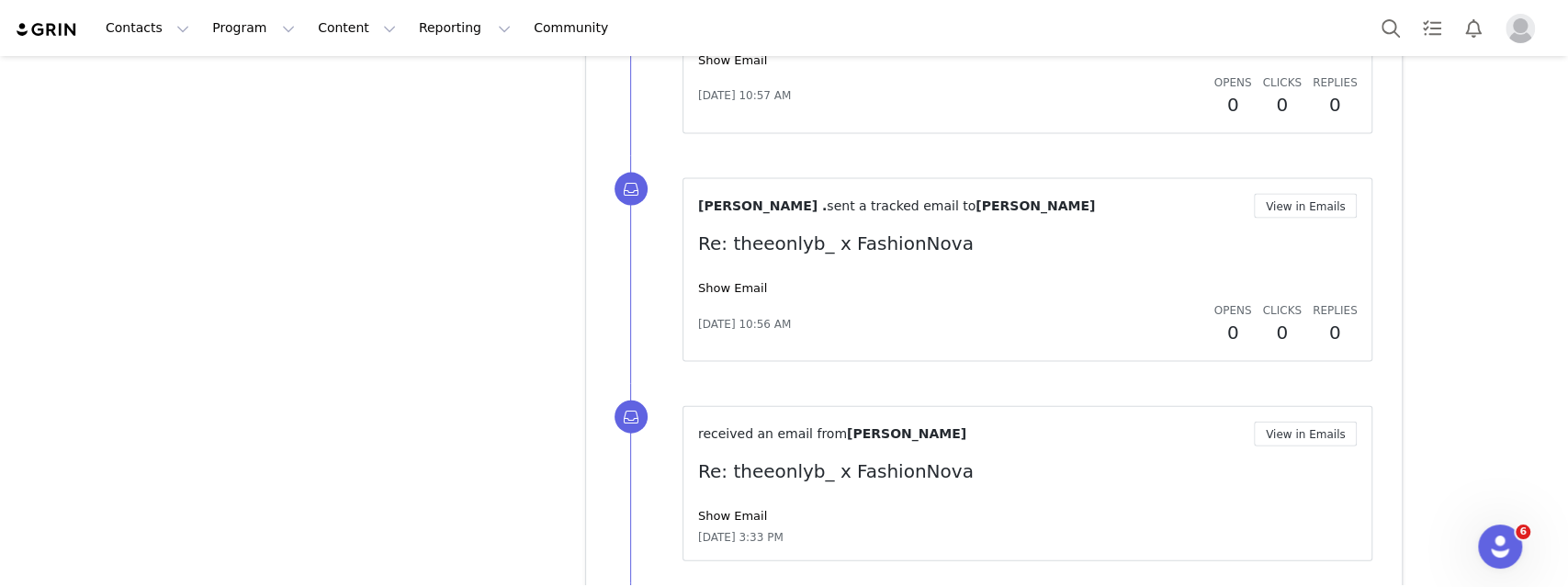
scroll to position [35898, 0]
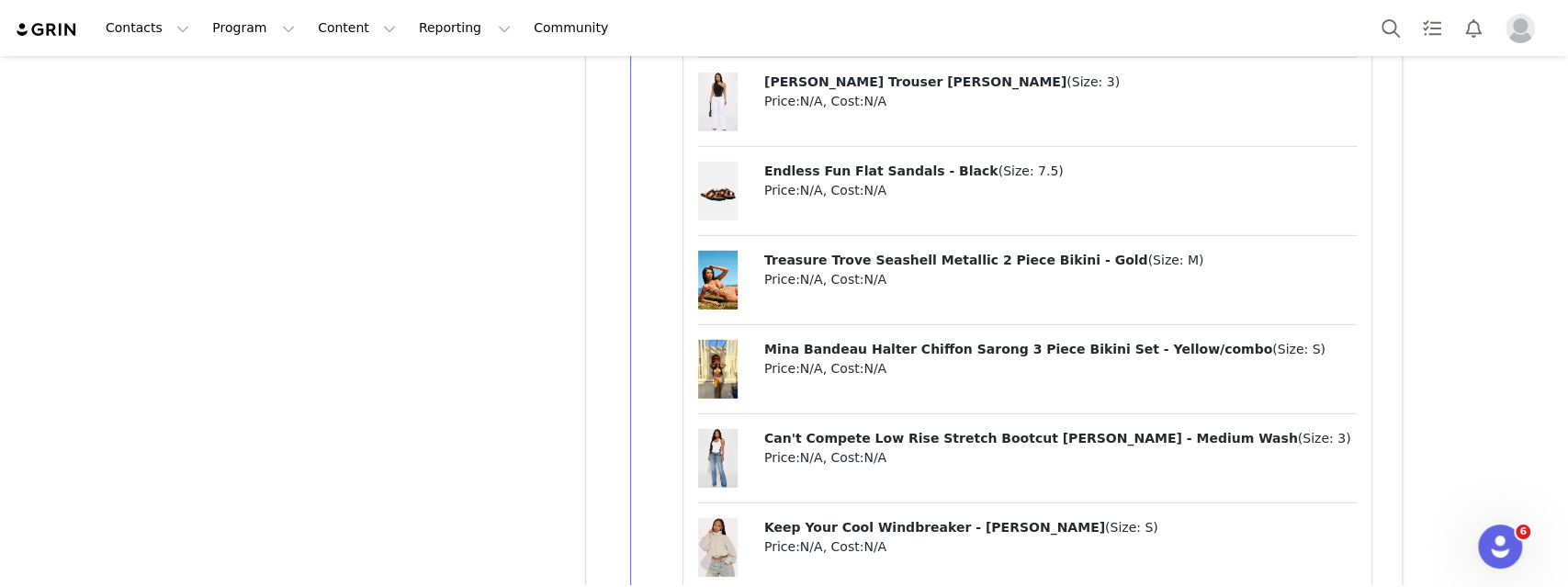
scroll to position [41099, 0]
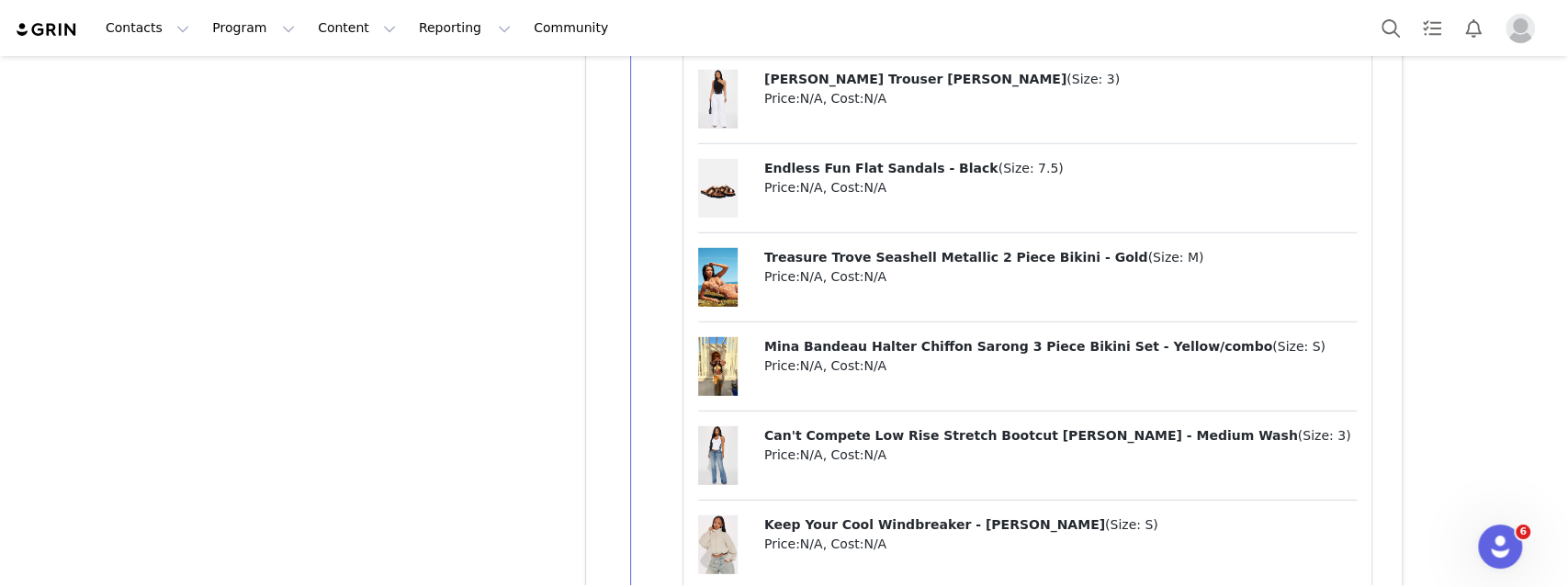
click at [903, 344] on div "Executive Decision Twisted Cropped Blazer - Ivory ( Size: S ) Price: N/A , Cost…" at bounding box center [1027, 17] width 659 height 2211
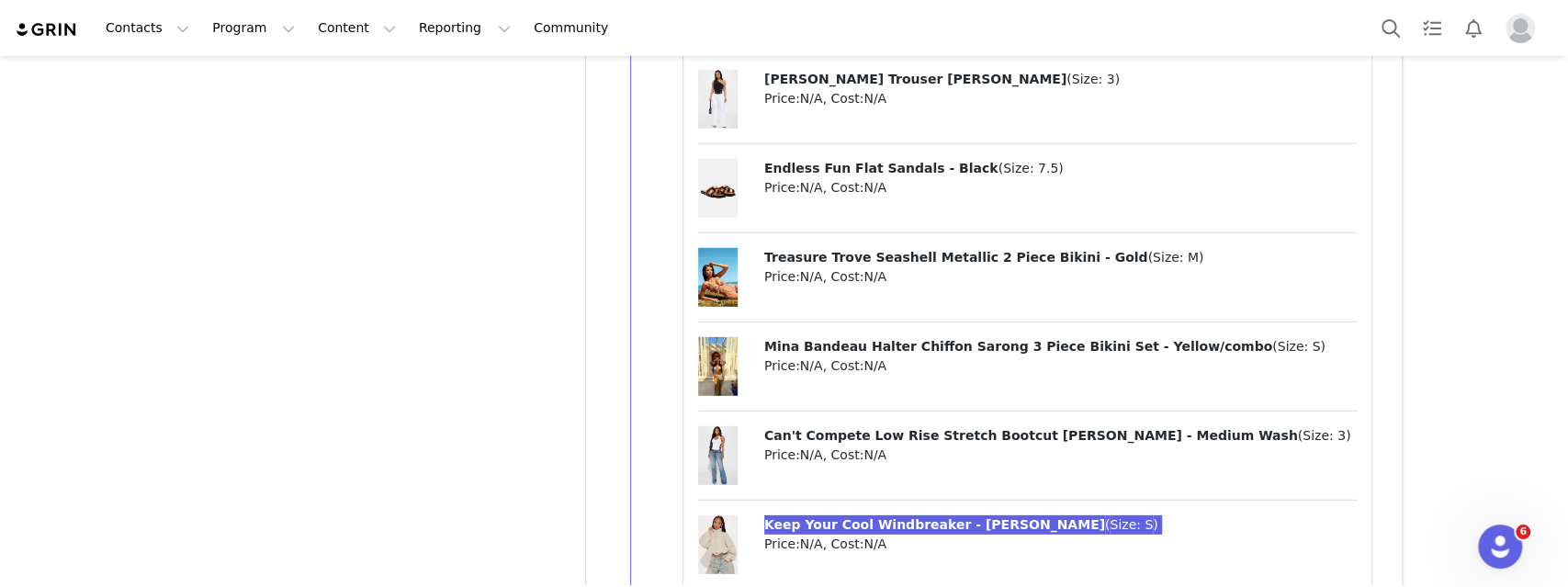
click at [0, 0] on div "Contacts Contacts Creators Prospects Applicants Program Program Activations Cam…" at bounding box center [784, 293] width 1568 height 587
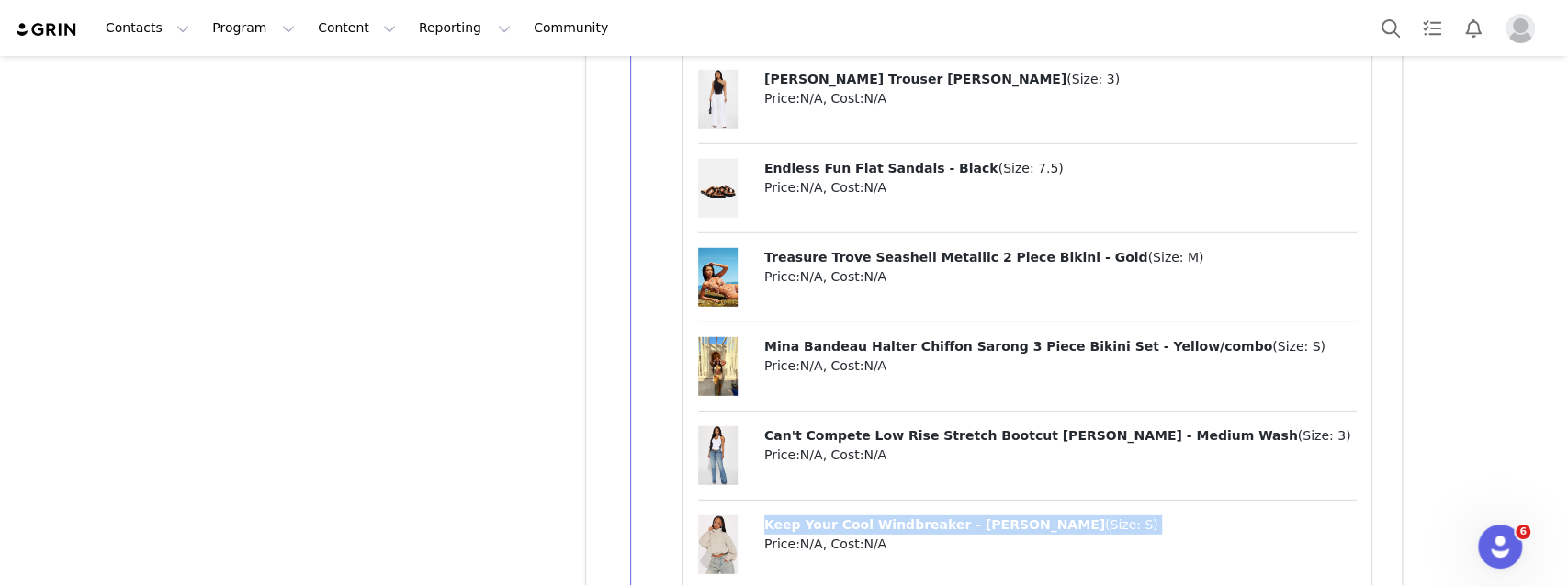
copy p "Keep Your Cool Windbreaker - Sage ( Size: S )"
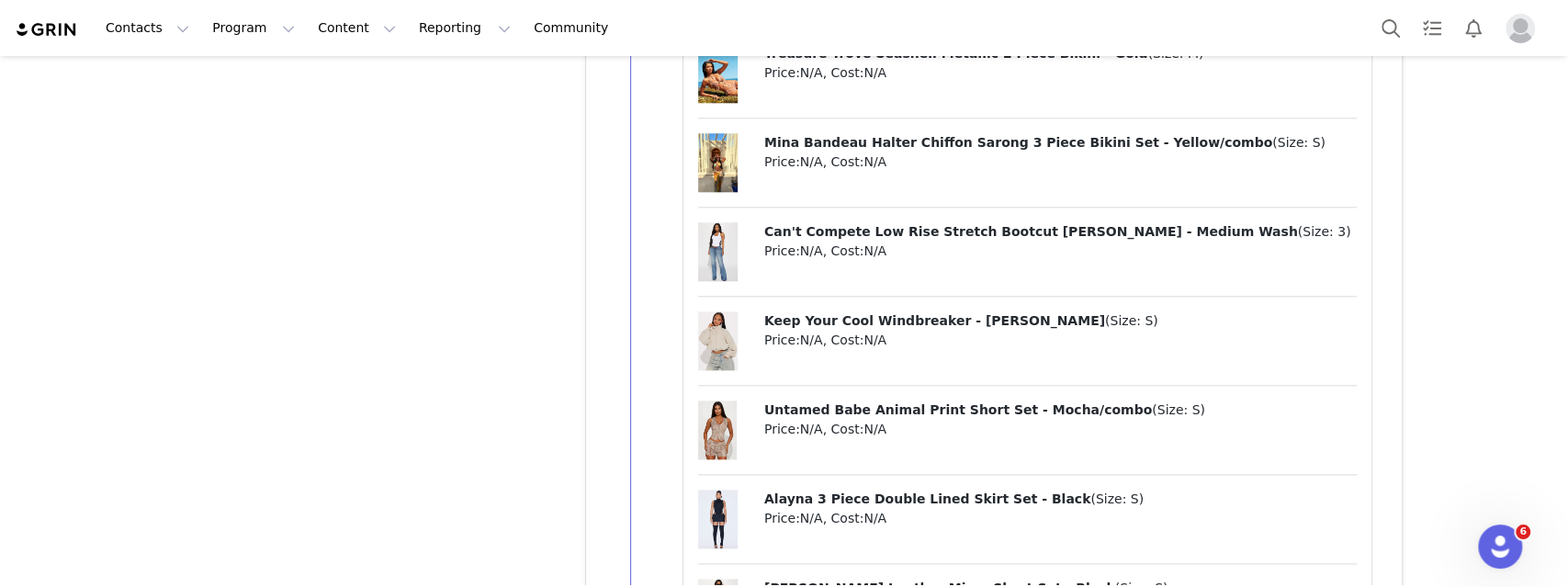
scroll to position [43578, 0]
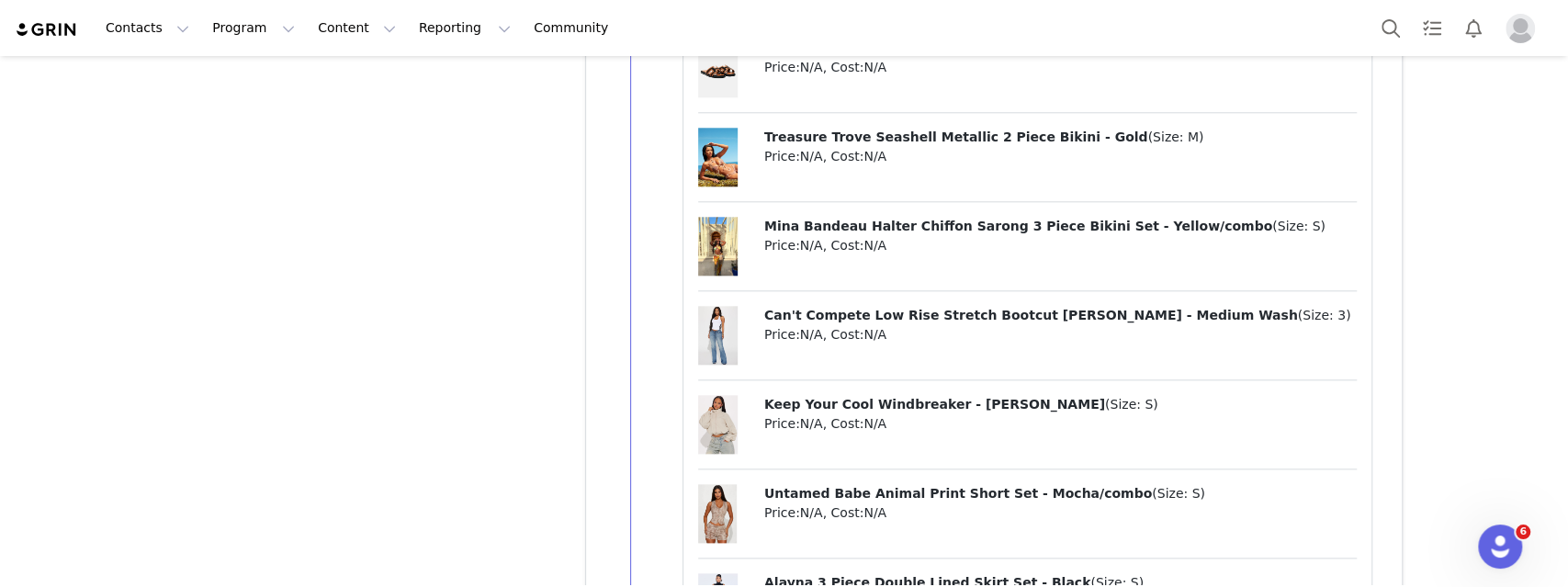
click at [828, 396] on span "Keep Your Cool Windbreaker - Sage" at bounding box center [934, 403] width 341 height 14
drag, startPoint x: 828, startPoint y: 226, endPoint x: 479, endPoint y: 3, distance: 414.2
click at [0, 0] on div "Contacts Contacts Creators Prospects Applicants Program Program Activations Cam…" at bounding box center [784, 293] width 1568 height 587
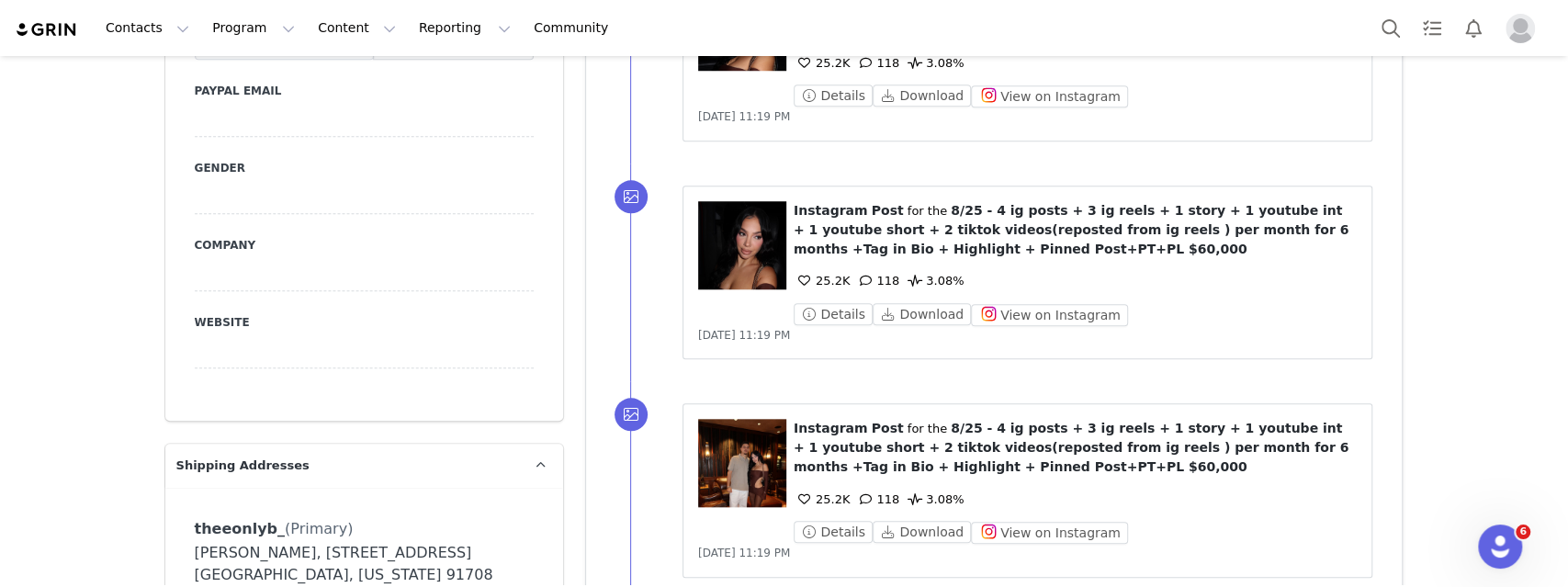
scroll to position [1324, 0]
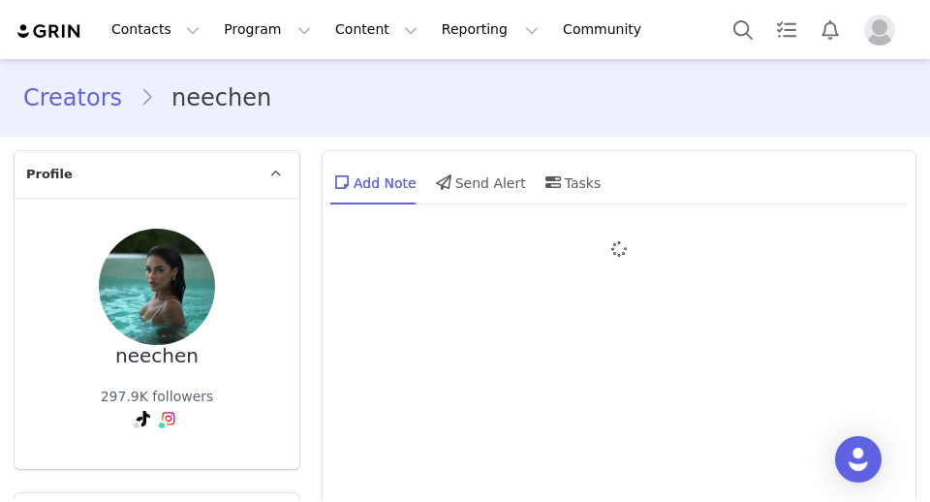
type input "+1 ([GEOGRAPHIC_DATA])"
